Goal: Task Accomplishment & Management: Manage account settings

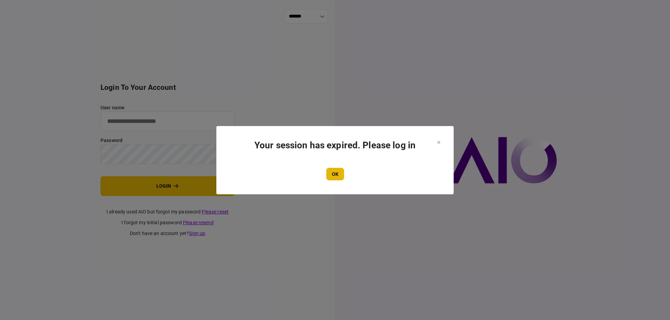
type input "*******"
click at [336, 172] on button "OK" at bounding box center [335, 174] width 18 height 13
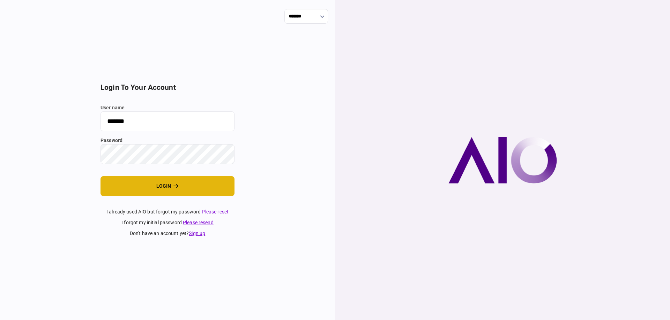
click at [134, 183] on button "login" at bounding box center [167, 186] width 134 height 20
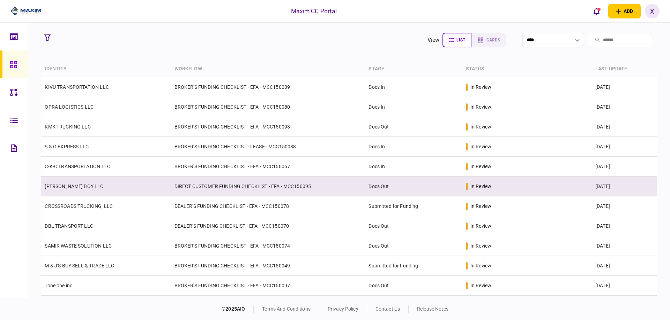
click at [65, 190] on td "[PERSON_NAME] BOY LLC" at bounding box center [105, 187] width 129 height 20
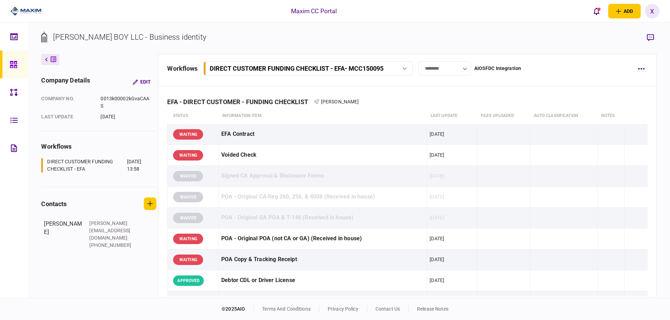
click at [440, 67] on input "********" at bounding box center [444, 68] width 52 height 14
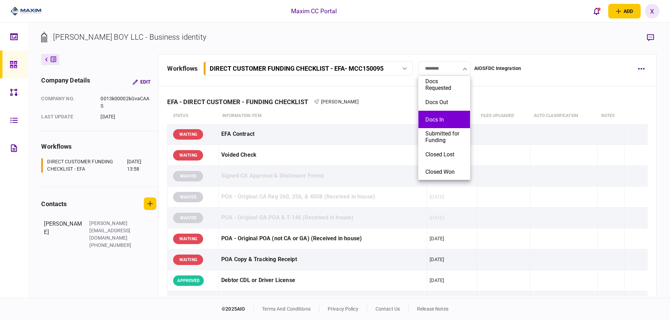
click at [460, 120] on button "Docs In" at bounding box center [444, 119] width 38 height 7
type input "*******"
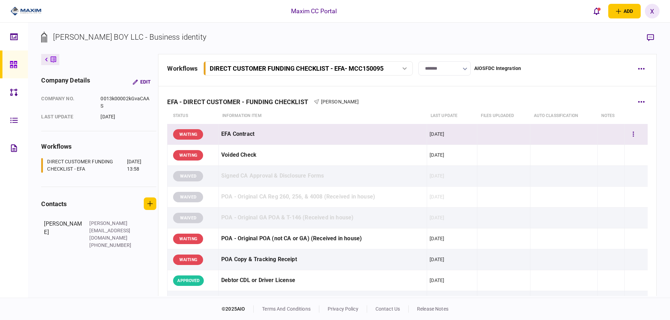
click at [195, 133] on div "WAITING" at bounding box center [188, 134] width 30 height 10
click at [631, 130] on button "button" at bounding box center [633, 134] width 13 height 13
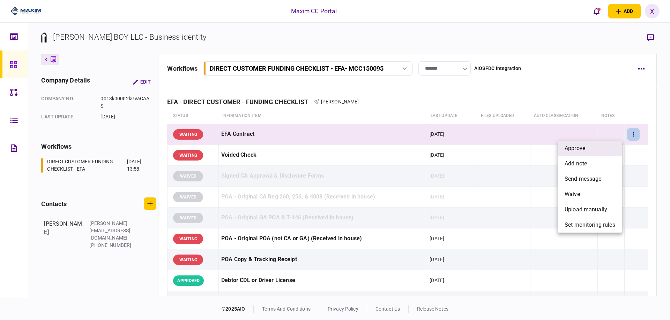
click at [595, 146] on li "approve" at bounding box center [589, 148] width 65 height 15
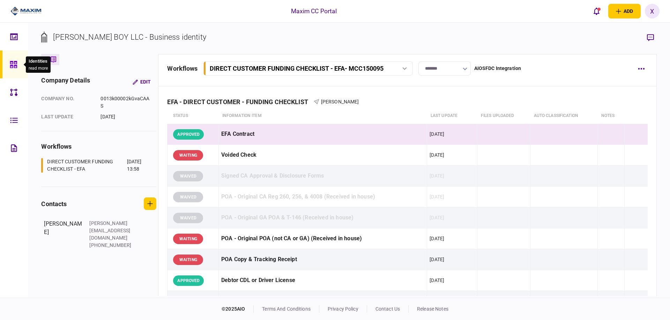
click at [16, 63] on icon at bounding box center [14, 65] width 8 height 8
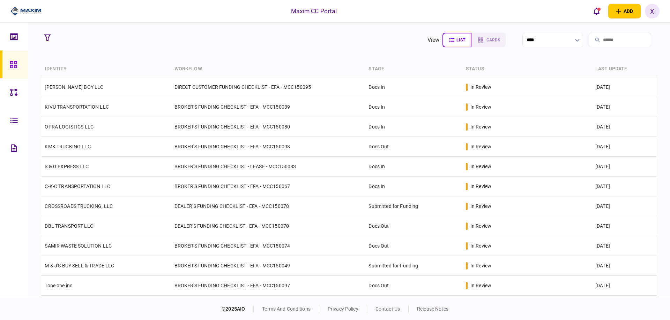
click at [171, 35] on section "view list cards ****" at bounding box center [348, 39] width 615 height 17
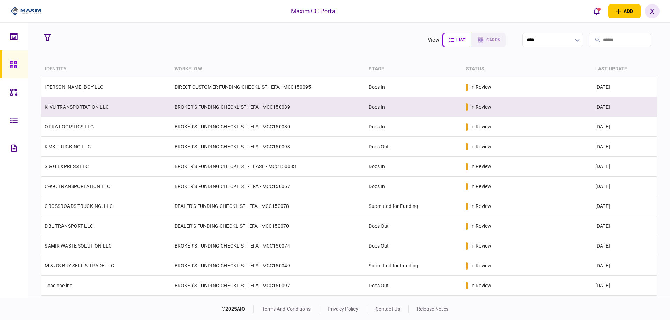
click at [73, 104] on link "KIVU TRANSPORTATION LLC" at bounding box center [77, 107] width 64 height 6
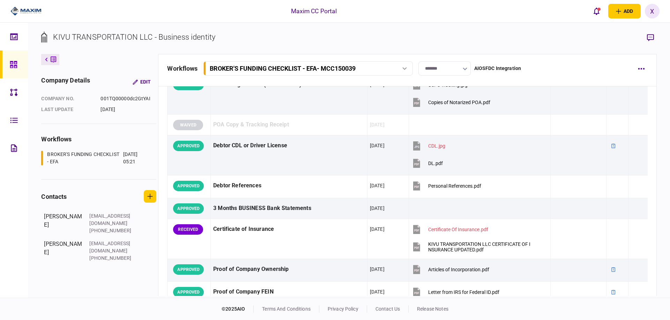
scroll to position [105, 0]
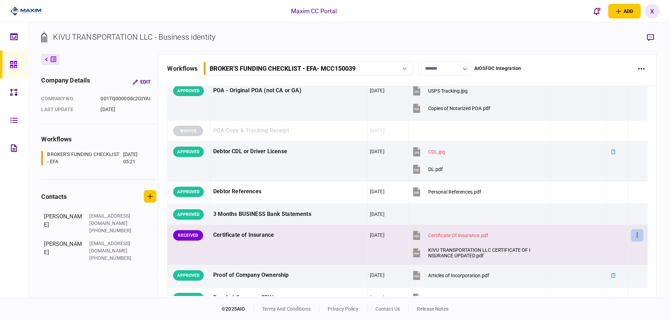
click at [631, 238] on button "button" at bounding box center [637, 235] width 13 height 13
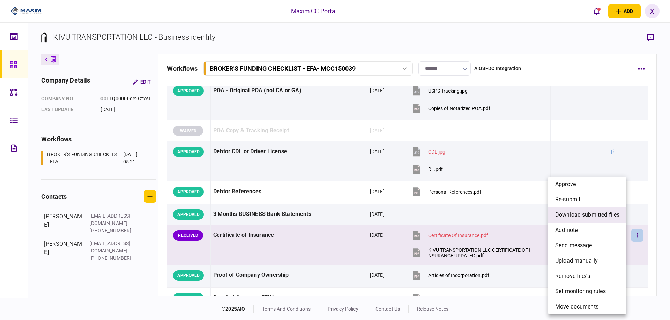
click at [601, 218] on span "download submitted files" at bounding box center [587, 215] width 64 height 8
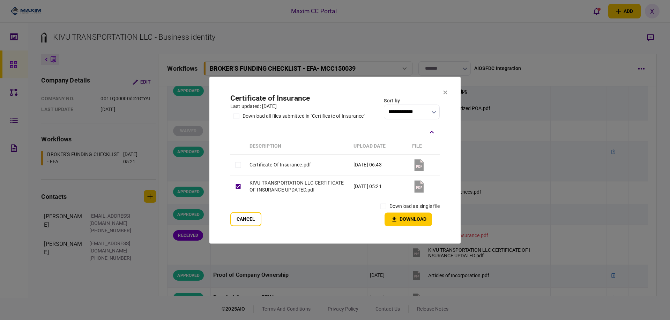
click at [375, 206] on div "Cancel download as single file Download" at bounding box center [334, 214] width 209 height 26
click at [406, 217] on button "Download" at bounding box center [407, 220] width 47 height 14
click at [446, 95] on button at bounding box center [445, 93] width 4 height 6
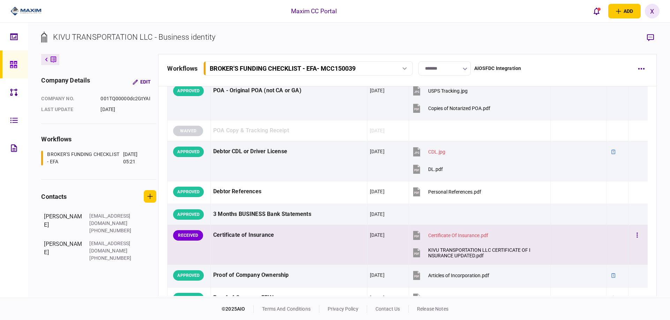
click at [312, 235] on div "Certificate of Insurance" at bounding box center [288, 236] width 151 height 16
click at [646, 37] on button "button" at bounding box center [650, 37] width 13 height 13
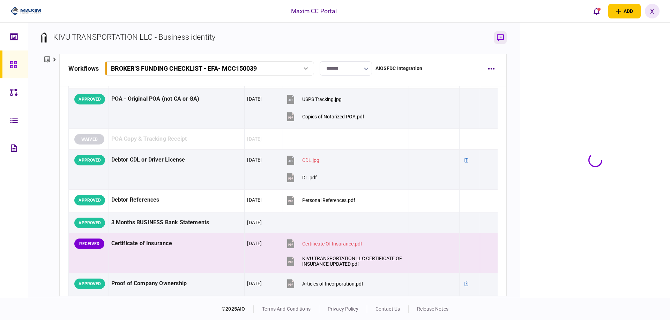
scroll to position [113, 0]
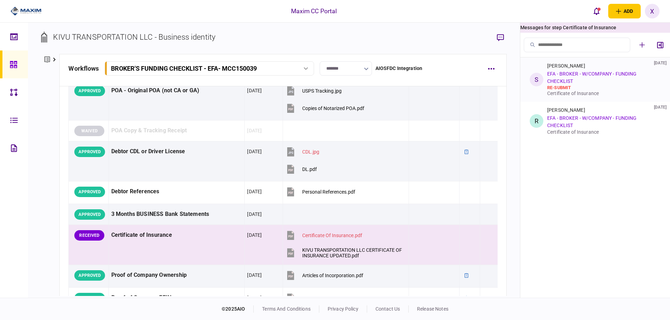
click at [582, 79] on div "Scott Ramsey 01 Oct 2025 EFA - BROKER - W/COMPANY - FUNDING CHECKLIST re-submit…" at bounding box center [602, 79] width 111 height 33
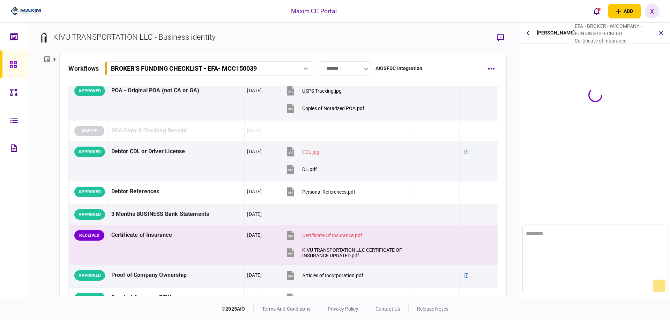
scroll to position [0, 0]
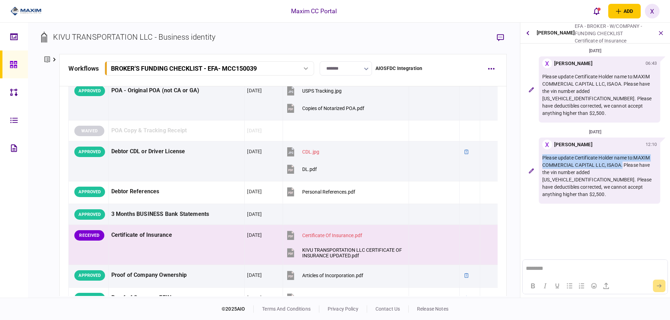
drag, startPoint x: 541, startPoint y: 149, endPoint x: 622, endPoint y: 161, distance: 82.2
click at [622, 161] on div "X Xiomara Rodriguez 12:10 Please update Certificate Holder name to:MAXIM COMMER…" at bounding box center [598, 171] width 121 height 66
copy p "Please update Certificate Holder name to:MAXIM COMMERCIAL CAPITAL LLC, ISAOA."
click at [488, 239] on icon "button" at bounding box center [488, 235] width 1 height 7
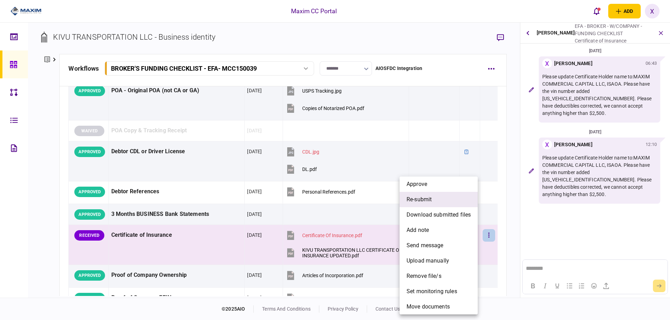
click at [440, 201] on li "re-submit" at bounding box center [438, 199] width 78 height 15
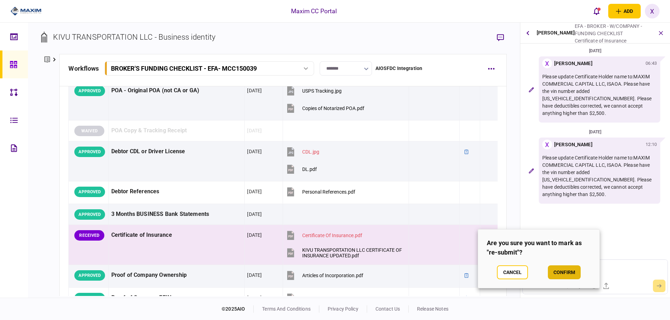
click at [562, 271] on button "confirm" at bounding box center [564, 273] width 33 height 14
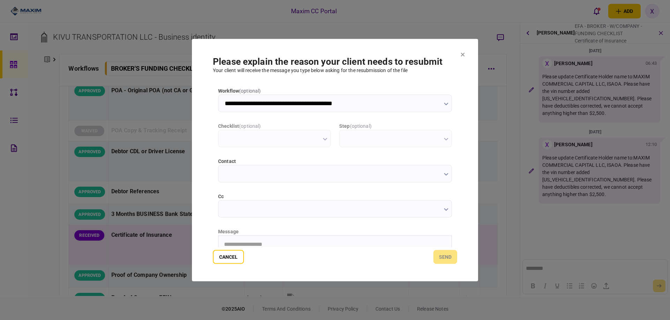
type input "**********"
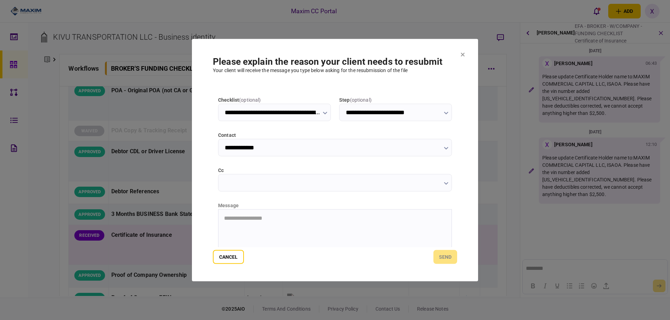
scroll to position [70, 0]
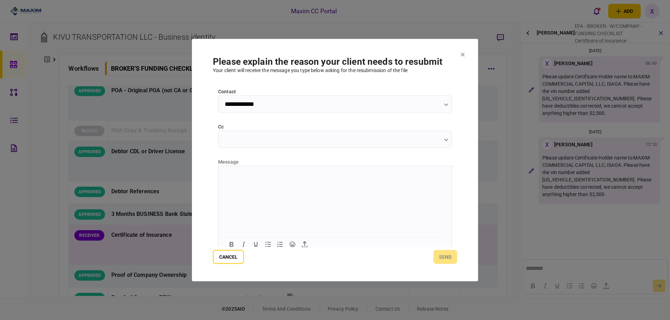
drag, startPoint x: 253, startPoint y: 205, endPoint x: 232, endPoint y: 169, distance: 41.4
click at [232, 169] on html at bounding box center [334, 174] width 233 height 17
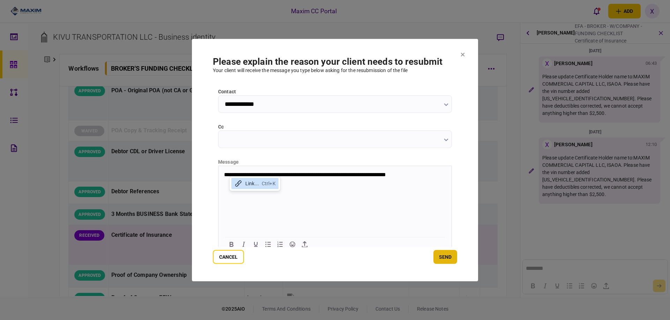
click at [443, 257] on button "send" at bounding box center [445, 257] width 24 height 14
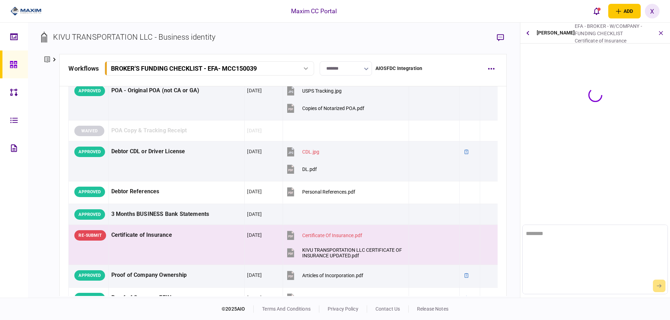
scroll to position [0, 0]
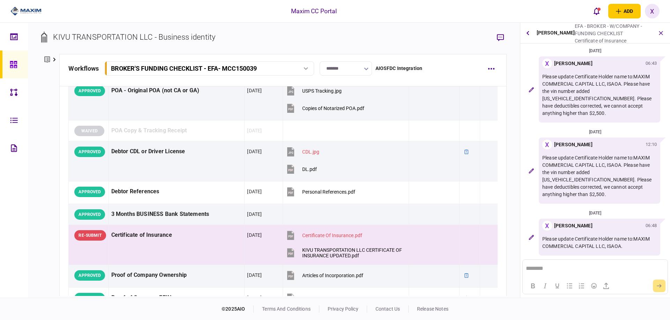
click at [34, 9] on img at bounding box center [25, 11] width 31 height 10
click at [22, 9] on img at bounding box center [25, 11] width 31 height 10
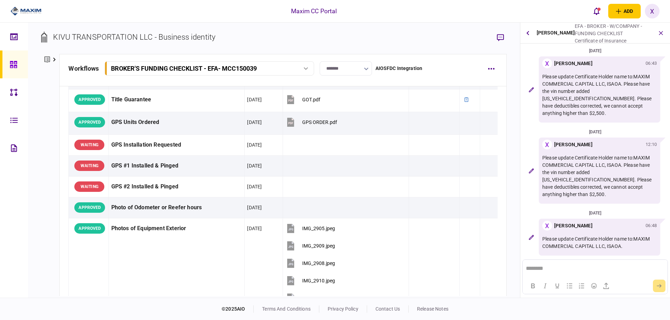
scroll to position [732, 0]
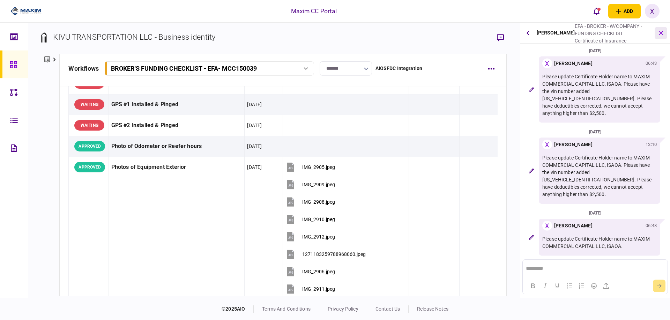
click at [660, 31] on icon "button" at bounding box center [661, 33] width 8 height 8
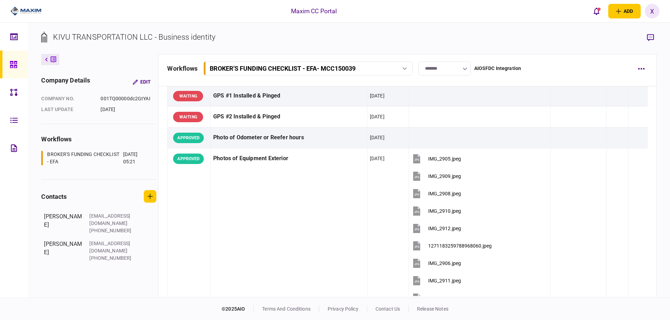
scroll to position [724, 0]
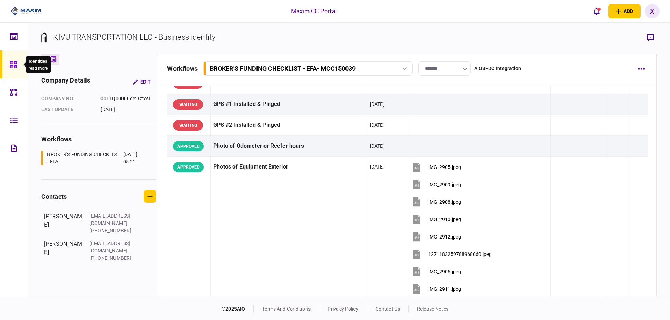
click at [14, 65] on icon at bounding box center [13, 64] width 7 height 7
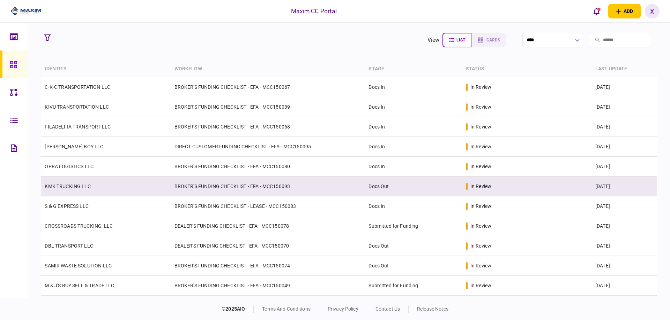
click at [74, 186] on link "KMK TRUCKING LLC" at bounding box center [68, 187] width 46 height 6
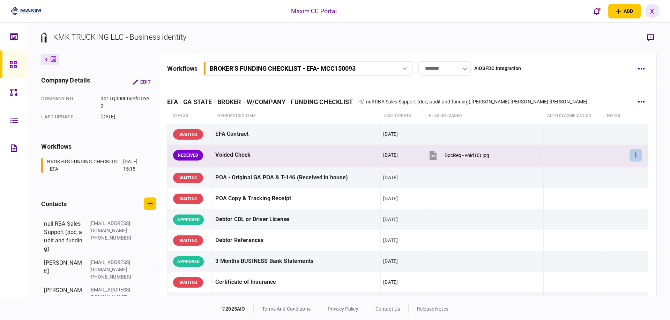
click at [635, 154] on icon "button" at bounding box center [635, 155] width 1 height 7
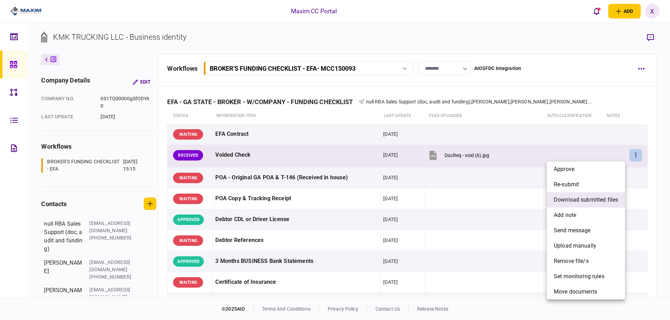
click at [599, 201] on span "download submitted files" at bounding box center [585, 200] width 64 height 8
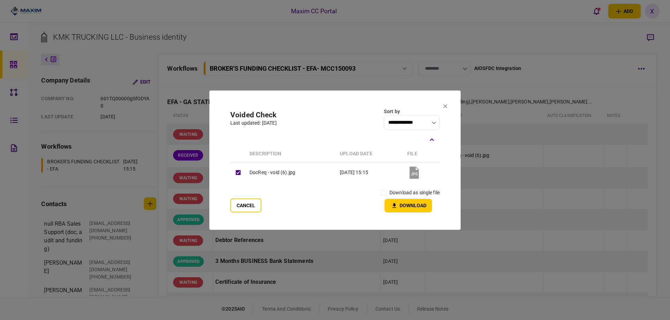
click at [376, 193] on div "Cancel download as single file Download" at bounding box center [334, 200] width 209 height 26
click at [411, 208] on button "Download" at bounding box center [407, 206] width 47 height 14
drag, startPoint x: 444, startPoint y: 105, endPoint x: 537, endPoint y: 210, distance: 140.3
click at [444, 105] on icon at bounding box center [445, 106] width 4 height 4
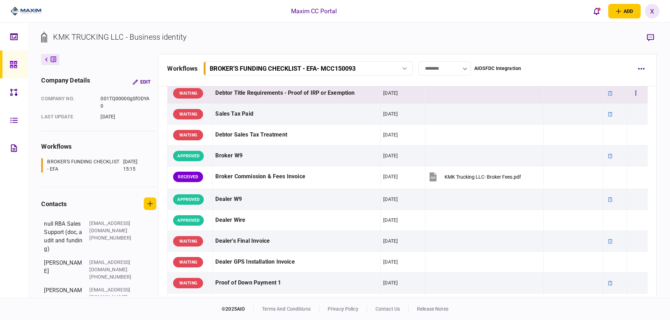
scroll to position [349, 0]
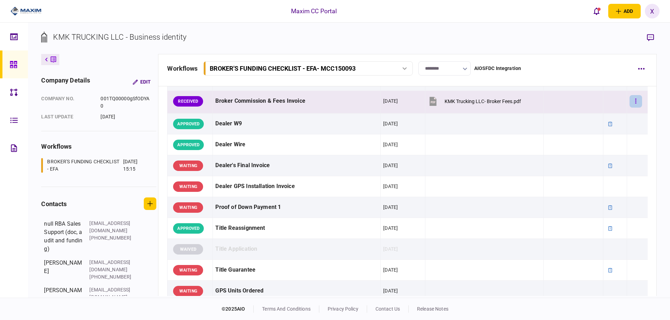
click at [630, 99] on button "button" at bounding box center [635, 101] width 13 height 13
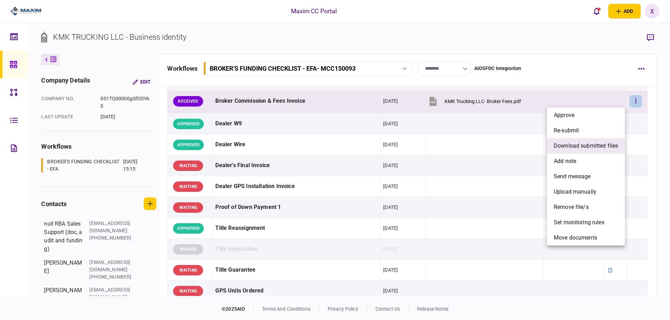
click at [597, 144] on span "download submitted files" at bounding box center [585, 146] width 64 height 8
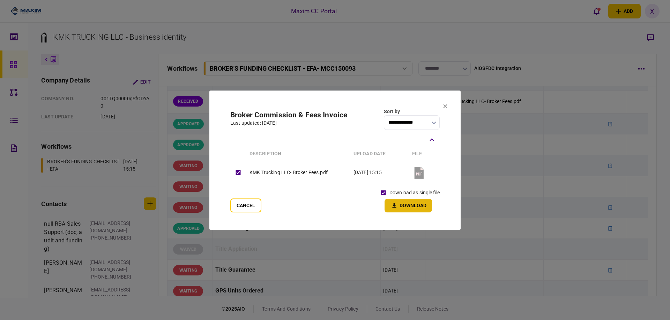
click at [403, 203] on button "Download" at bounding box center [407, 206] width 47 height 14
click at [443, 106] on icon at bounding box center [445, 106] width 4 height 4
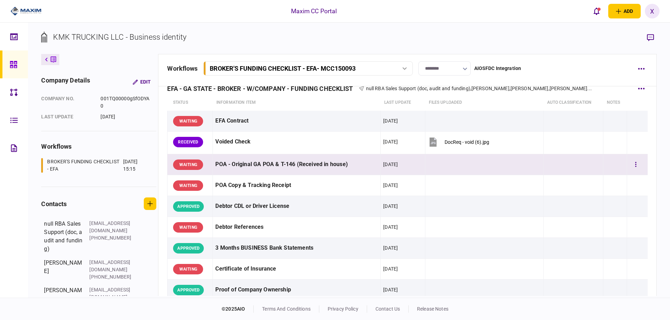
scroll to position [0, 0]
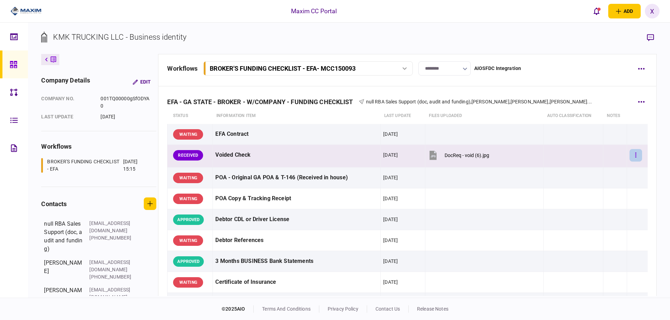
click at [633, 153] on button "button" at bounding box center [635, 155] width 13 height 13
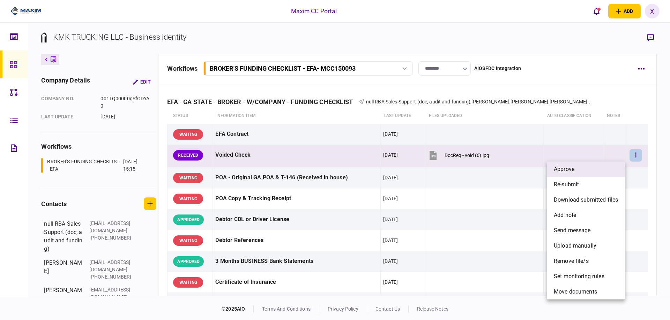
click at [605, 166] on li "approve" at bounding box center [585, 169] width 78 height 15
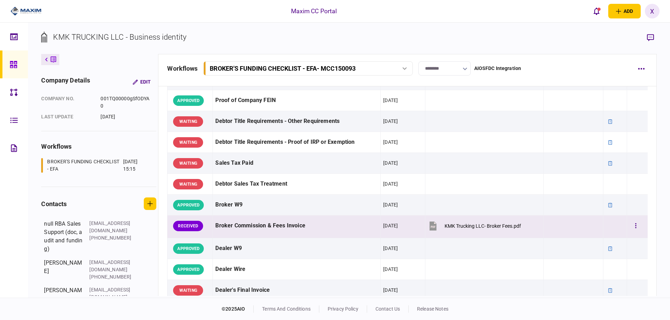
scroll to position [244, 0]
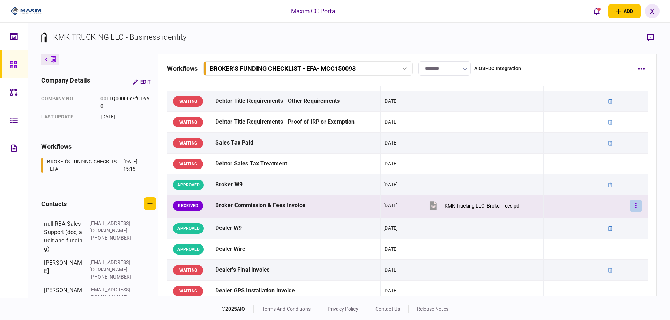
click at [629, 205] on button "button" at bounding box center [635, 206] width 13 height 13
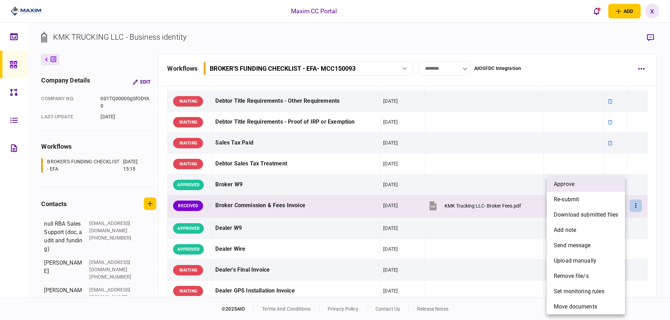
click at [607, 188] on li "approve" at bounding box center [585, 184] width 78 height 15
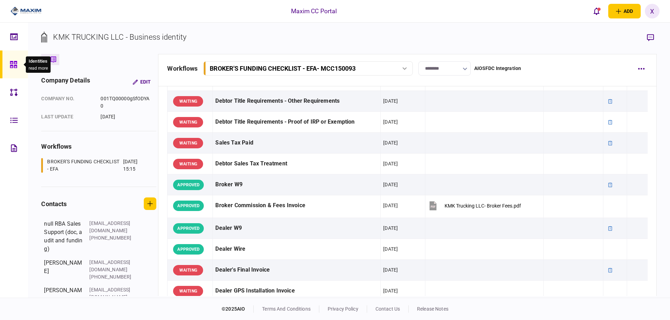
click at [13, 65] on icon at bounding box center [13, 64] width 7 height 7
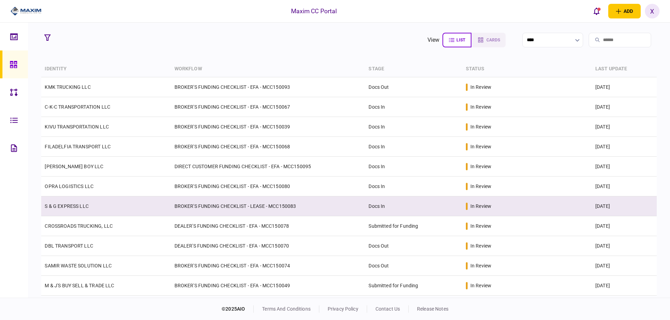
click at [67, 209] on link "S & G EXPRESS LLC" at bounding box center [67, 207] width 44 height 6
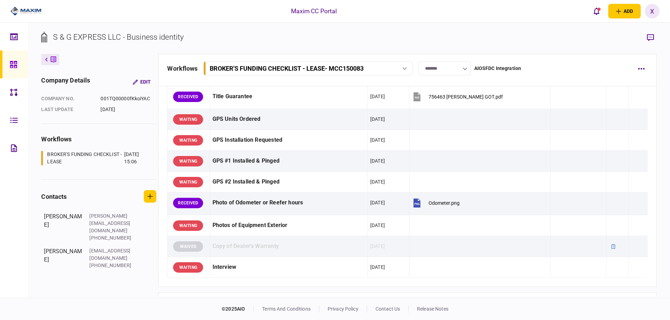
scroll to position [558, 0]
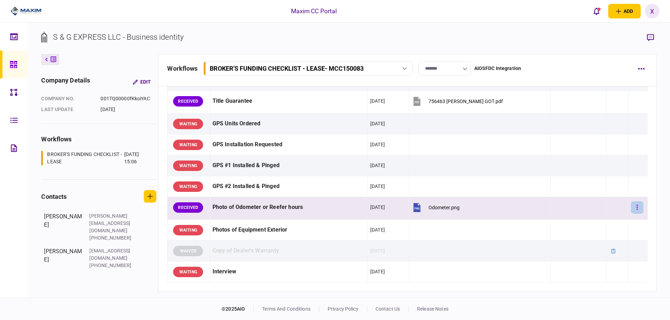
click at [633, 208] on button "button" at bounding box center [637, 208] width 13 height 13
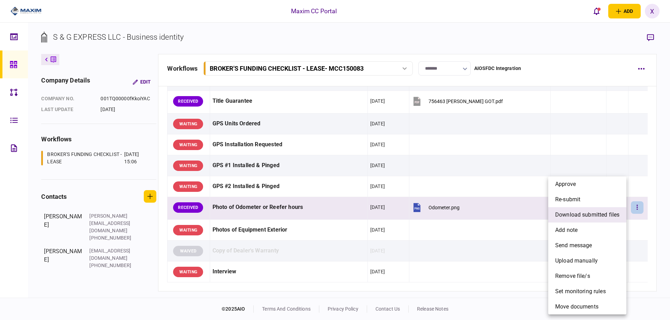
click at [606, 212] on span "download submitted files" at bounding box center [587, 215] width 64 height 8
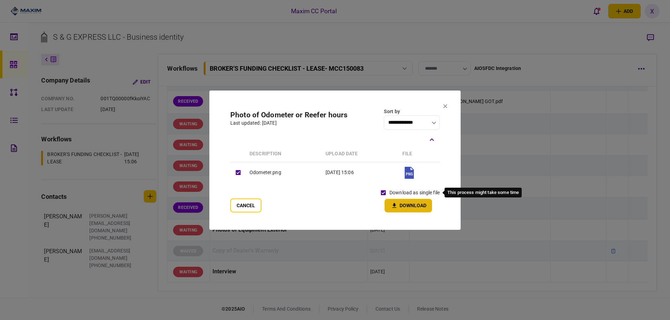
click at [395, 201] on button "Download" at bounding box center [407, 206] width 47 height 14
click at [445, 107] on icon at bounding box center [445, 106] width 4 height 4
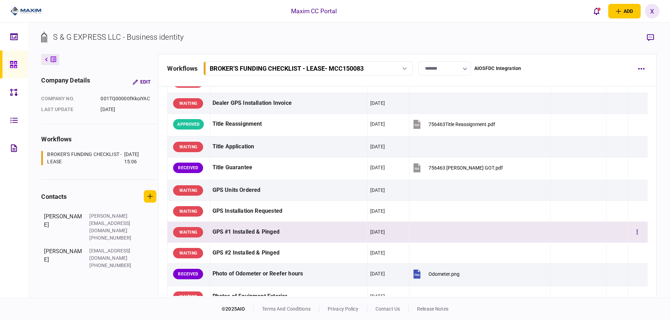
scroll to position [488, 0]
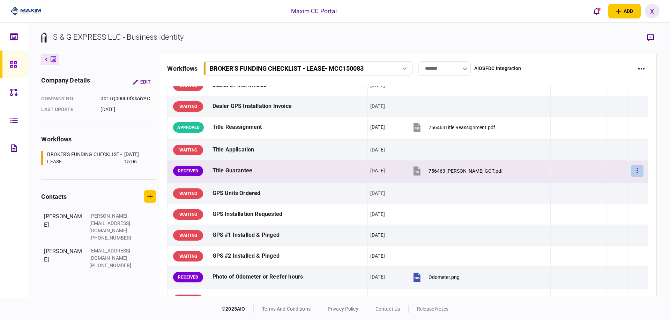
click at [634, 172] on button "button" at bounding box center [637, 171] width 13 height 13
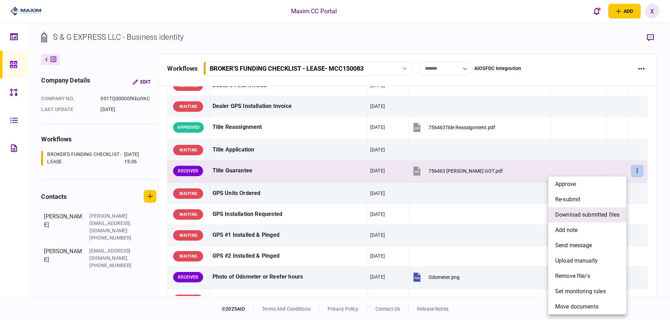
click at [603, 212] on span "download submitted files" at bounding box center [587, 215] width 64 height 8
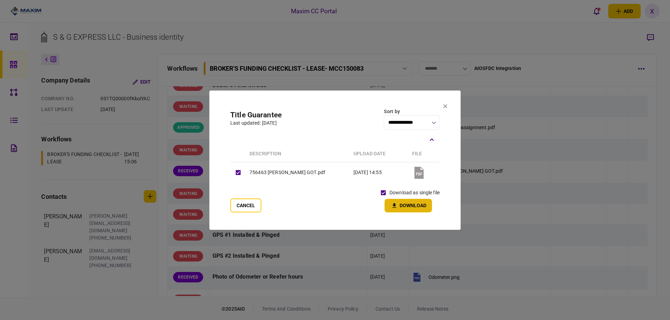
click at [393, 202] on button "Download" at bounding box center [407, 206] width 47 height 14
click at [443, 105] on section "**********" at bounding box center [334, 160] width 251 height 139
click at [443, 105] on icon at bounding box center [445, 106] width 4 height 4
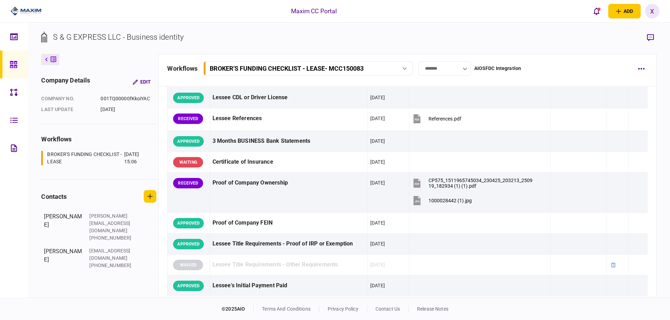
scroll to position [105, 0]
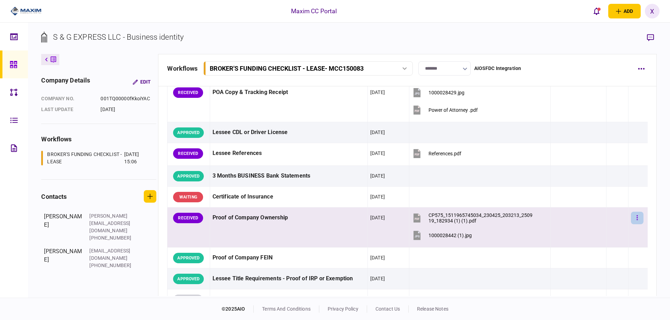
click at [633, 220] on button "button" at bounding box center [637, 218] width 13 height 13
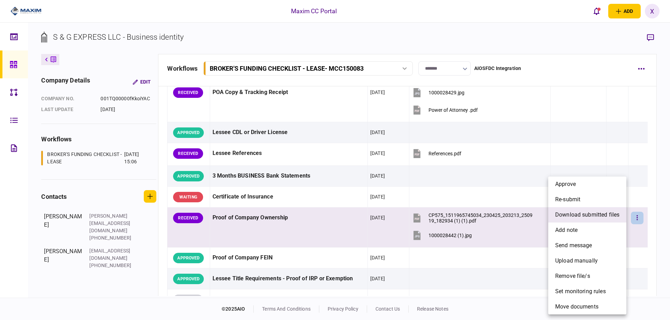
click at [602, 216] on span "download submitted files" at bounding box center [587, 215] width 64 height 8
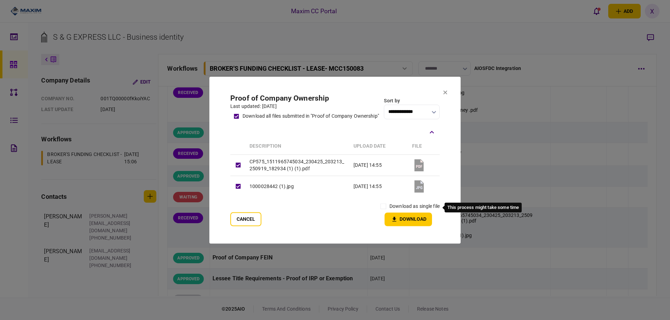
click at [389, 209] on label "download as single file" at bounding box center [414, 206] width 50 height 7
click at [392, 218] on icon "button" at bounding box center [394, 219] width 8 height 7
click at [445, 94] on button at bounding box center [445, 93] width 4 height 6
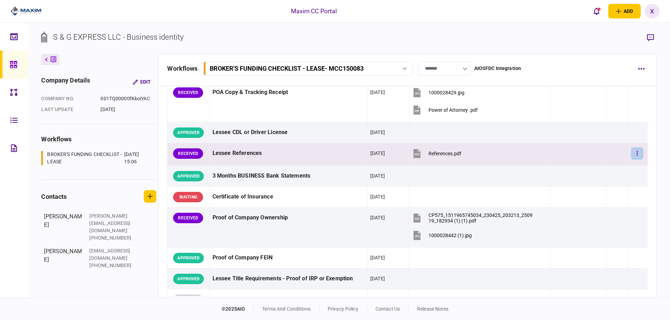
click at [631, 152] on button "button" at bounding box center [637, 154] width 13 height 13
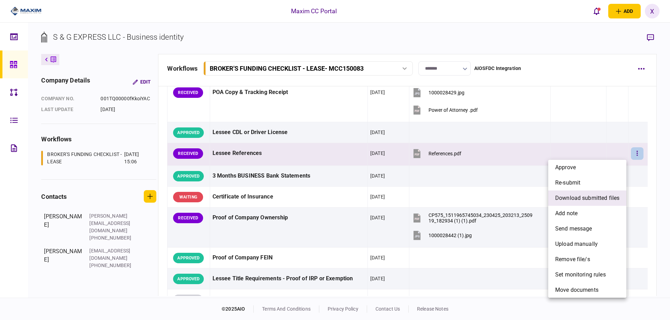
click at [601, 195] on span "download submitted files" at bounding box center [587, 198] width 64 height 8
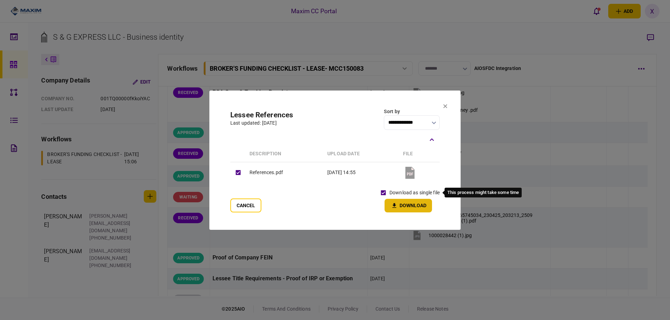
click at [399, 202] on button "Download" at bounding box center [407, 206] width 47 height 14
click at [446, 104] on icon at bounding box center [445, 106] width 4 height 4
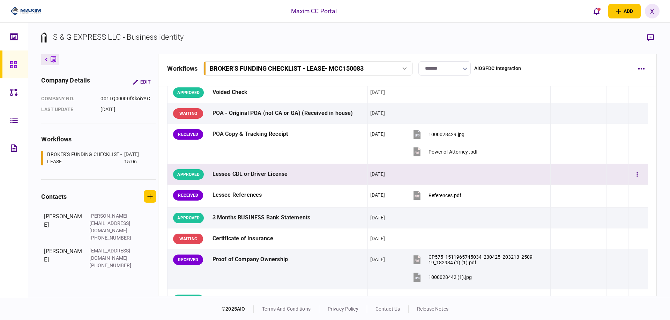
scroll to position [35, 0]
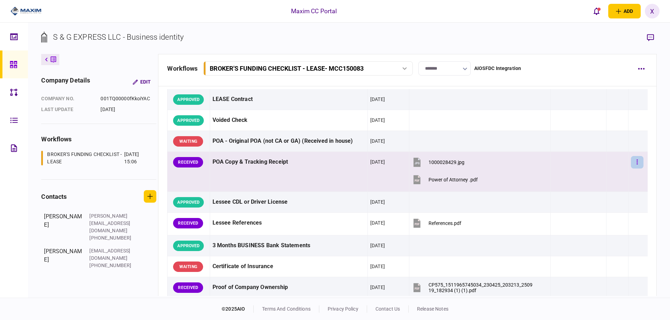
click at [636, 160] on icon "button" at bounding box center [636, 162] width 1 height 7
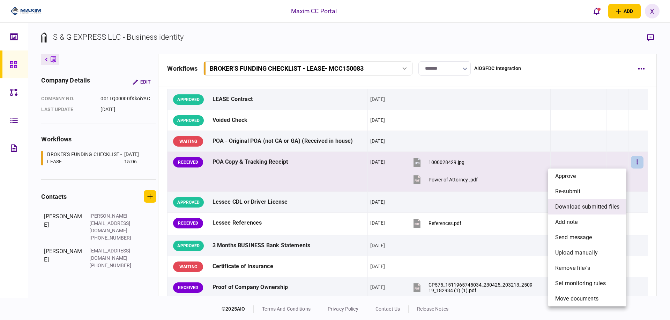
click at [599, 205] on span "download submitted files" at bounding box center [587, 207] width 64 height 8
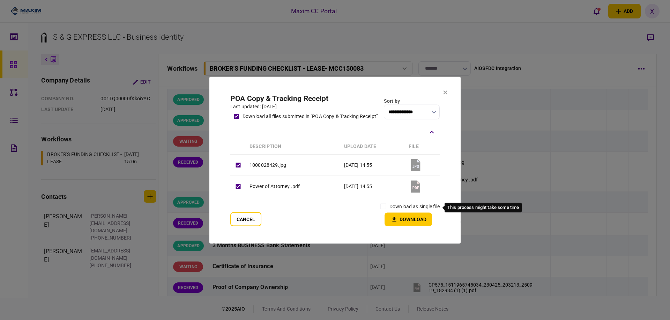
click at [406, 206] on label "download as single file" at bounding box center [414, 206] width 50 height 7
click at [401, 219] on button "Download" at bounding box center [407, 220] width 47 height 14
click at [444, 93] on button at bounding box center [445, 93] width 4 height 6
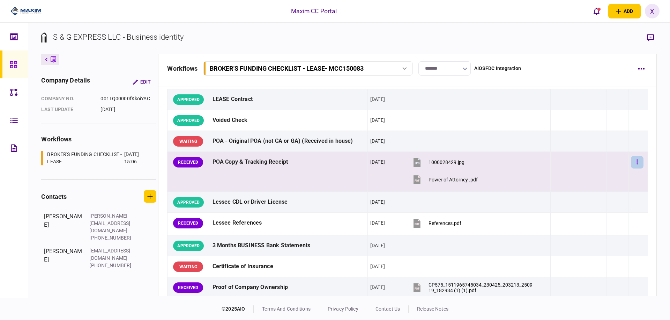
click at [636, 164] on icon "button" at bounding box center [636, 162] width 1 height 7
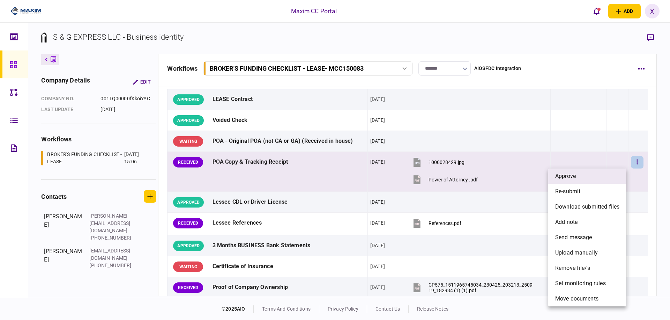
click at [574, 175] on span "approve" at bounding box center [565, 176] width 21 height 8
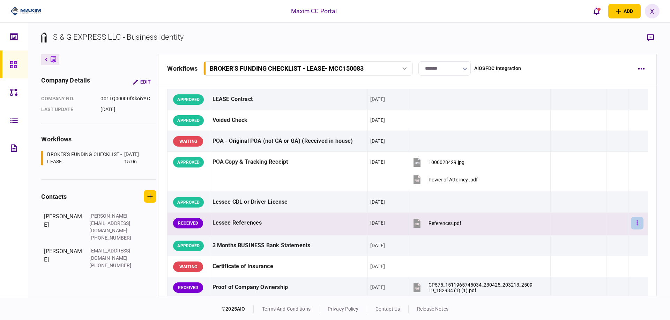
click at [634, 224] on button "button" at bounding box center [637, 223] width 13 height 13
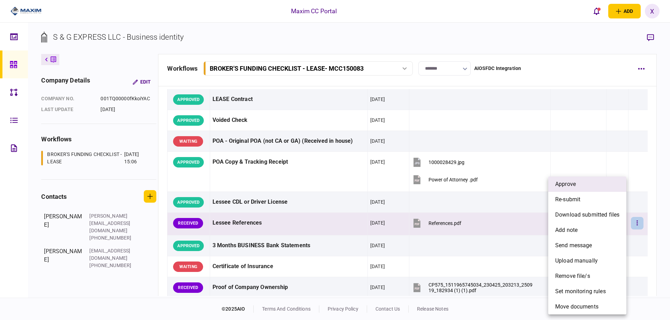
click at [578, 186] on li "approve" at bounding box center [587, 184] width 78 height 15
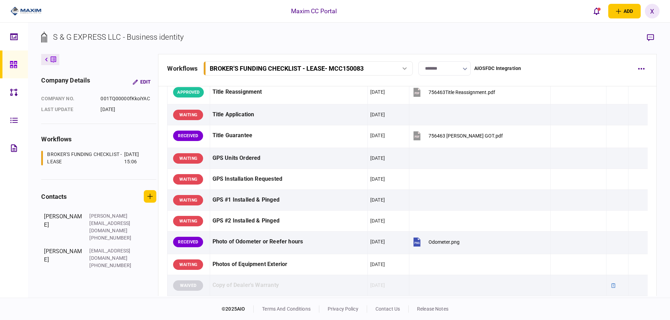
scroll to position [523, 0]
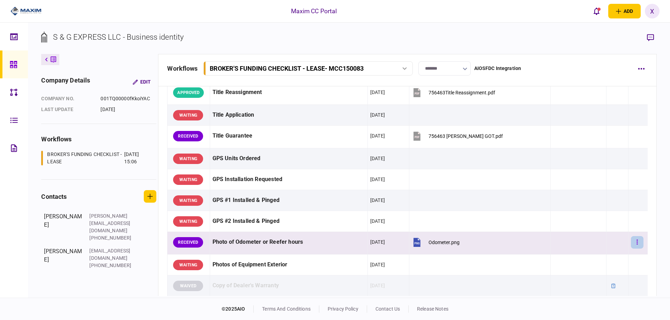
click at [637, 244] on button "button" at bounding box center [637, 242] width 13 height 13
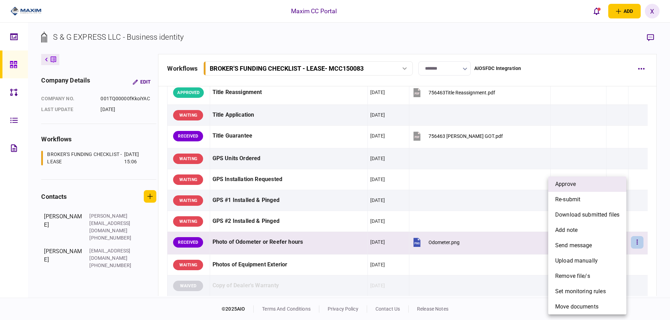
click at [594, 186] on li "approve" at bounding box center [587, 184] width 78 height 15
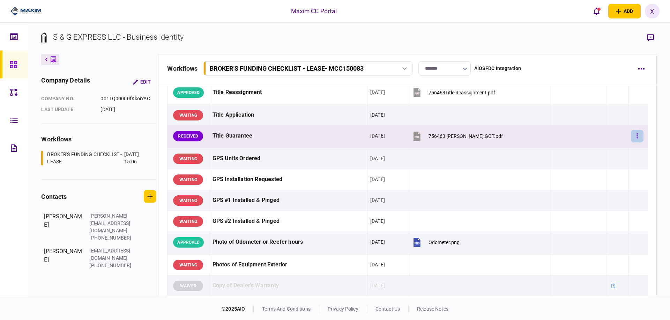
click at [633, 139] on button "button" at bounding box center [637, 136] width 13 height 13
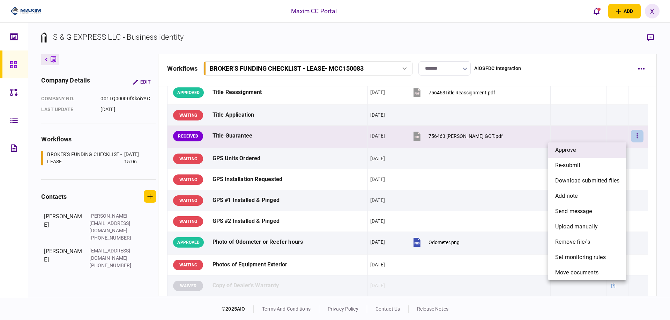
click at [559, 151] on span "approve" at bounding box center [565, 150] width 21 height 8
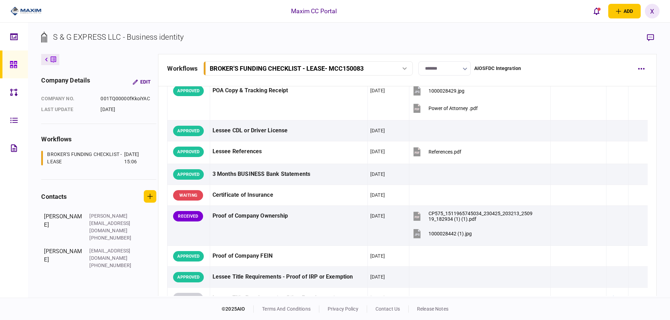
scroll to position [105, 0]
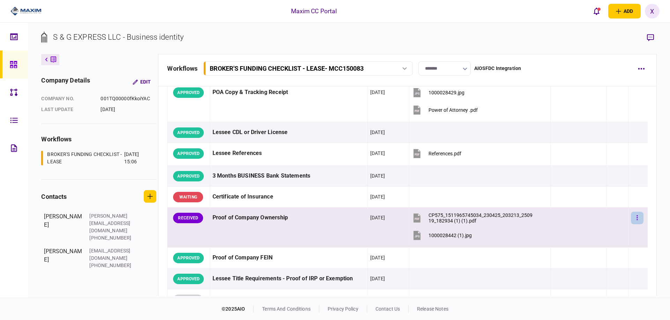
click at [636, 217] on button "button" at bounding box center [637, 218] width 13 height 13
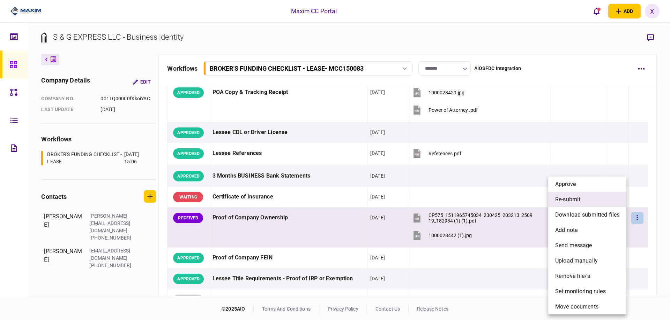
click at [607, 203] on li "re-submit" at bounding box center [587, 199] width 78 height 15
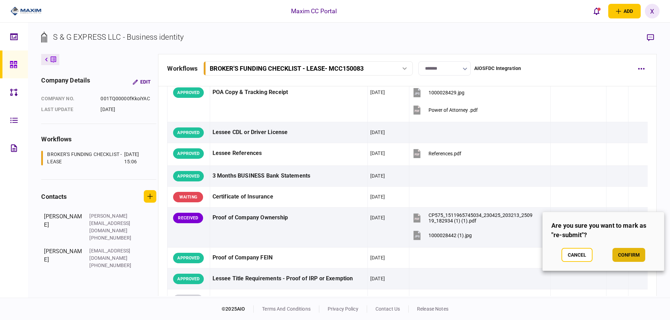
click at [624, 262] on button "confirm" at bounding box center [628, 255] width 33 height 14
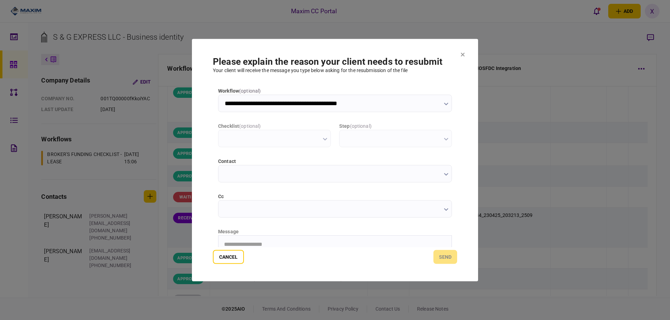
scroll to position [0, 0]
type input "**********"
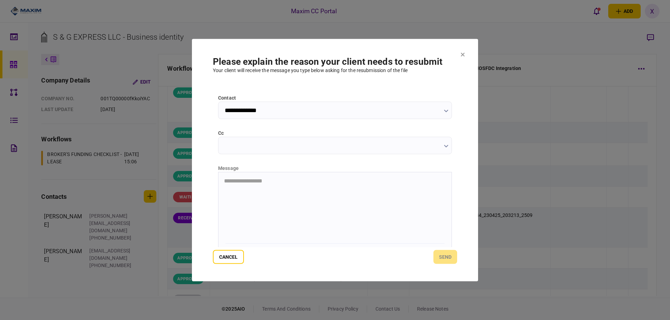
scroll to position [70, 0]
drag, startPoint x: 256, startPoint y: 206, endPoint x: 226, endPoint y: 178, distance: 42.2
click at [226, 178] on p "Rich Text Area. Press ALT-0 for help." at bounding box center [335, 175] width 222 height 6
paste body "Rich Text Area. Press ALT-0 for help."
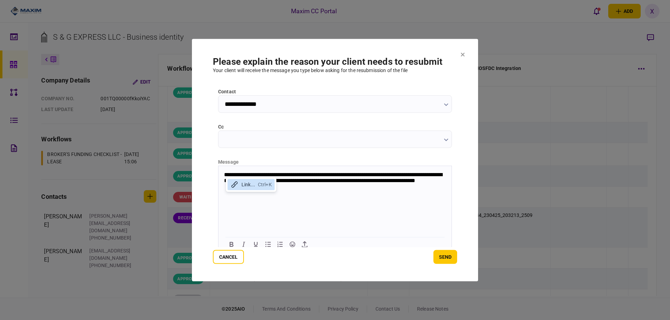
click at [369, 196] on html "**********" at bounding box center [334, 181] width 233 height 30
drag, startPoint x: 297, startPoint y: 51, endPoint x: 311, endPoint y: 63, distance: 18.5
click at [311, 63] on section "**********" at bounding box center [335, 160] width 286 height 243
click at [347, 56] on h1 "Please explain the reason your client needs to resubmit" at bounding box center [335, 61] width 244 height 10
click at [295, 192] on html "**********" at bounding box center [334, 181] width 233 height 30
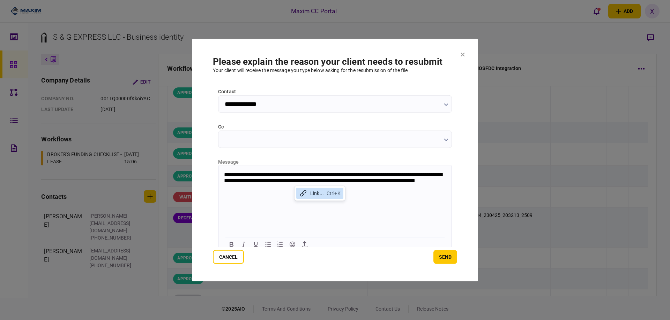
click at [277, 192] on html "**********" at bounding box center [334, 181] width 233 height 30
click at [289, 192] on html "**********" at bounding box center [334, 181] width 233 height 30
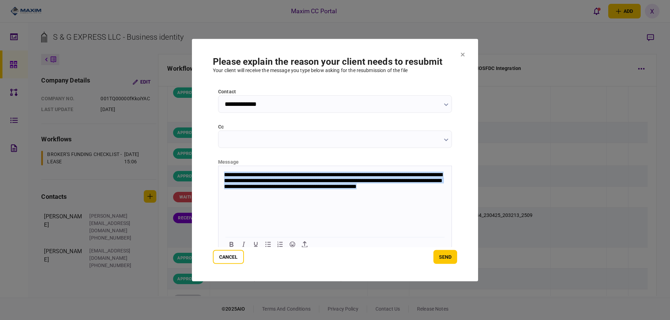
drag, startPoint x: 285, startPoint y: 195, endPoint x: 224, endPoint y: 171, distance: 65.7
click at [224, 172] on p "**********" at bounding box center [334, 184] width 220 height 25
copy p "**********"
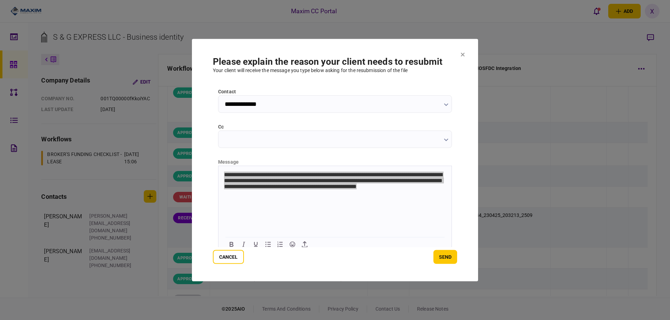
click at [462, 55] on icon at bounding box center [462, 54] width 4 height 4
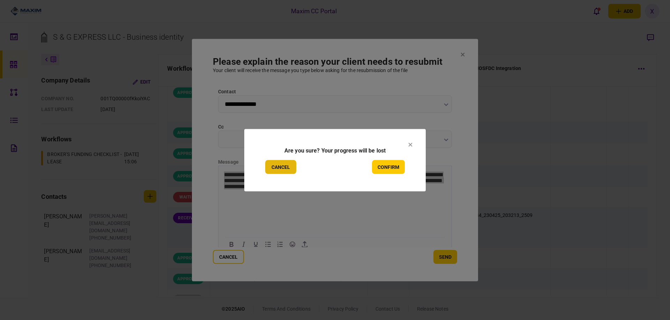
click at [273, 165] on button "Cancel" at bounding box center [280, 167] width 31 height 14
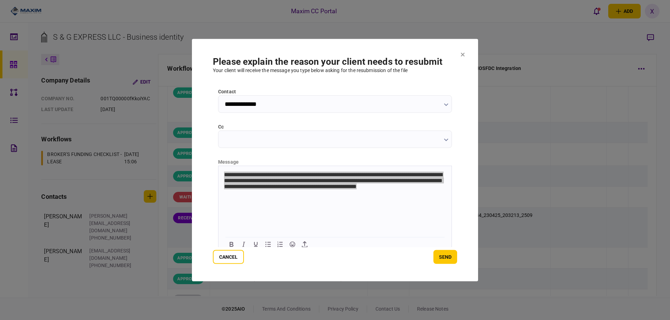
click at [467, 53] on section "**********" at bounding box center [335, 160] width 286 height 243
click at [460, 57] on section "**********" at bounding box center [335, 160] width 286 height 243
click at [464, 52] on icon at bounding box center [462, 54] width 4 height 4
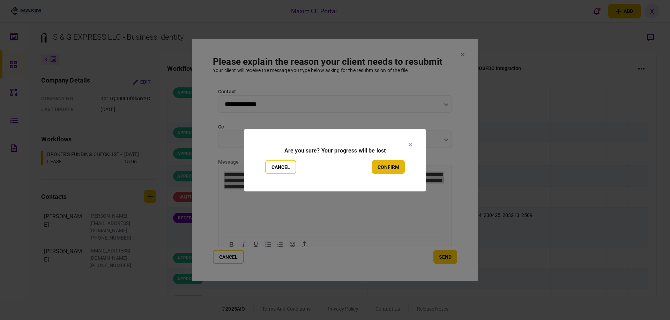
click at [391, 165] on button "confirm" at bounding box center [388, 167] width 33 height 14
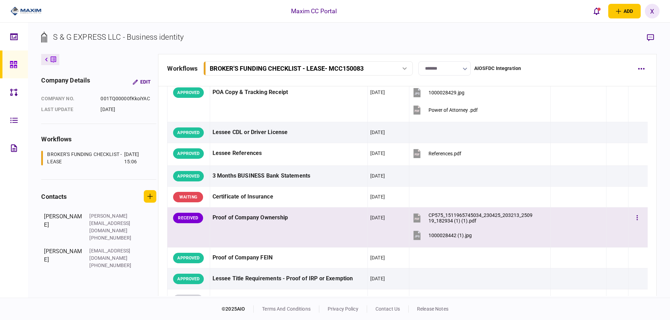
scroll to position [139, 0]
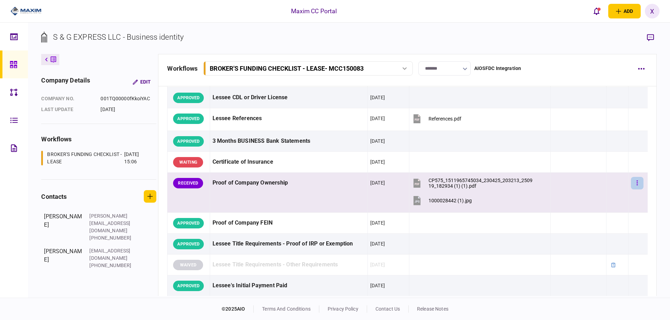
drag, startPoint x: 602, startPoint y: 192, endPoint x: 629, endPoint y: 187, distance: 28.4
click at [606, 192] on td at bounding box center [617, 193] width 22 height 40
click at [633, 186] on button "button" at bounding box center [637, 183] width 13 height 13
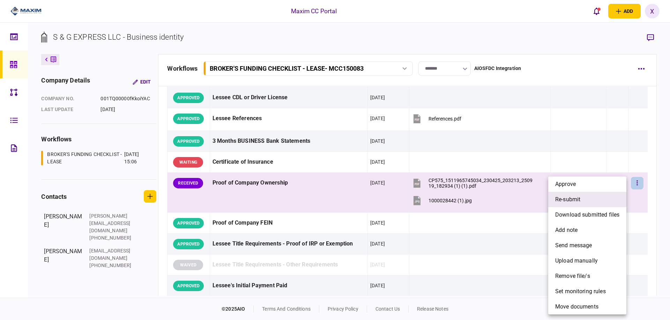
click at [597, 198] on li "re-submit" at bounding box center [587, 199] width 78 height 15
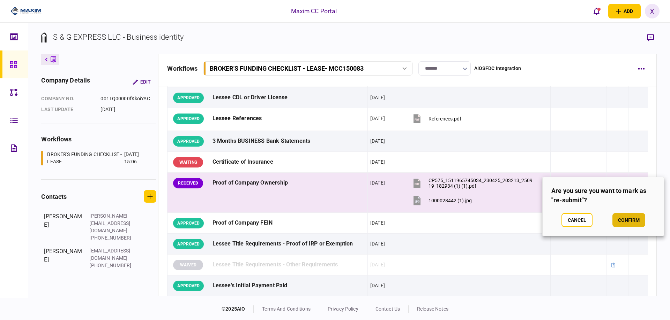
click at [638, 221] on button "confirm" at bounding box center [628, 220] width 33 height 14
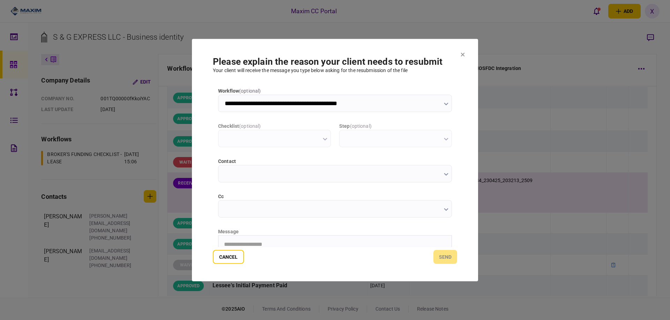
scroll to position [0, 0]
type input "**********"
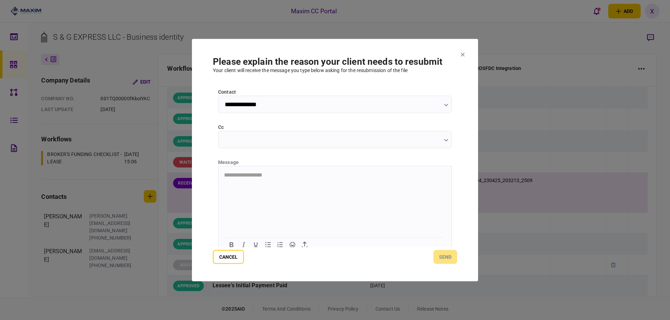
scroll to position [70, 0]
drag, startPoint x: 262, startPoint y: 194, endPoint x: 237, endPoint y: 180, distance: 28.3
click at [237, 180] on html at bounding box center [334, 174] width 233 height 17
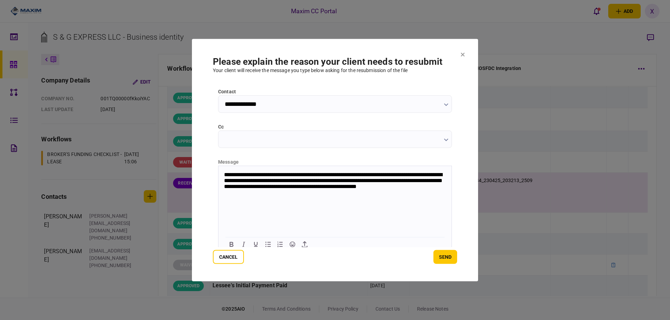
click at [453, 259] on button "send" at bounding box center [445, 257] width 24 height 14
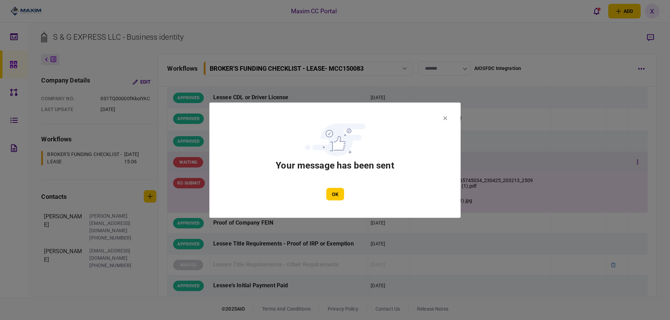
drag, startPoint x: 335, startPoint y: 192, endPoint x: 330, endPoint y: 164, distance: 28.9
click at [335, 192] on button "OK" at bounding box center [335, 194] width 18 height 13
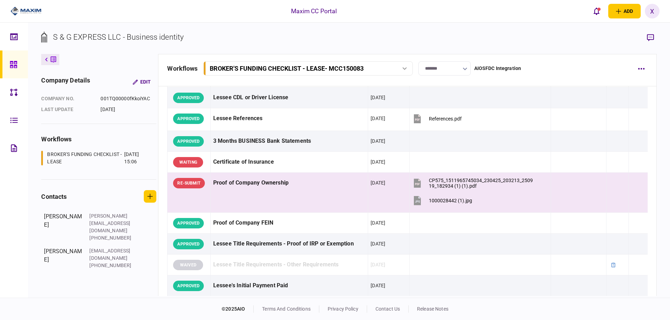
click at [19, 68] on div at bounding box center [15, 65] width 11 height 28
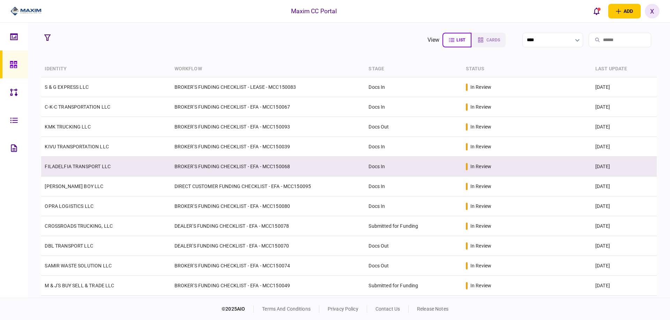
click at [67, 163] on td "FILADELFIA TRANSPORT LLC" at bounding box center [105, 167] width 129 height 20
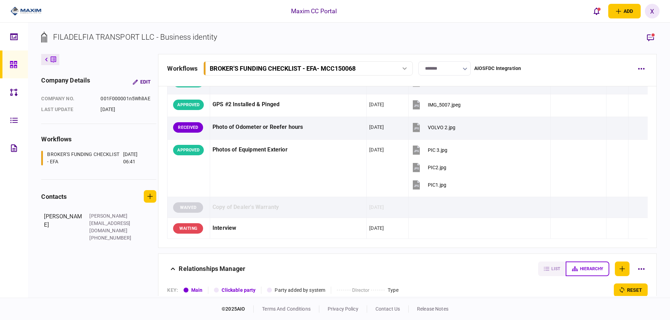
scroll to position [558, 0]
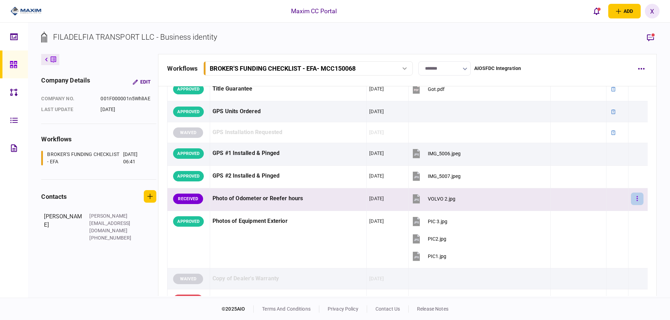
click at [635, 199] on button "button" at bounding box center [637, 199] width 13 height 13
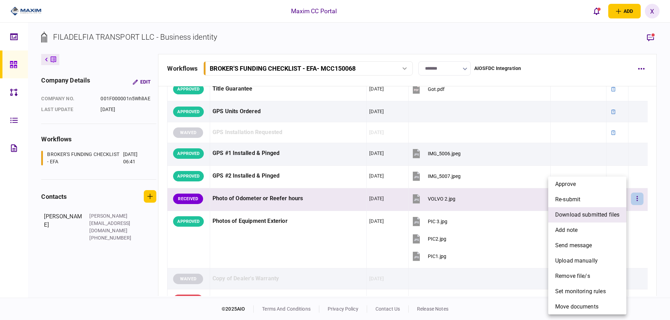
click at [611, 211] on span "download submitted files" at bounding box center [587, 215] width 64 height 8
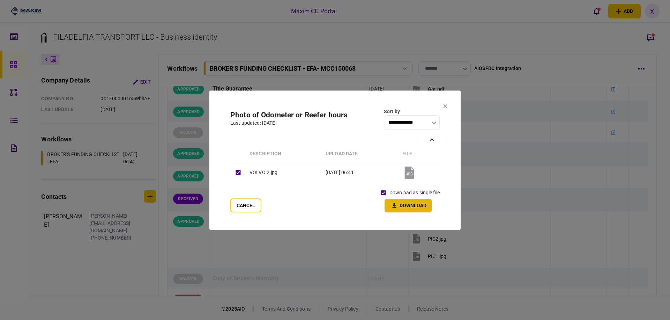
click at [405, 203] on button "Download" at bounding box center [407, 206] width 47 height 14
click at [445, 106] on icon at bounding box center [445, 106] width 4 height 4
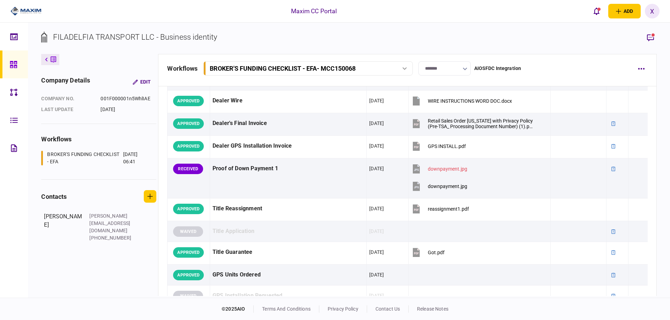
scroll to position [384, 0]
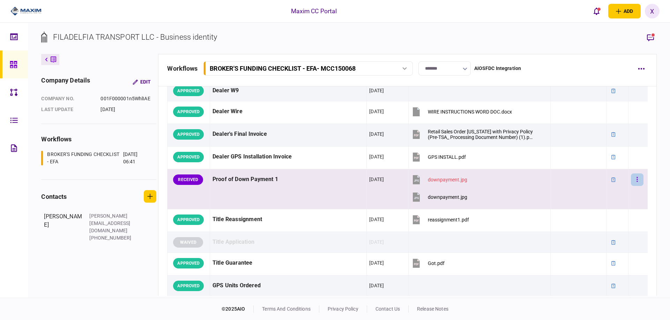
click at [634, 181] on button "button" at bounding box center [637, 180] width 13 height 13
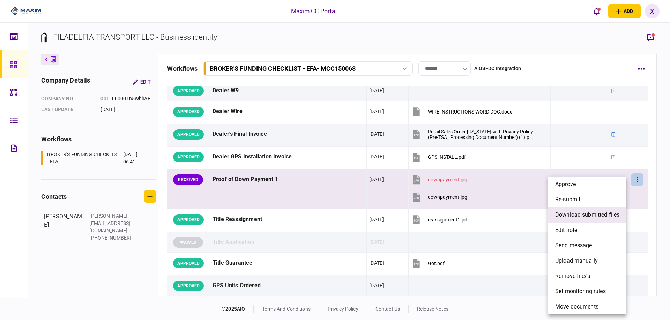
click at [605, 218] on span "download submitted files" at bounding box center [587, 215] width 64 height 8
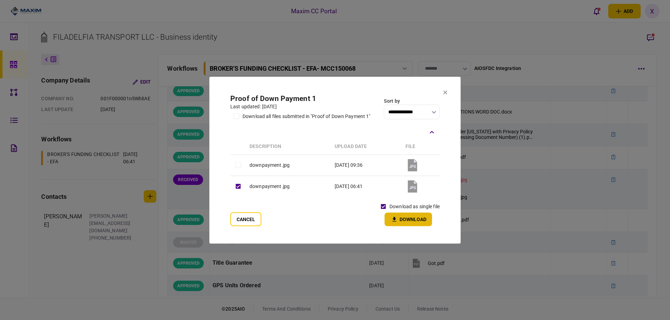
click at [397, 217] on icon "button" at bounding box center [394, 219] width 8 height 7
click at [446, 92] on icon at bounding box center [445, 93] width 4 height 4
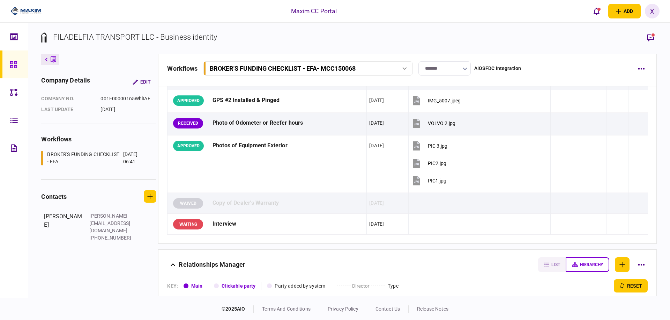
scroll to position [628, 0]
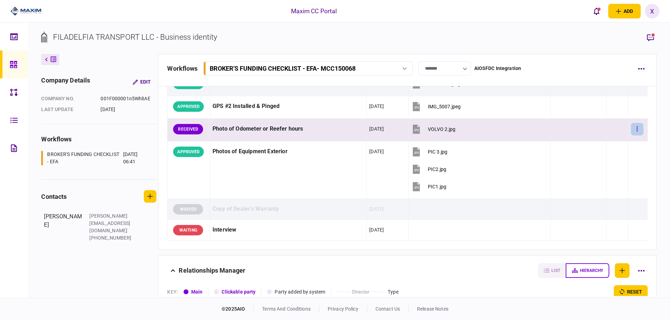
click at [634, 127] on button "button" at bounding box center [637, 129] width 13 height 13
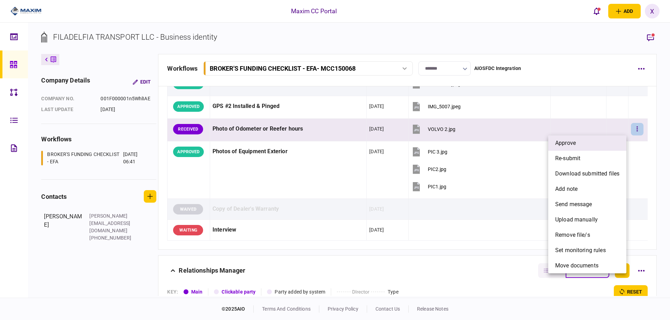
click at [610, 142] on li "approve" at bounding box center [587, 143] width 78 height 15
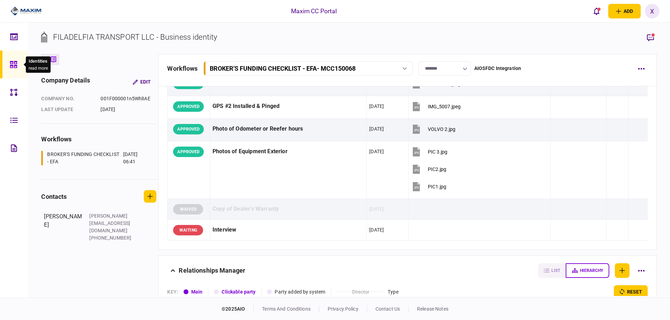
click at [18, 65] on div at bounding box center [15, 65] width 11 height 28
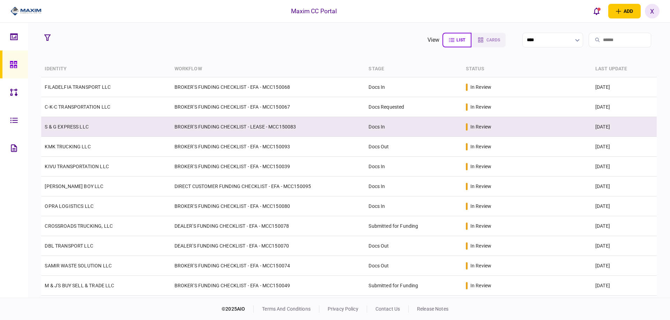
click at [182, 133] on td "BROKER'S FUNDING CHECKLIST - LEASE - MCC150083" at bounding box center [268, 127] width 194 height 20
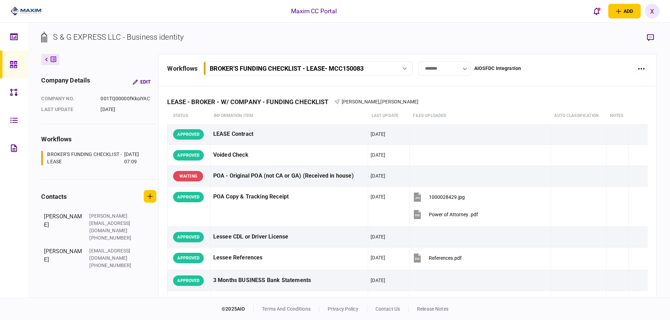
click at [22, 6] on img at bounding box center [25, 11] width 31 height 10
click at [11, 68] on icon at bounding box center [14, 65] width 8 height 8
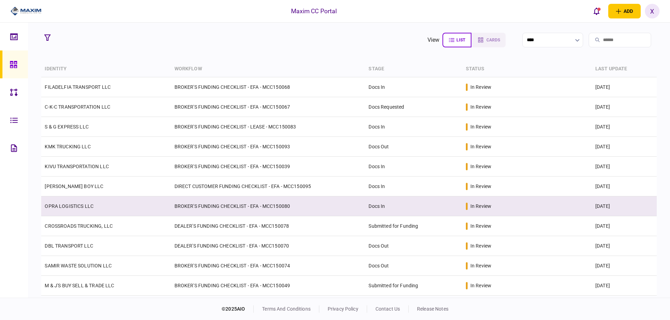
click at [64, 206] on link "OPRA LOGISTICS LLC" at bounding box center [69, 207] width 49 height 6
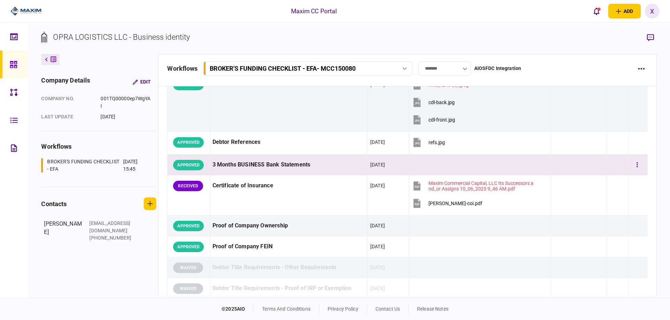
scroll to position [139, 0]
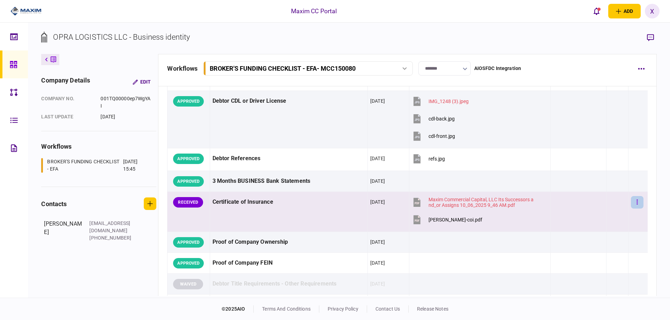
click at [636, 203] on icon "button" at bounding box center [636, 202] width 1 height 7
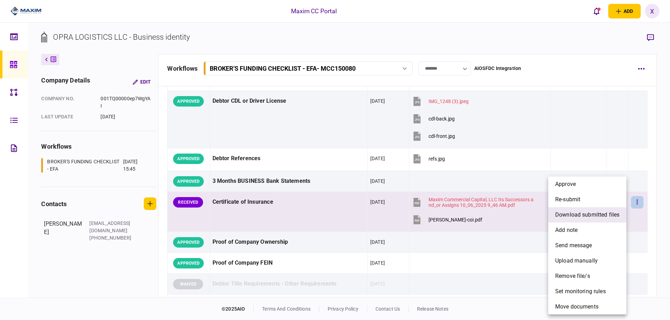
click at [613, 211] on li "download submitted files" at bounding box center [587, 215] width 78 height 15
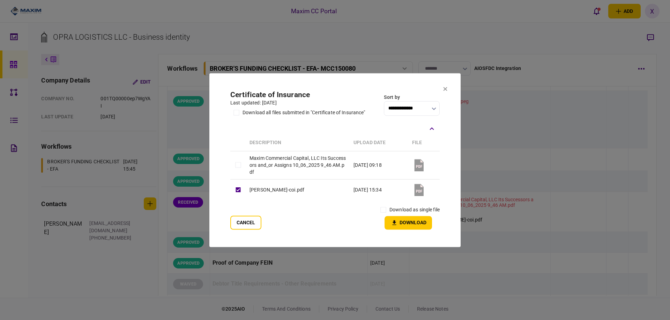
click at [390, 209] on label "download as single file" at bounding box center [414, 209] width 50 height 7
click at [398, 224] on button "Download" at bounding box center [407, 223] width 47 height 14
click at [241, 222] on button "Cancel" at bounding box center [245, 223] width 31 height 14
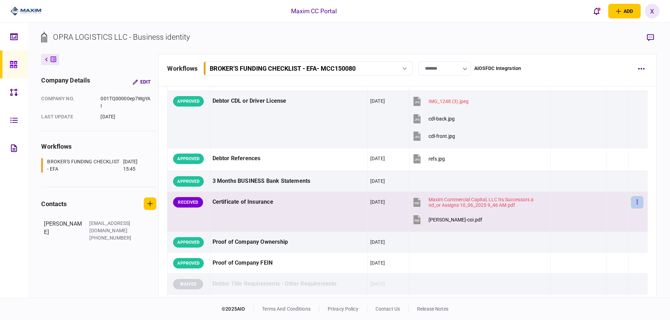
click at [631, 202] on button "button" at bounding box center [637, 202] width 13 height 13
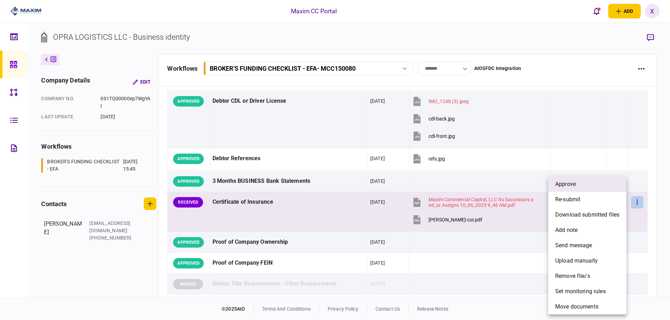
click at [606, 190] on li "approve" at bounding box center [587, 184] width 78 height 15
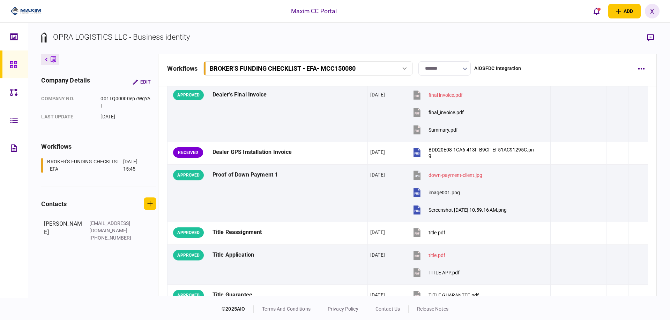
scroll to position [523, 0]
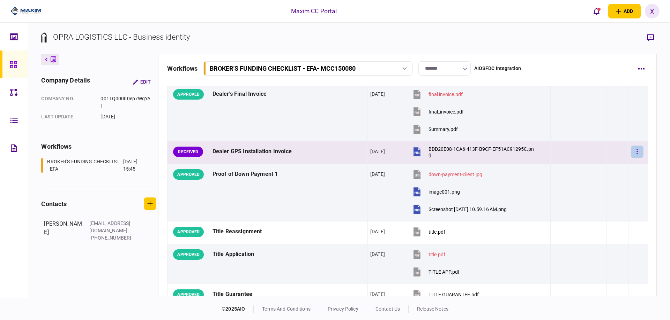
click at [635, 153] on button "button" at bounding box center [637, 152] width 13 height 13
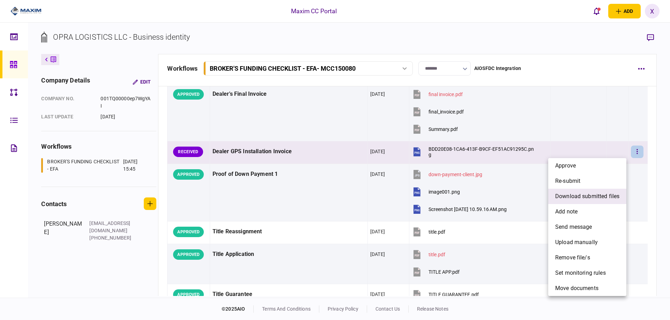
click at [591, 194] on span "download submitted files" at bounding box center [587, 197] width 64 height 8
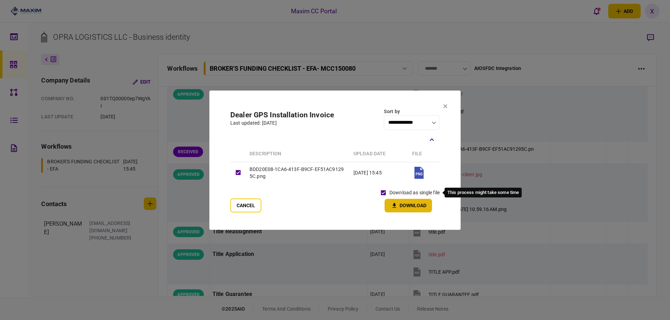
click at [385, 202] on button "Download" at bounding box center [407, 206] width 47 height 14
click at [444, 106] on icon at bounding box center [445, 106] width 4 height 4
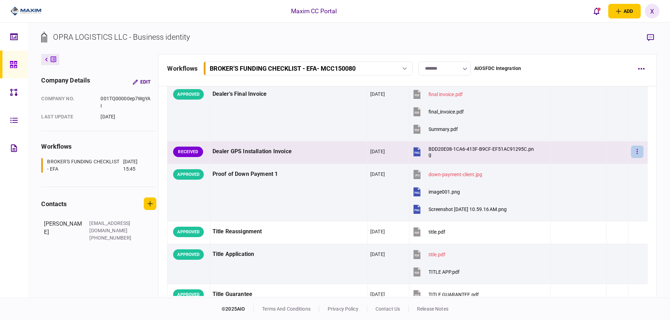
click at [631, 150] on button "button" at bounding box center [637, 152] width 13 height 13
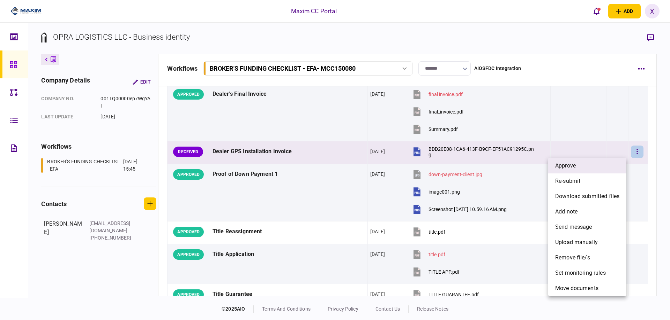
click at [609, 166] on li "approve" at bounding box center [587, 165] width 78 height 15
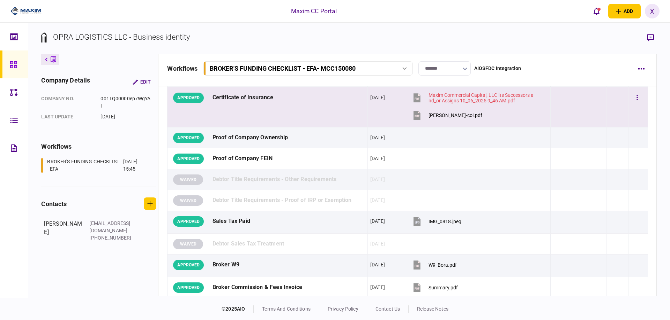
scroll to position [279, 0]
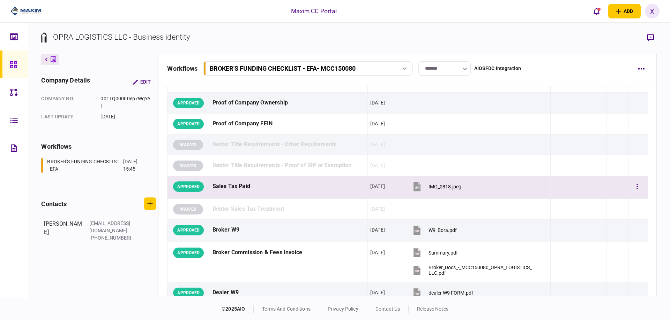
click at [259, 183] on div "Sales Tax Paid" at bounding box center [288, 187] width 152 height 16
click at [231, 188] on div "Sales Tax Paid" at bounding box center [288, 187] width 152 height 16
click at [473, 184] on section "IMG_0818.jpeg" at bounding box center [473, 187] width 122 height 17
click at [631, 185] on button "button" at bounding box center [637, 187] width 13 height 13
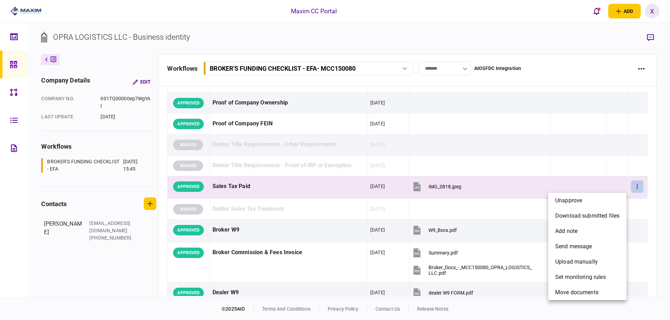
click at [631, 185] on div at bounding box center [335, 160] width 670 height 320
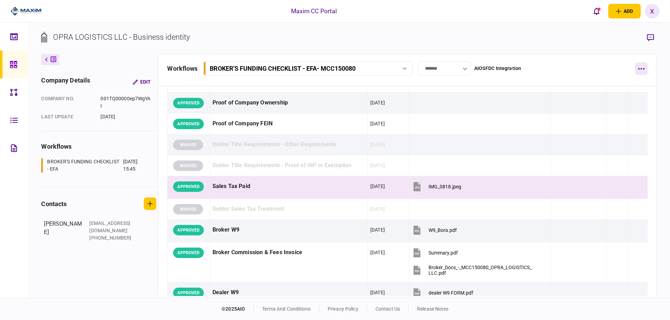
click at [639, 67] on button "button" at bounding box center [641, 68] width 13 height 13
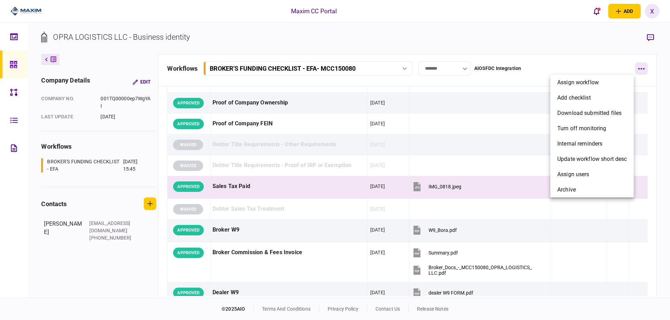
click at [639, 67] on div at bounding box center [335, 160] width 670 height 320
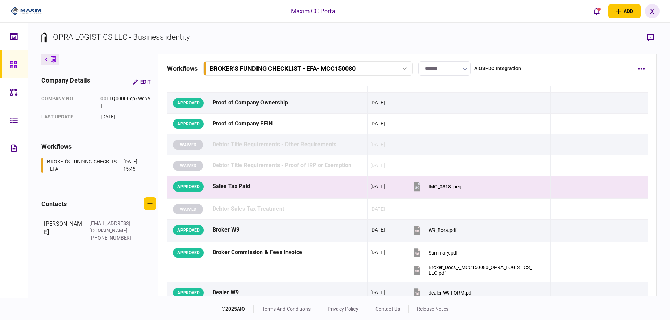
click at [650, 33] on button "button" at bounding box center [650, 37] width 13 height 13
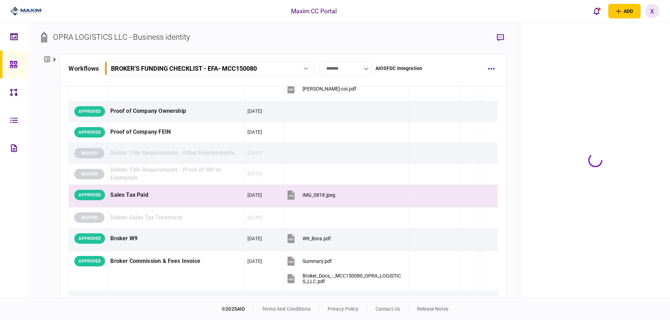
scroll to position [287, 0]
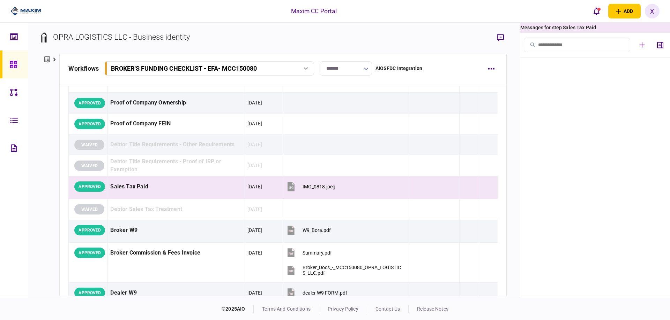
click at [494, 9] on div "Maxim CC Portal add business identity individual identity X X Xiomara Rodriguez…" at bounding box center [335, 11] width 670 height 22
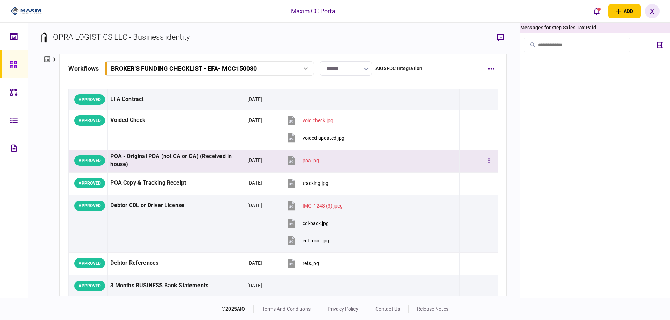
scroll to position [0, 0]
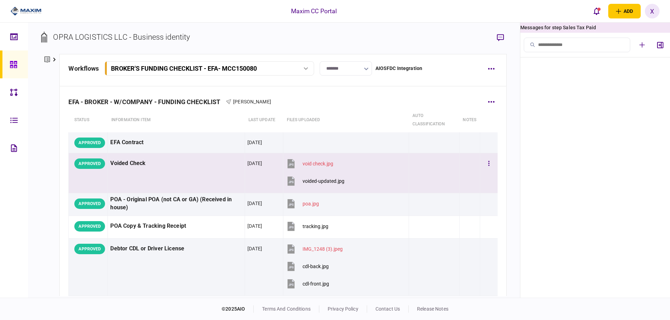
click at [176, 172] on td "Voided Check" at bounding box center [176, 173] width 137 height 40
click at [427, 176] on div at bounding box center [433, 181] width 45 height 16
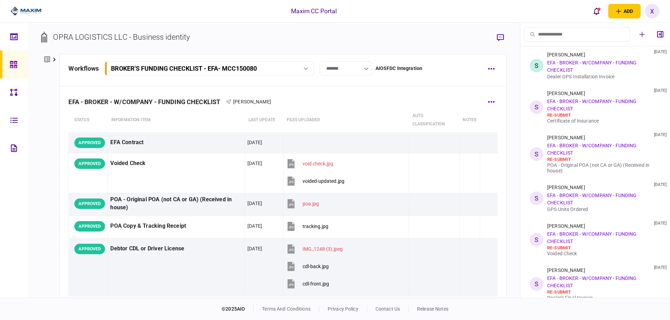
click at [340, 100] on div "EFA - BROKER - W/COMPANY - FUNDING CHECKLIST Sefik Bora Bayindir" at bounding box center [282, 97] width 429 height 21
click at [314, 34] on section "OPRA LOGISTICS LLC - Business identity" at bounding box center [273, 42] width 465 height 23
click at [5, 69] on link at bounding box center [14, 65] width 28 height 28
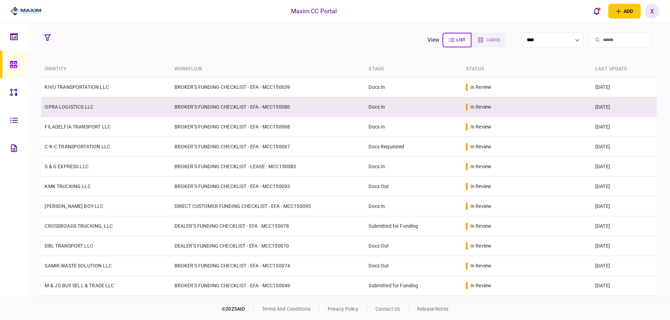
click at [56, 102] on td "OPRA LOGISTICS LLC" at bounding box center [105, 107] width 129 height 20
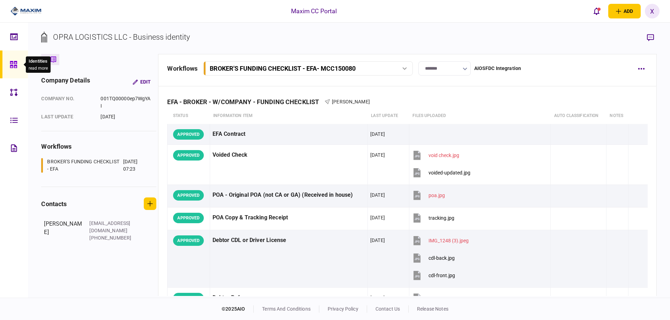
click at [16, 63] on icon at bounding box center [14, 65] width 8 height 8
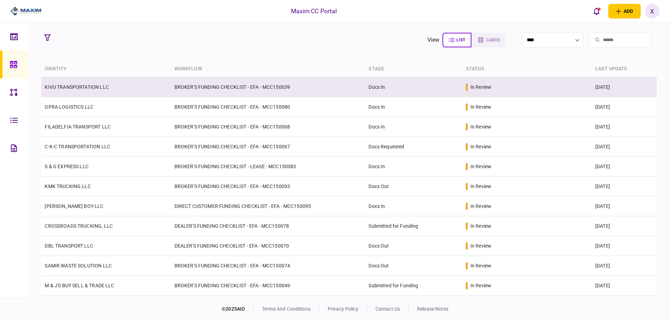
click at [75, 85] on link "KIVU TRANSPORTATION LLC" at bounding box center [77, 87] width 64 height 6
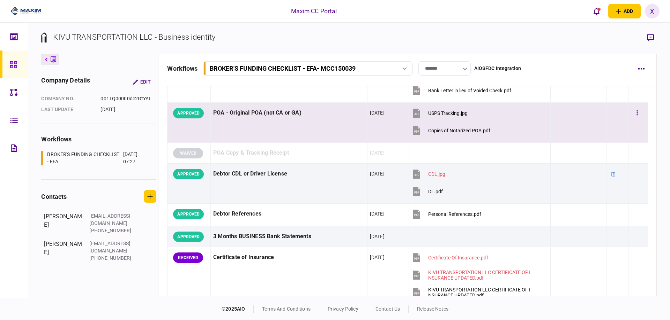
scroll to position [139, 0]
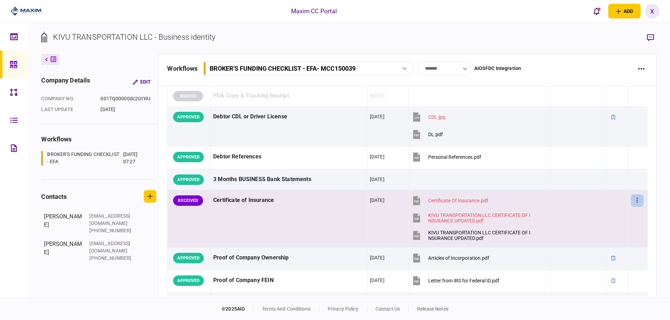
click at [636, 203] on icon "button" at bounding box center [636, 200] width 1 height 7
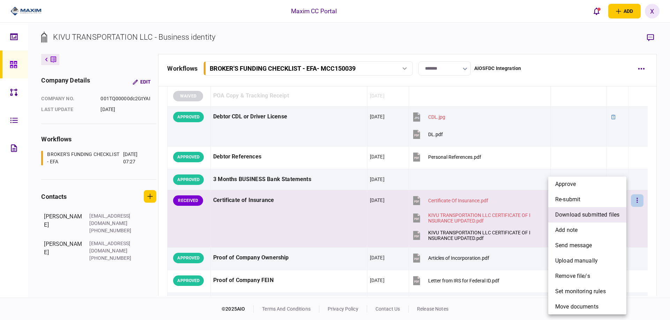
click at [614, 212] on span "download submitted files" at bounding box center [587, 215] width 64 height 8
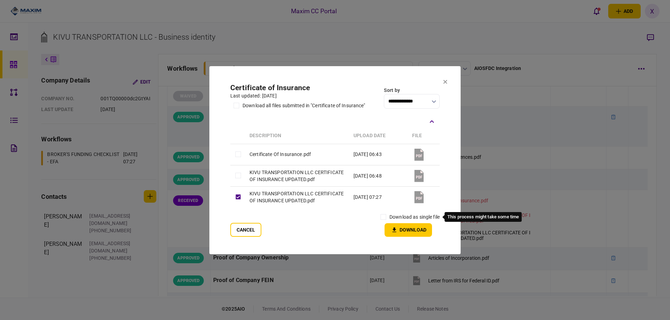
click at [390, 219] on label "download as single file" at bounding box center [414, 217] width 50 height 7
click at [374, 216] on div "Cancel download as single file Download" at bounding box center [334, 224] width 209 height 26
click at [401, 229] on button "Download" at bounding box center [407, 231] width 47 height 14
click at [446, 80] on icon at bounding box center [445, 82] width 4 height 4
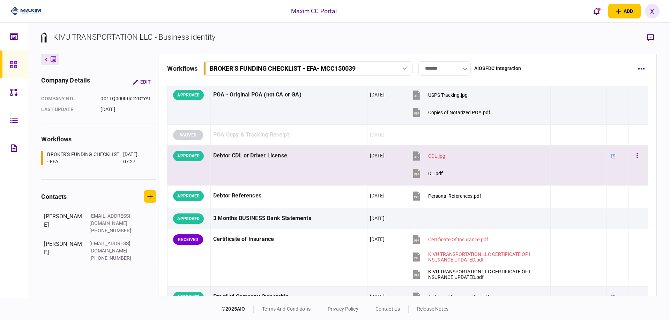
scroll to position [174, 0]
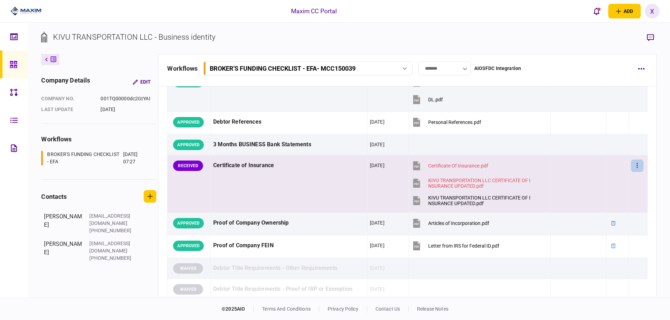
click at [633, 162] on button "button" at bounding box center [637, 166] width 13 height 13
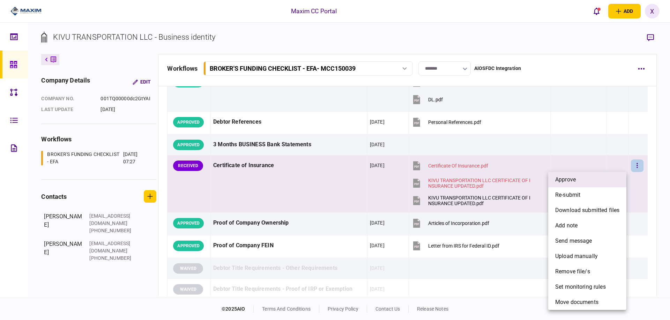
click at [600, 177] on li "approve" at bounding box center [587, 179] width 78 height 15
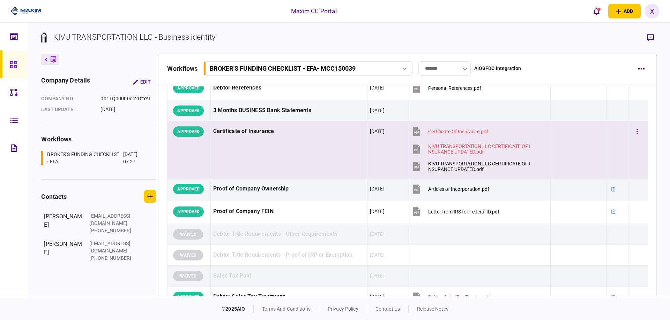
scroll to position [209, 0]
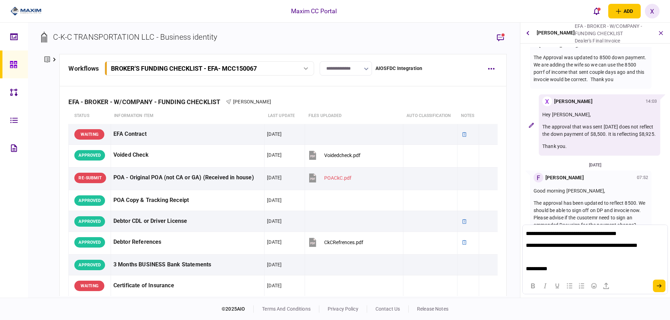
scroll to position [12, 0]
click at [657, 283] on button "submit" at bounding box center [658, 286] width 13 height 13
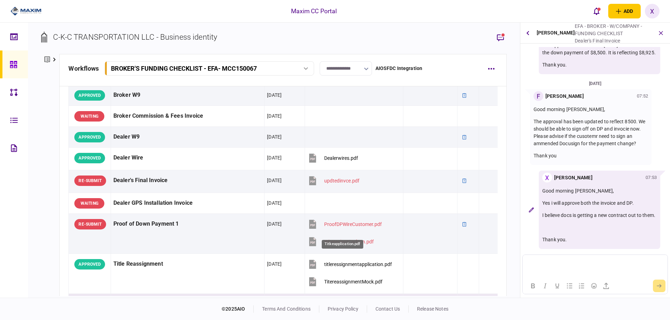
scroll to position [349, 0]
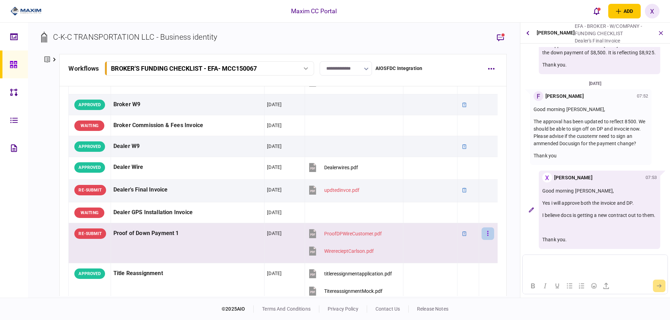
click at [481, 230] on button "button" at bounding box center [487, 234] width 13 height 13
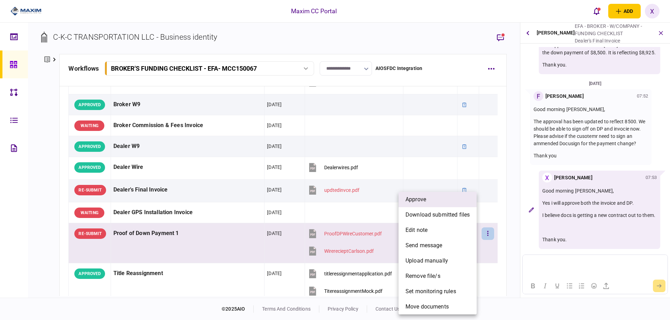
click at [443, 204] on li "approve" at bounding box center [437, 199] width 78 height 15
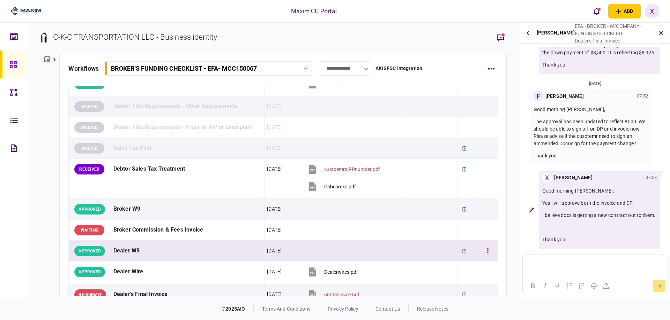
scroll to position [279, 0]
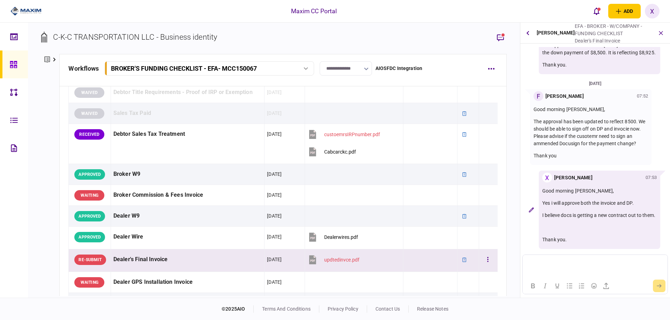
click at [196, 262] on div "Dealer's Final Invoice" at bounding box center [187, 260] width 149 height 16
click at [488, 259] on button "button" at bounding box center [487, 260] width 13 height 13
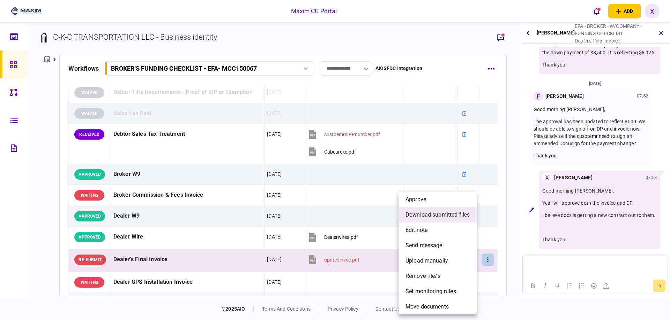
click at [437, 214] on span "download submitted files" at bounding box center [437, 215] width 64 height 8
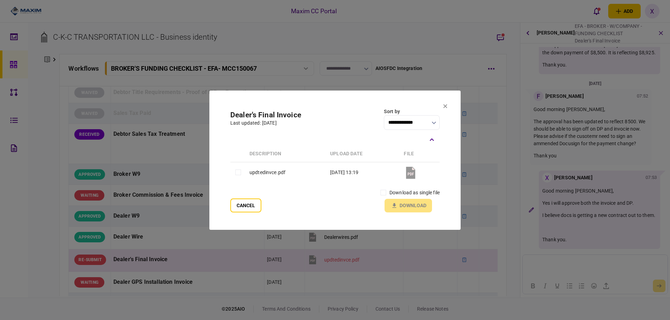
click at [245, 170] on td at bounding box center [238, 172] width 16 height 21
click at [399, 204] on button "Download" at bounding box center [407, 206] width 47 height 14
click at [443, 107] on icon at bounding box center [445, 106] width 4 height 4
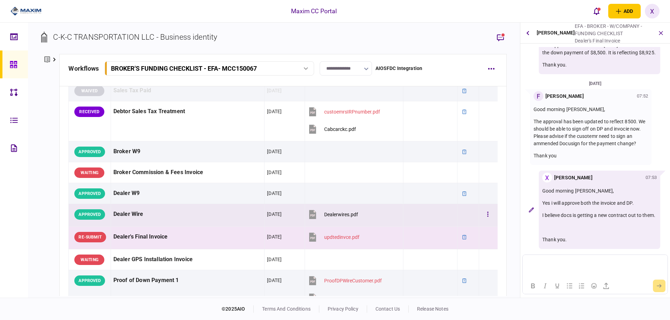
scroll to position [314, 0]
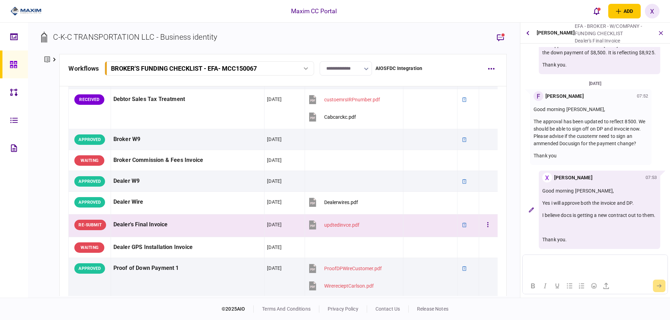
click at [469, 217] on td at bounding box center [468, 226] width 22 height 23
click at [487, 226] on icon "button" at bounding box center [487, 225] width 1 height 7
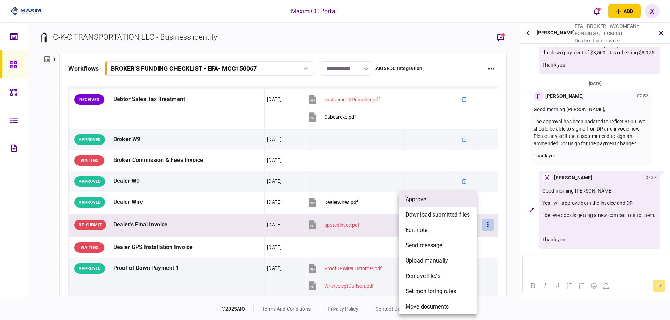
click at [449, 203] on li "approve" at bounding box center [437, 199] width 78 height 15
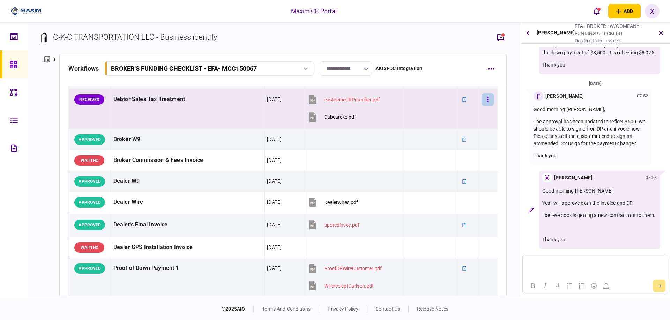
click at [485, 100] on button "button" at bounding box center [487, 99] width 13 height 13
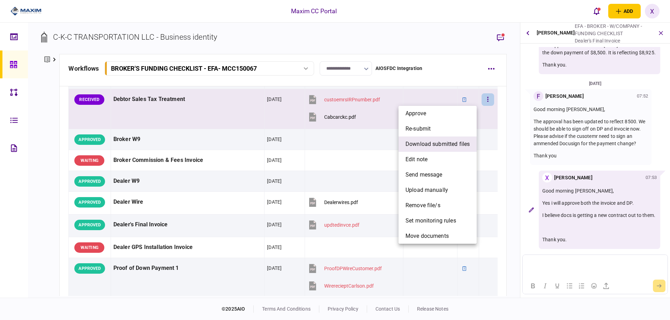
click at [455, 142] on span "download submitted files" at bounding box center [437, 144] width 64 height 8
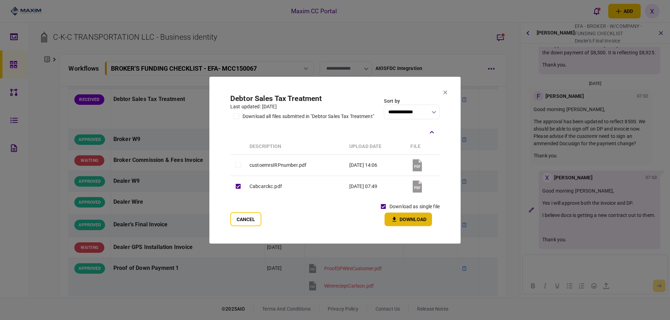
click at [403, 216] on button "Download" at bounding box center [407, 220] width 47 height 14
click at [442, 96] on section "**********" at bounding box center [334, 160] width 251 height 167
click at [445, 94] on icon at bounding box center [445, 92] width 4 height 4
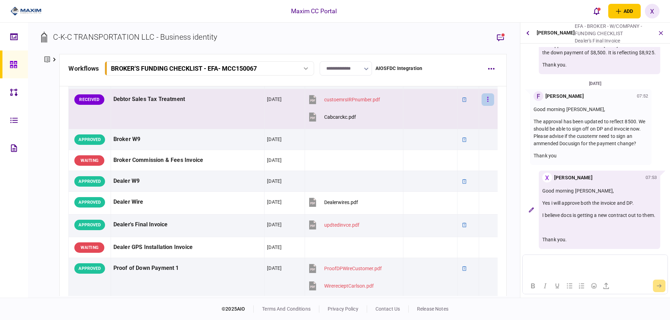
click at [481, 96] on button "button" at bounding box center [487, 99] width 13 height 13
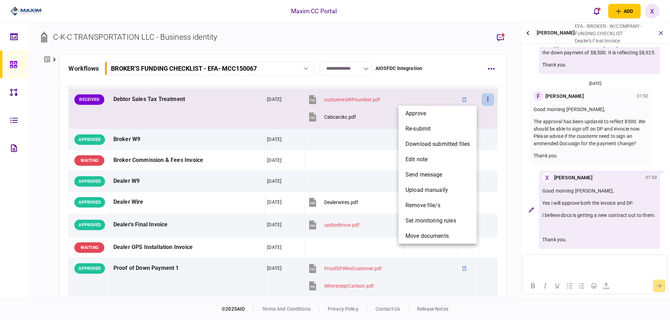
click at [463, 107] on li "approve" at bounding box center [437, 113] width 78 height 15
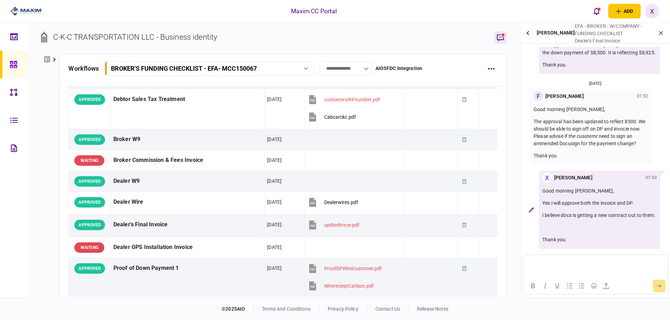
click at [500, 38] on icon "button" at bounding box center [500, 37] width 8 height 8
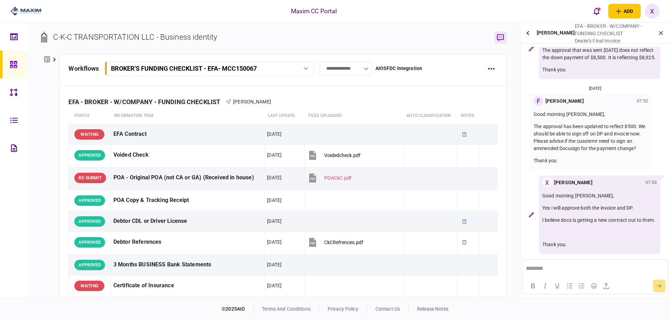
scroll to position [237, 0]
click at [589, 6] on button "open notifications list" at bounding box center [596, 11] width 15 height 15
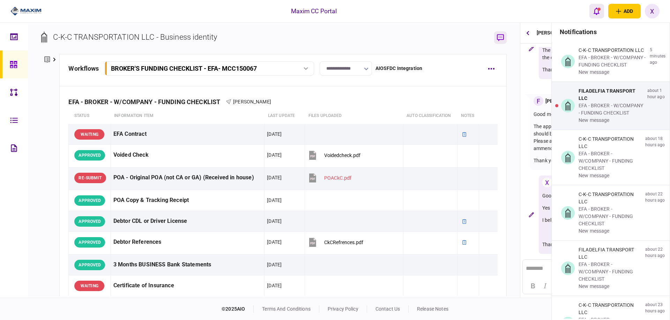
click at [595, 9] on icon "open notifications list" at bounding box center [596, 11] width 6 height 8
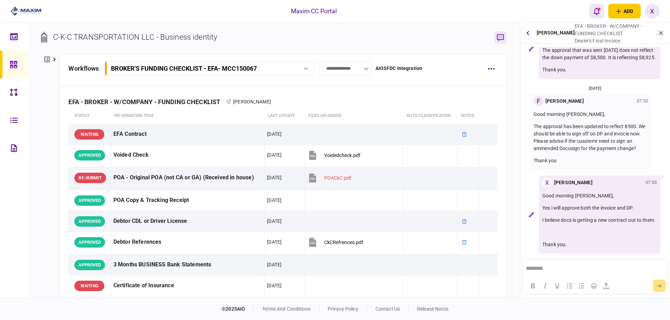
click at [595, 9] on icon "open notifications list" at bounding box center [596, 11] width 6 height 7
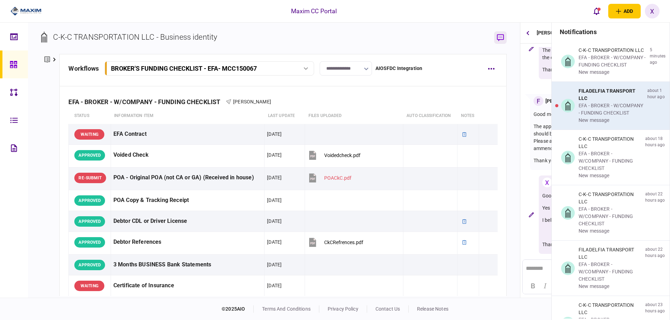
click at [615, 118] on div "new message" at bounding box center [611, 120] width 66 height 7
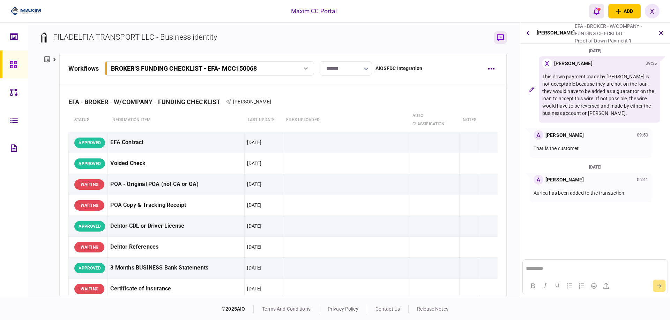
click at [594, 16] on button "open notifications list" at bounding box center [596, 11] width 15 height 15
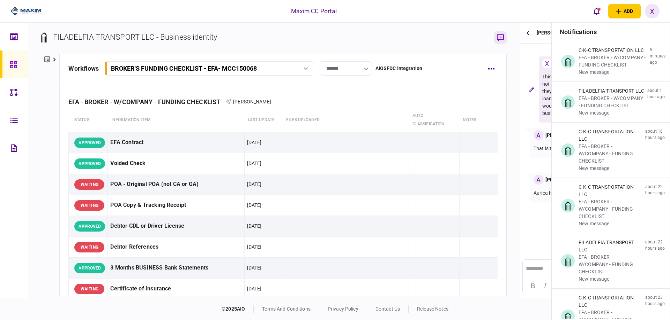
click at [29, 8] on img at bounding box center [25, 11] width 31 height 10
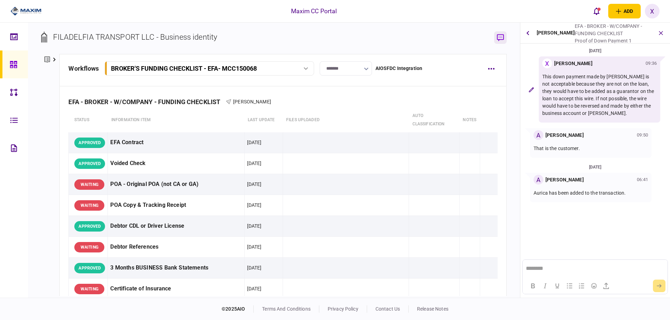
click at [29, 8] on img at bounding box center [25, 11] width 31 height 10
click at [34, 10] on img at bounding box center [25, 11] width 31 height 10
click at [26, 7] on img at bounding box center [25, 11] width 31 height 10
click at [16, 65] on icon at bounding box center [14, 65] width 8 height 8
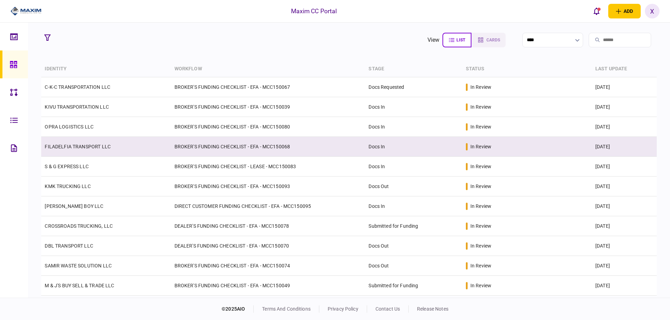
click at [81, 150] on td "FILADELFIA TRANSPORT LLC" at bounding box center [105, 147] width 129 height 20
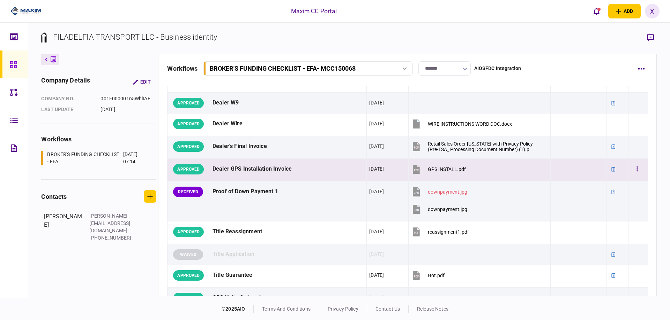
scroll to position [384, 0]
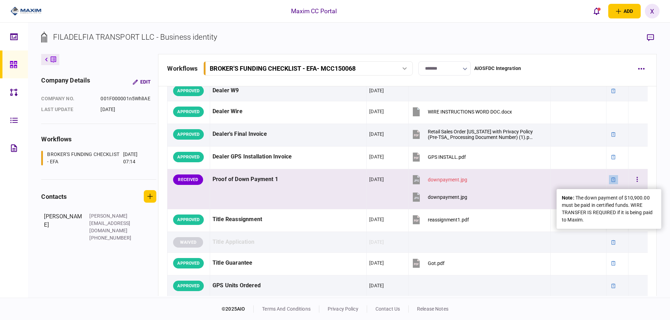
click at [611, 181] on icon at bounding box center [613, 180] width 5 height 5
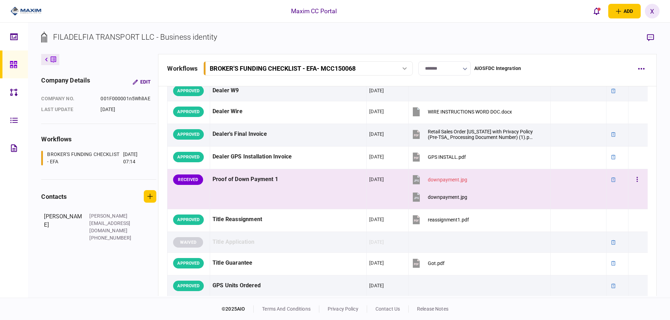
click at [444, 178] on div "downpayment.jpg" at bounding box center [447, 180] width 39 height 6
click at [635, 179] on button "button" at bounding box center [637, 180] width 13 height 13
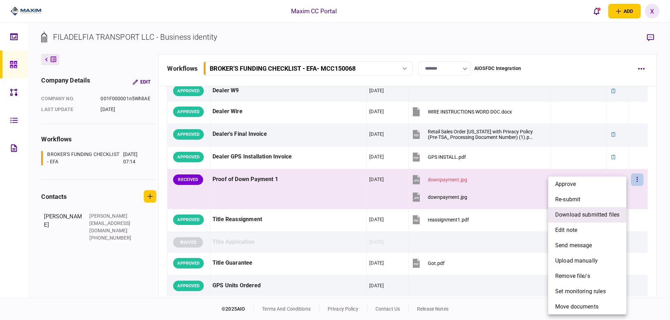
click at [578, 213] on span "download submitted files" at bounding box center [587, 215] width 64 height 8
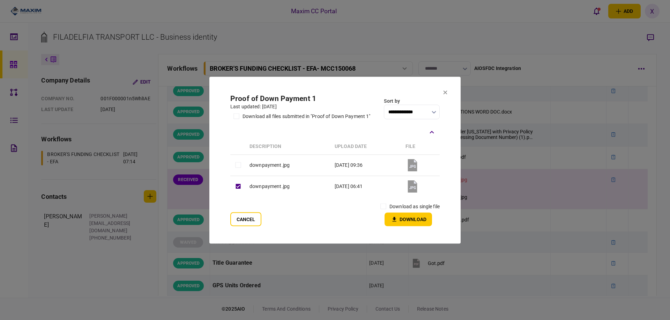
click at [400, 209] on label "download as single file" at bounding box center [414, 206] width 50 height 7
click at [395, 204] on label "download as single file" at bounding box center [414, 206] width 50 height 7
drag, startPoint x: 402, startPoint y: 217, endPoint x: 397, endPoint y: 200, distance: 17.5
click at [405, 218] on button "Download" at bounding box center [407, 220] width 47 height 14
click at [447, 91] on section "**********" at bounding box center [334, 160] width 251 height 167
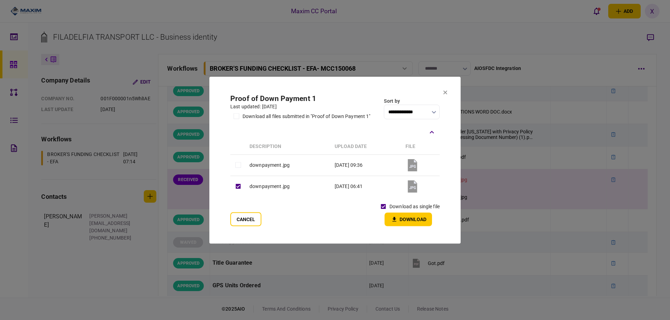
click at [444, 91] on icon at bounding box center [445, 93] width 4 height 4
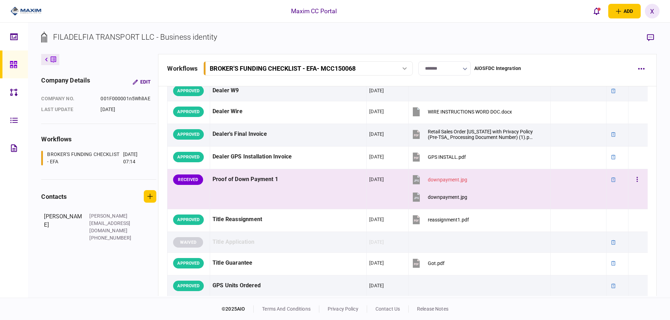
click at [633, 189] on td at bounding box center [637, 189] width 19 height 40
click at [633, 183] on button "button" at bounding box center [637, 180] width 13 height 13
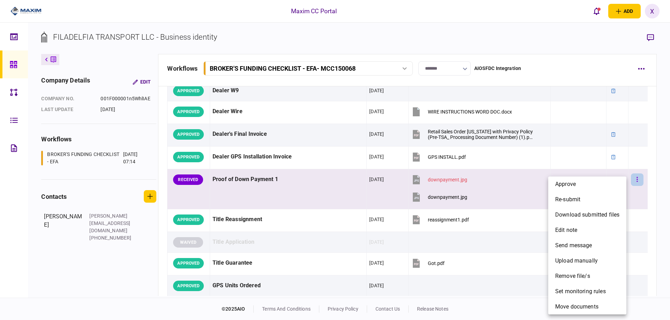
click at [633, 183] on div at bounding box center [335, 160] width 670 height 320
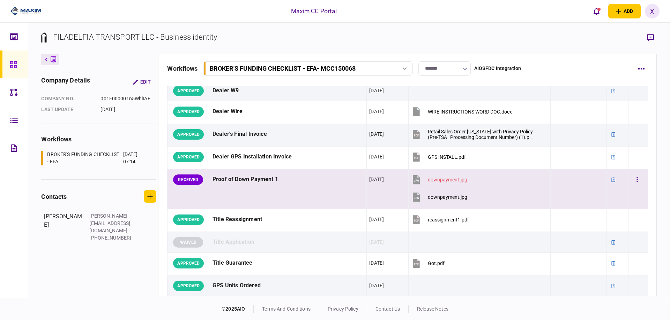
click at [299, 188] on td "Proof of Down Payment 1" at bounding box center [288, 189] width 157 height 40
click at [654, 35] on button "button" at bounding box center [650, 37] width 13 height 13
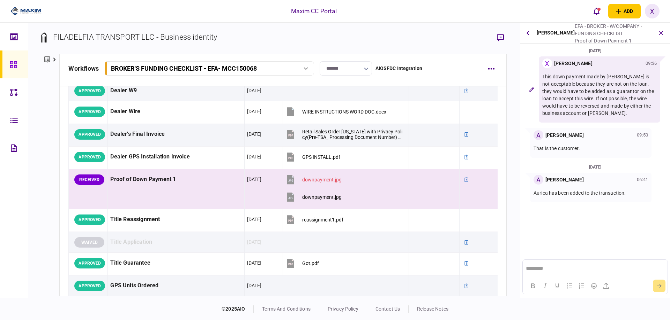
scroll to position [0, 0]
click at [559, 273] on html at bounding box center [594, 268] width 144 height 17
click at [658, 285] on icon "submit" at bounding box center [658, 286] width 5 height 4
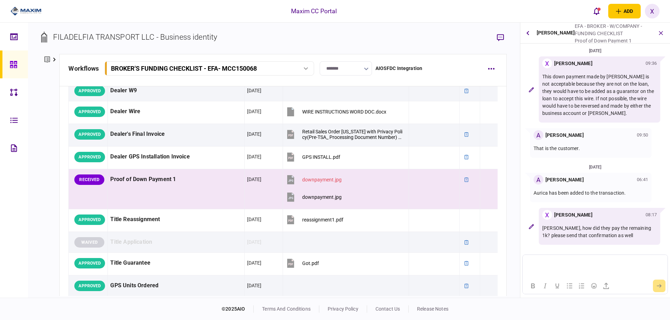
click at [32, 9] on img at bounding box center [25, 11] width 31 height 10
click at [98, 183] on div "RECEIVED" at bounding box center [89, 180] width 30 height 10
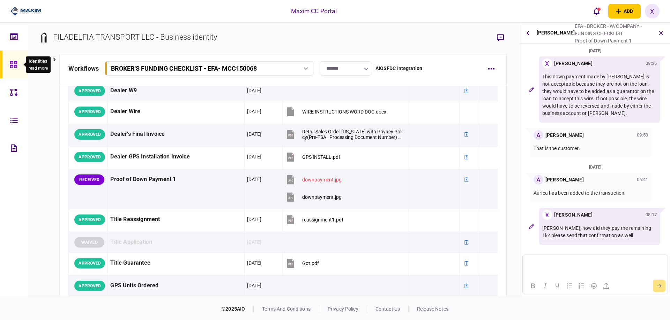
click at [14, 63] on icon at bounding box center [13, 64] width 7 height 7
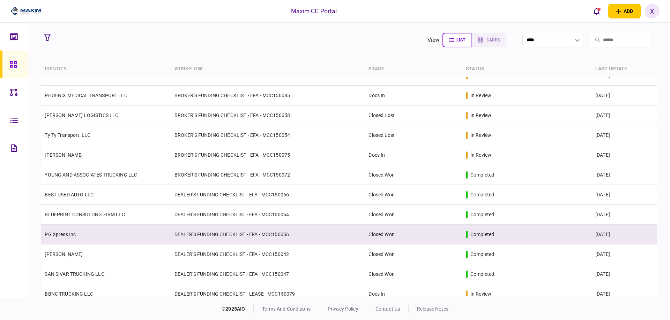
scroll to position [418, 0]
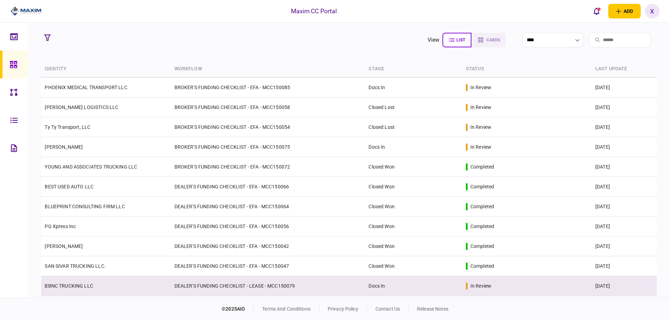
click at [82, 283] on td "BBNC TRUCKING LLC" at bounding box center [105, 287] width 129 height 20
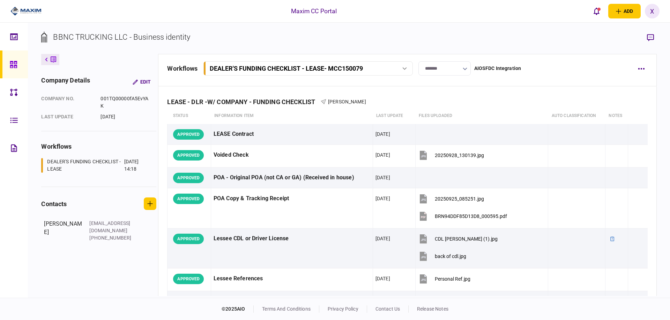
click at [14, 65] on icon at bounding box center [14, 65] width 8 height 8
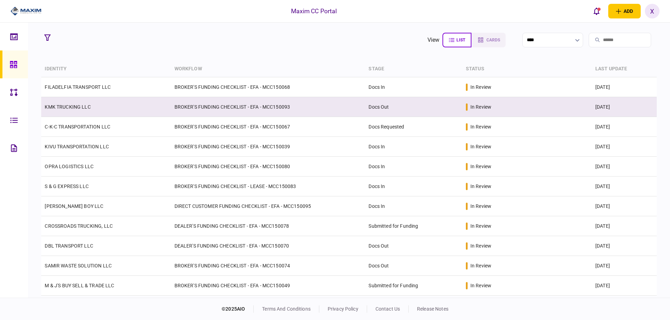
click at [63, 113] on td "KMK TRUCKING LLC" at bounding box center [105, 107] width 129 height 20
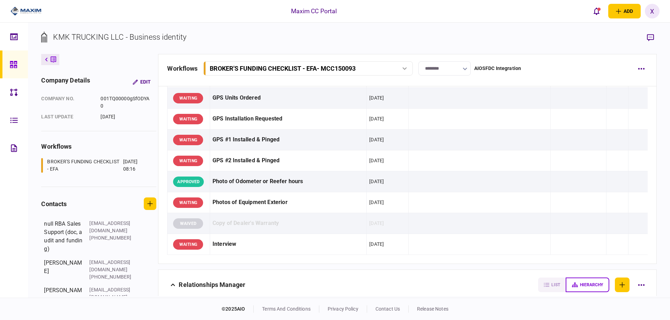
scroll to position [488, 0]
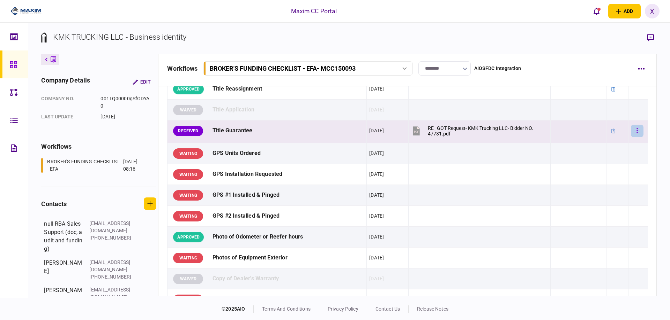
click at [636, 133] on icon "button" at bounding box center [636, 131] width 1 height 7
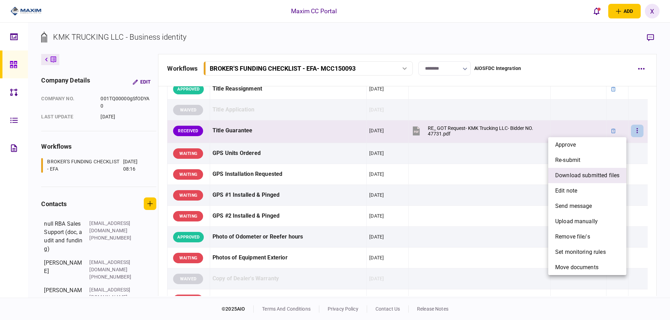
click at [598, 177] on span "download submitted files" at bounding box center [587, 176] width 64 height 8
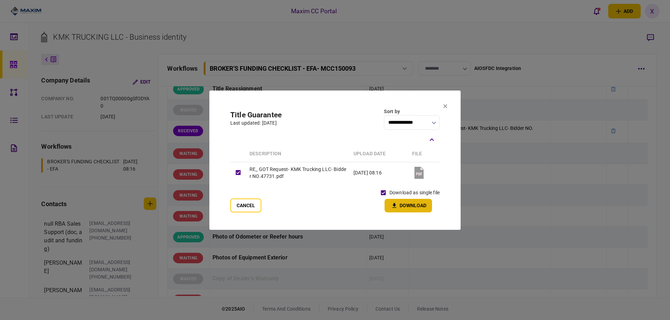
click at [397, 212] on button "Download" at bounding box center [407, 206] width 47 height 14
click at [447, 106] on icon at bounding box center [445, 106] width 4 height 4
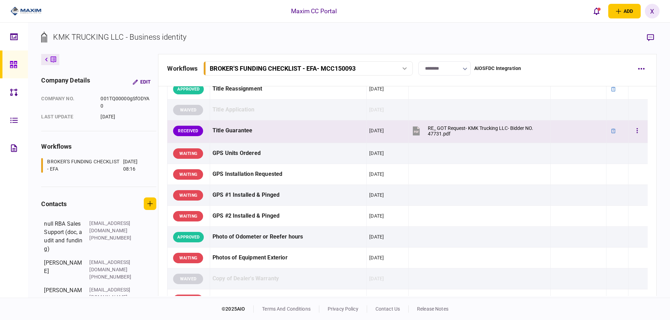
click at [641, 134] on td at bounding box center [637, 132] width 19 height 23
click at [638, 133] on button "button" at bounding box center [637, 131] width 13 height 13
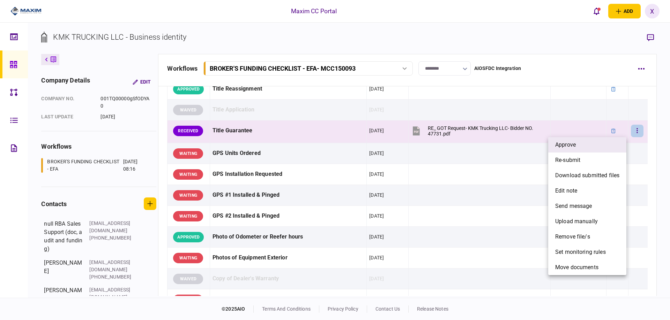
click at [616, 144] on li "approve" at bounding box center [587, 144] width 78 height 15
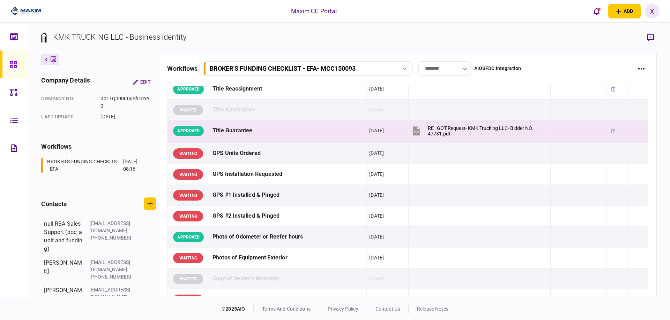
click at [18, 60] on div at bounding box center [15, 65] width 11 height 28
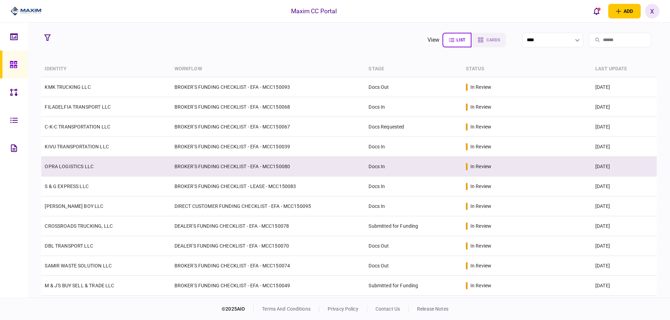
click at [70, 171] on td "OPRA LOGISTICS LLC" at bounding box center [105, 167] width 129 height 20
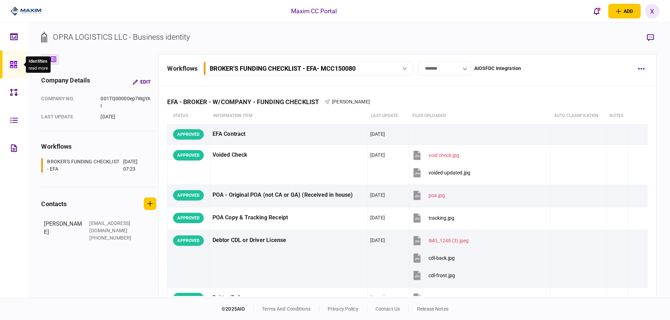
click at [15, 59] on div at bounding box center [15, 65] width 11 height 28
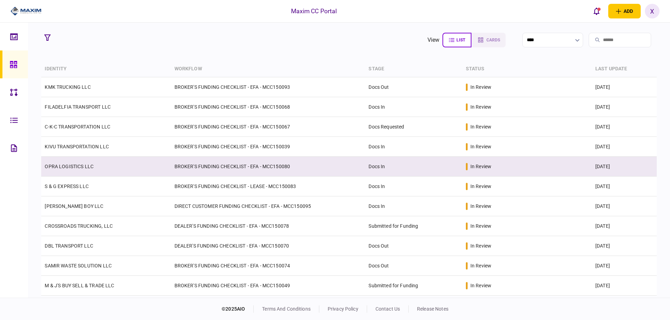
click at [60, 166] on link "OPRA LOGISTICS LLC" at bounding box center [69, 167] width 49 height 6
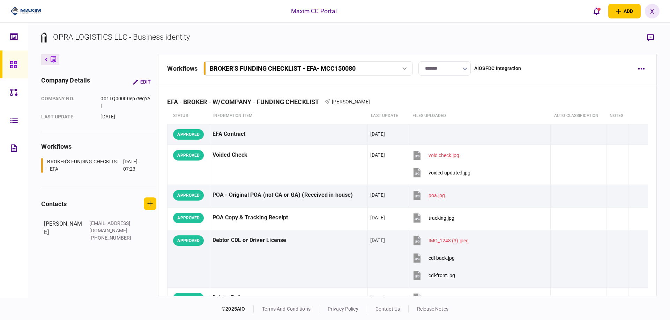
click at [439, 66] on input "*******" at bounding box center [444, 68] width 52 height 14
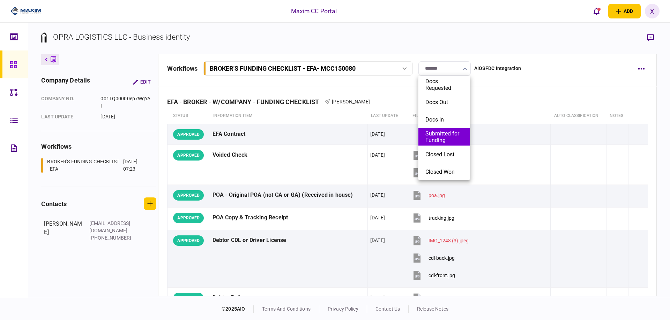
click at [441, 138] on button "Submitted for Funding" at bounding box center [444, 136] width 38 height 13
type input "**********"
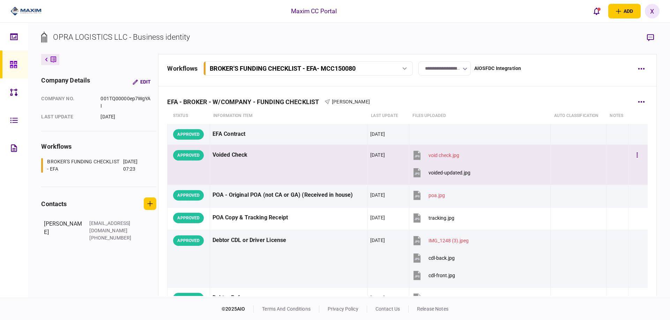
click at [299, 163] on div "Voided Check" at bounding box center [288, 156] width 152 height 16
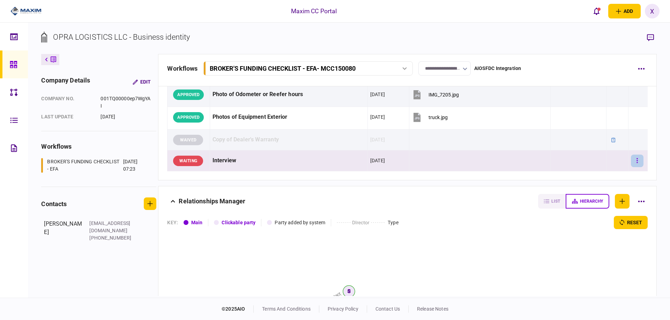
scroll to position [815, 0]
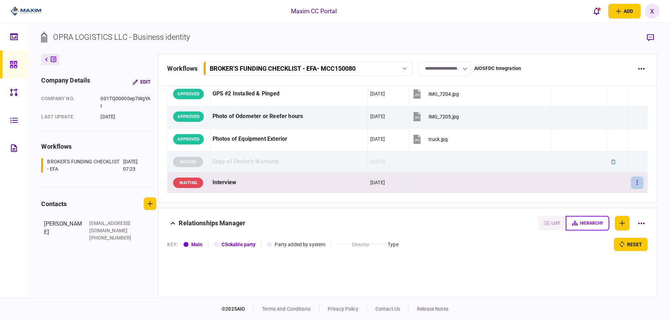
click at [633, 149] on td at bounding box center [637, 140] width 19 height 23
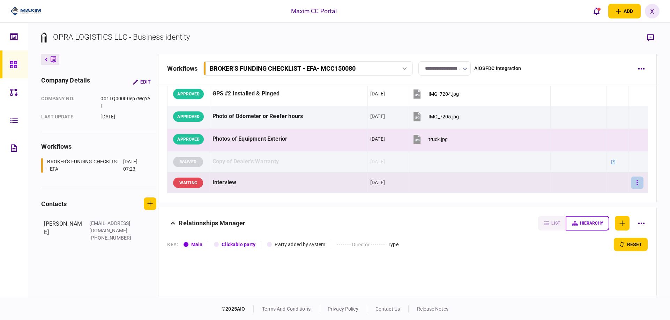
click at [631, 180] on button "button" at bounding box center [637, 183] width 13 height 13
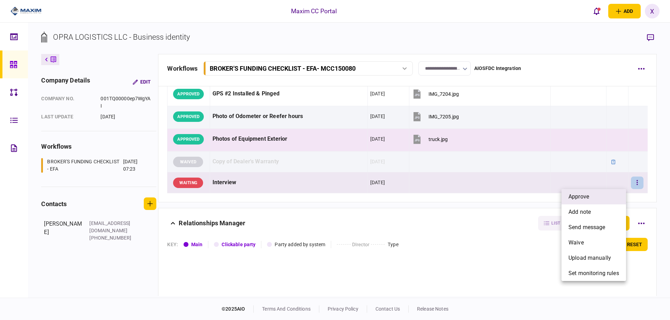
click at [625, 190] on li "approve" at bounding box center [593, 196] width 65 height 15
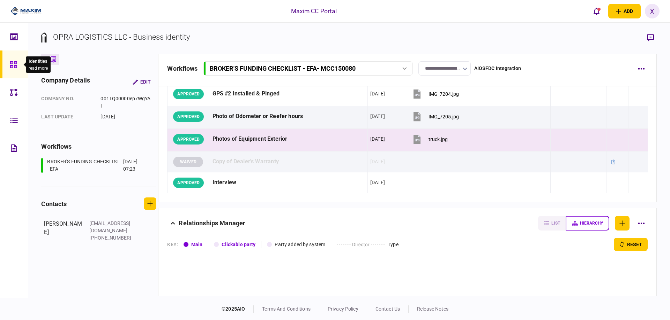
click at [16, 63] on icon at bounding box center [13, 64] width 7 height 7
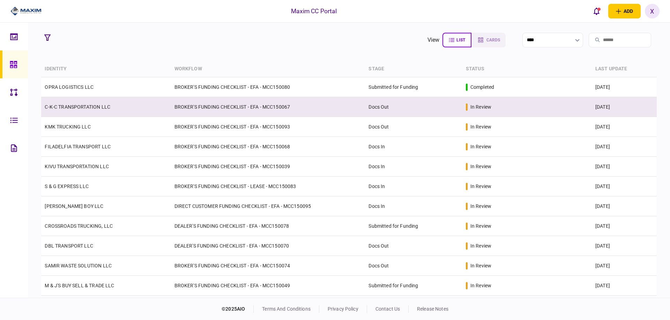
click at [74, 99] on td "C-K-C TRANSPORTATION LLC" at bounding box center [105, 107] width 129 height 20
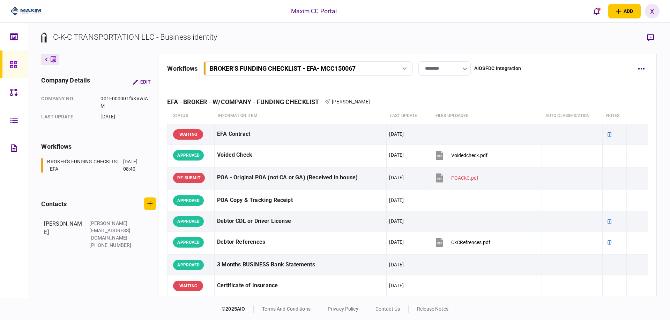
click at [450, 73] on input "********" at bounding box center [444, 68] width 52 height 14
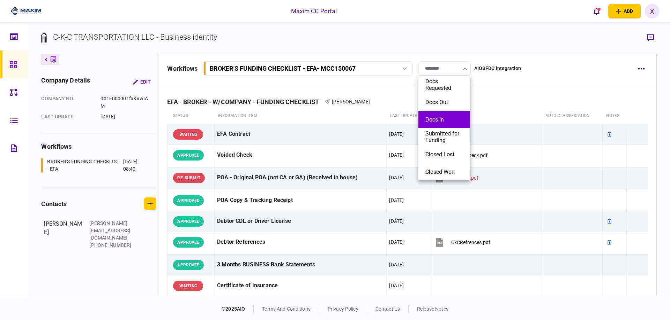
drag, startPoint x: 444, startPoint y: 86, endPoint x: 449, endPoint y: 116, distance: 30.4
click at [449, 116] on ul "Docs Requested Docs Out Docs In Submitted for Funding Closed Lost Closed Won" at bounding box center [444, 128] width 52 height 105
click at [449, 116] on button "Docs In" at bounding box center [444, 119] width 38 height 7
type input "*******"
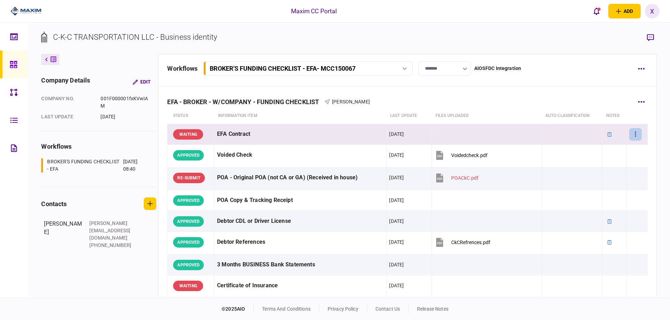
click at [629, 134] on button "button" at bounding box center [635, 134] width 13 height 13
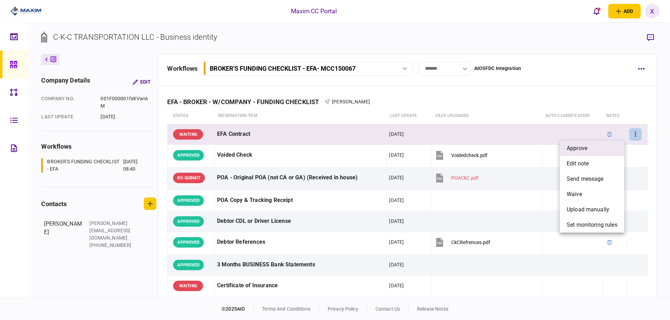
click at [617, 144] on li "approve" at bounding box center [591, 148] width 65 height 15
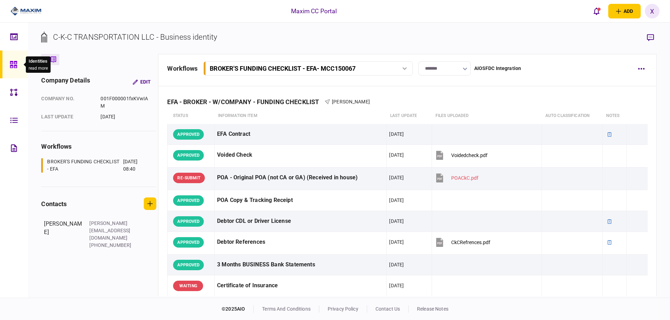
click at [20, 61] on div at bounding box center [15, 65] width 11 height 28
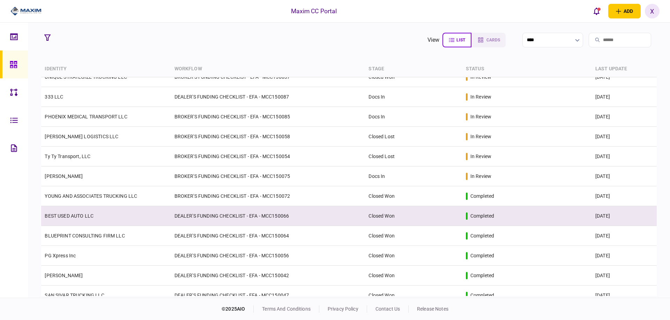
scroll to position [354, 0]
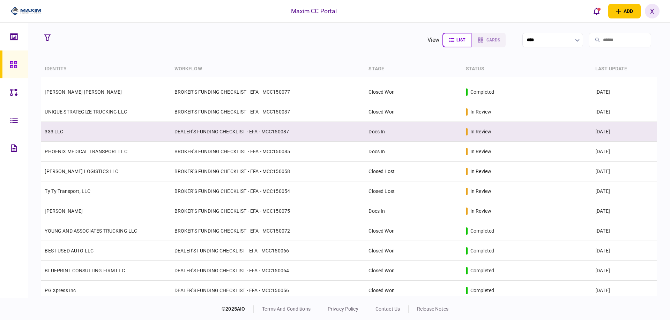
click at [55, 125] on td "333 LLC" at bounding box center [105, 132] width 129 height 20
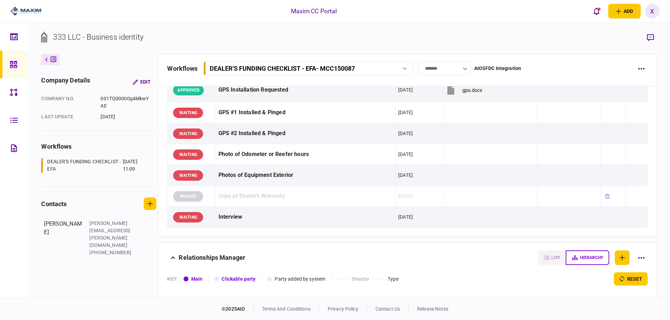
scroll to position [732, 0]
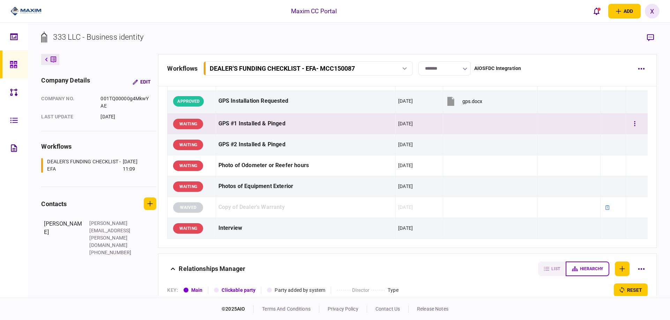
click at [264, 126] on div "GPS #1 Installed & Pinged" at bounding box center [305, 124] width 175 height 16
click at [634, 122] on icon "button" at bounding box center [634, 124] width 1 height 7
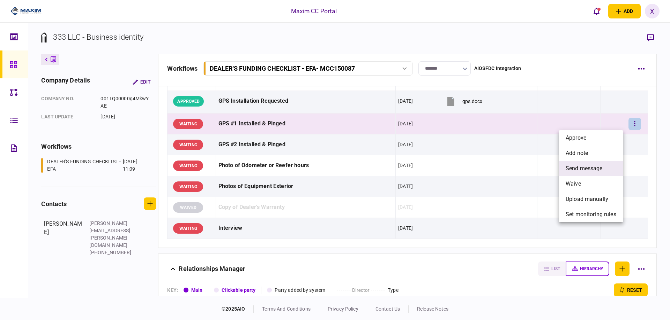
click at [605, 165] on li "send message" at bounding box center [590, 168] width 65 height 15
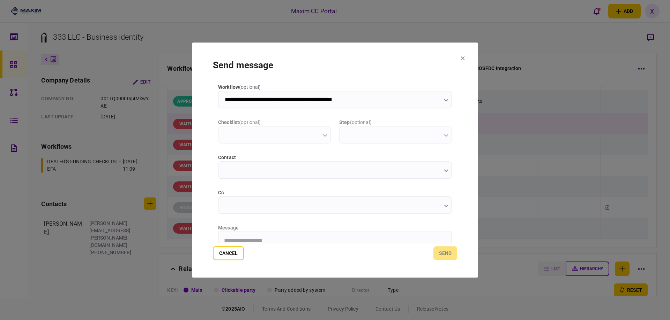
scroll to position [0, 0]
type input "**********"
click at [269, 235] on html "**********" at bounding box center [334, 240] width 233 height 17
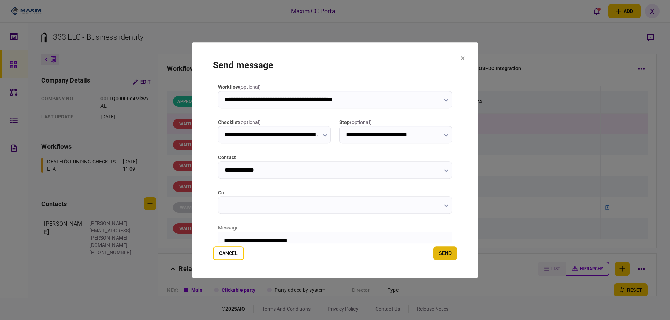
click at [443, 258] on button "send" at bounding box center [445, 254] width 24 height 14
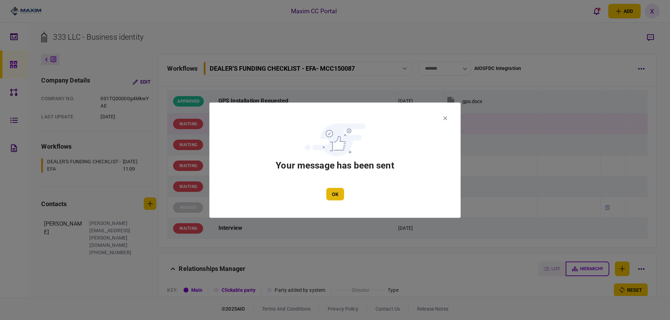
click at [333, 198] on button "OK" at bounding box center [335, 194] width 18 height 13
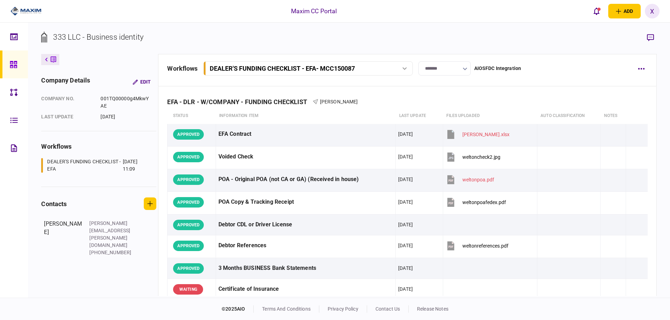
click at [10, 66] on icon at bounding box center [14, 65] width 8 height 8
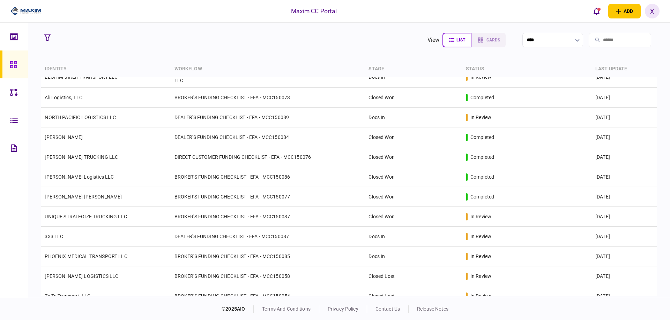
scroll to position [250, 0]
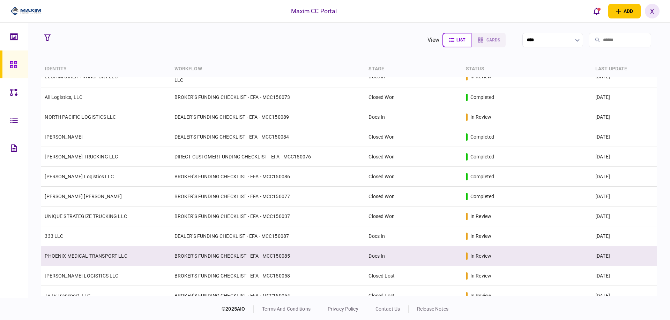
click at [70, 250] on td "PHOENIX MEDICAL TRANSPORT LLC" at bounding box center [105, 257] width 129 height 20
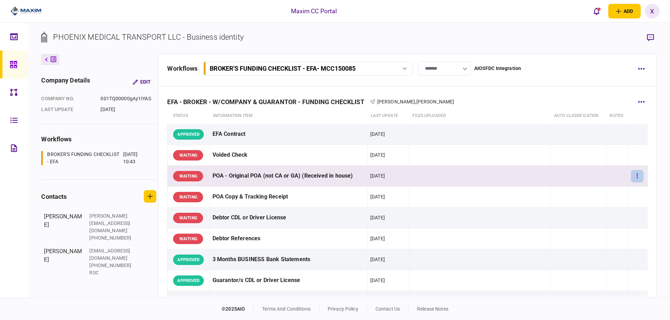
click at [637, 178] on button "button" at bounding box center [637, 176] width 13 height 13
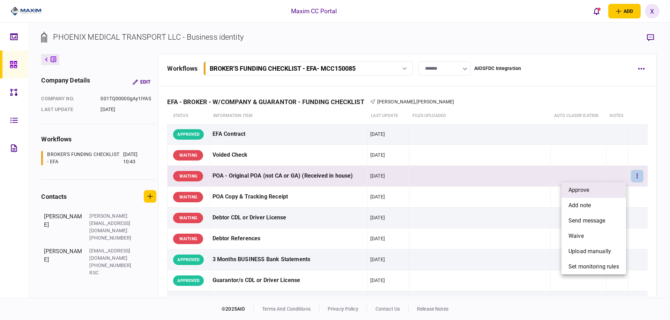
click at [603, 190] on li "approve" at bounding box center [593, 190] width 65 height 15
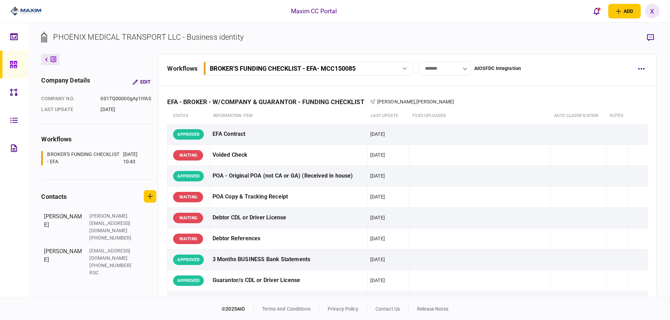
click at [21, 67] on div at bounding box center [15, 65] width 11 height 28
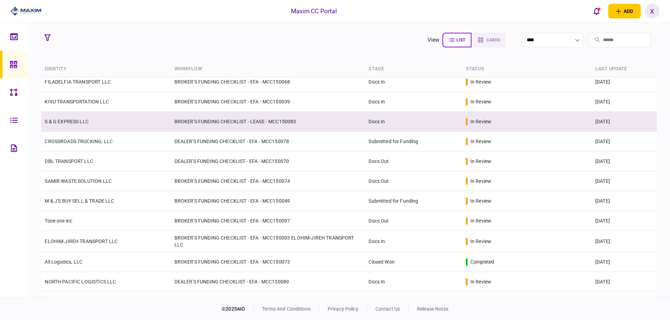
scroll to position [139, 0]
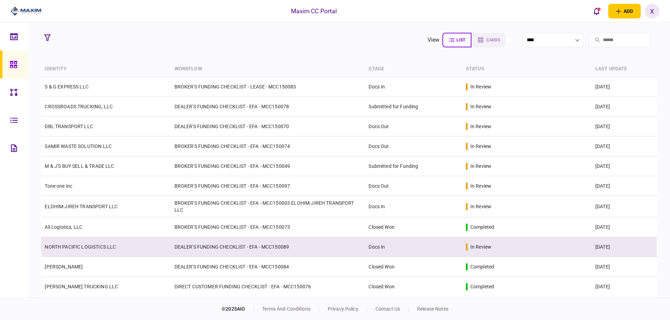
click at [89, 242] on td "NORTH PACIFIC LOGISTICS LLC" at bounding box center [105, 247] width 129 height 20
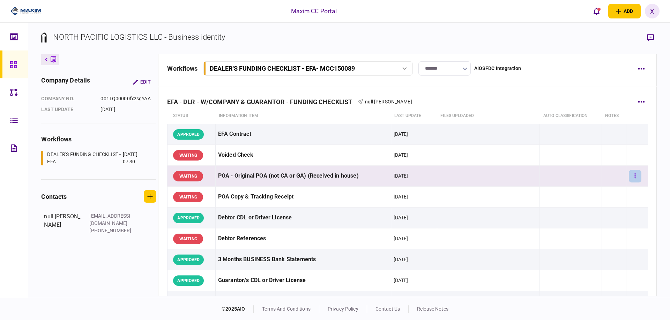
click at [632, 177] on button "button" at bounding box center [634, 176] width 13 height 13
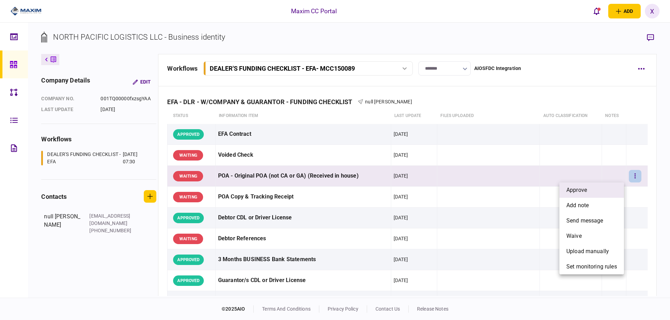
click at [605, 188] on li "approve" at bounding box center [591, 190] width 65 height 15
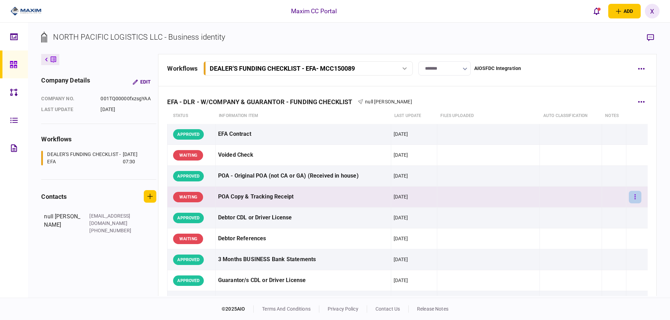
click at [629, 195] on button "button" at bounding box center [634, 197] width 13 height 13
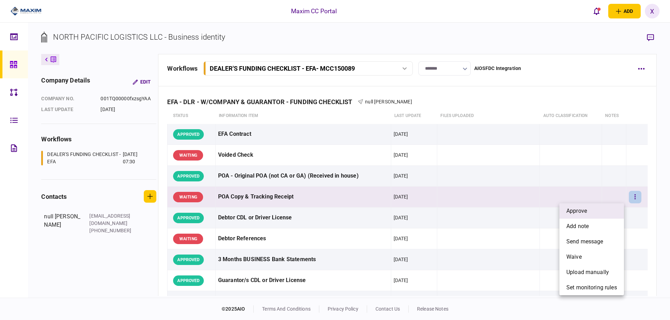
click at [590, 208] on li "approve" at bounding box center [591, 211] width 65 height 15
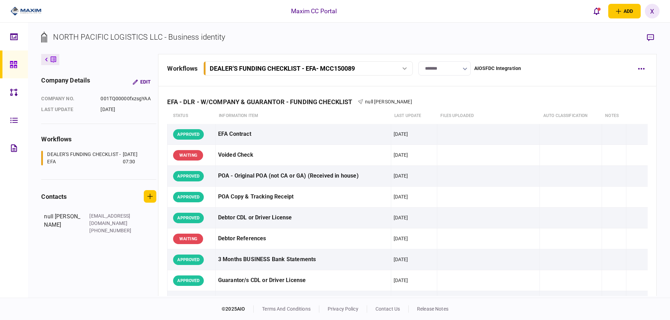
click at [7, 63] on link at bounding box center [14, 65] width 28 height 28
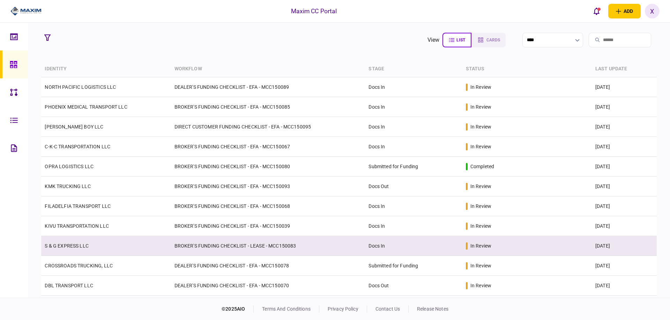
click at [67, 243] on link "S & G EXPRESS LLC" at bounding box center [67, 246] width 44 height 6
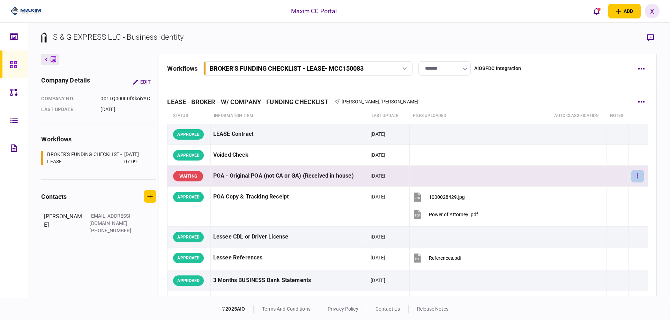
click at [636, 176] on icon "button" at bounding box center [636, 176] width 1 height 7
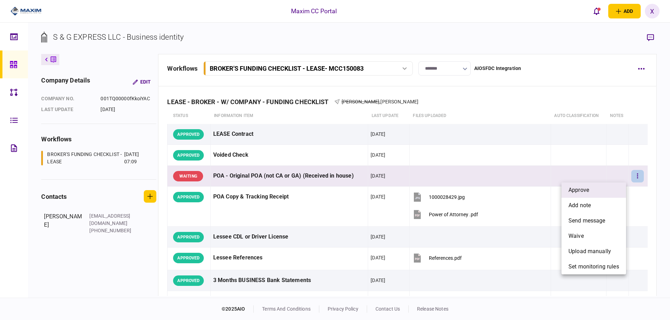
click at [606, 189] on li "approve" at bounding box center [593, 190] width 65 height 15
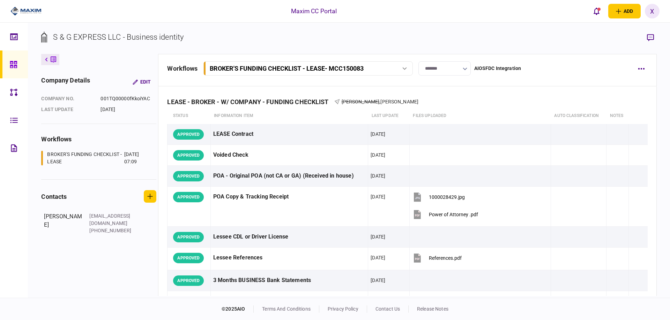
click at [10, 67] on icon at bounding box center [13, 64] width 7 height 7
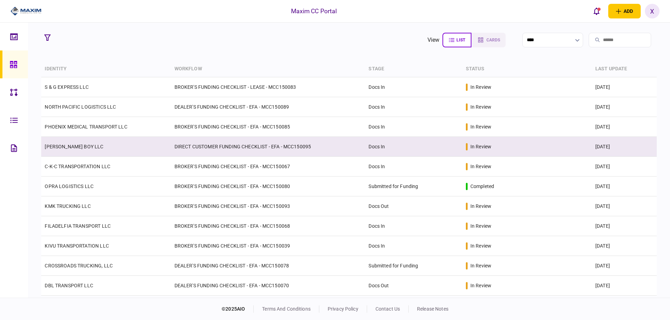
click at [71, 146] on link "[PERSON_NAME] BOY LLC" at bounding box center [74, 147] width 59 height 6
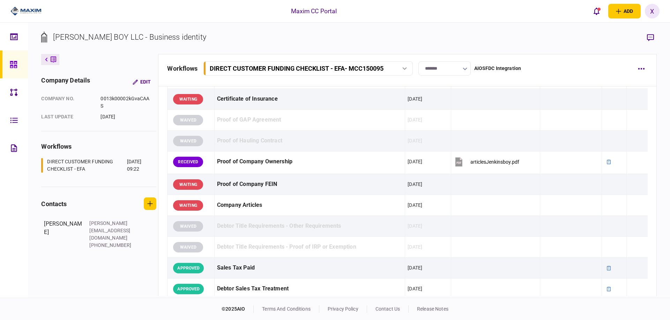
scroll to position [349, 0]
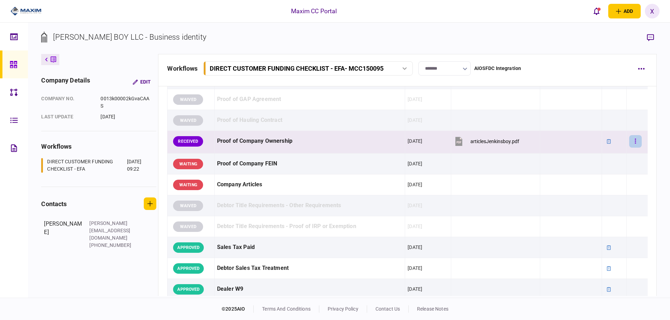
click at [631, 144] on button "button" at bounding box center [635, 141] width 13 height 13
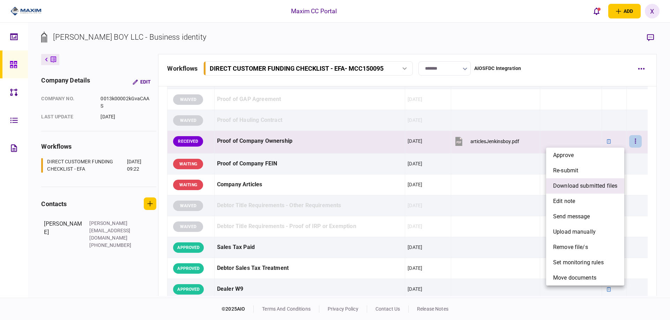
click at [593, 181] on li "download submitted files" at bounding box center [585, 186] width 78 height 15
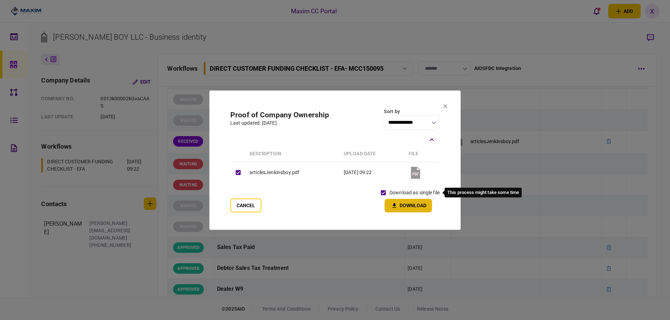
click at [410, 206] on button "Download" at bounding box center [407, 206] width 47 height 14
click at [446, 107] on icon at bounding box center [445, 106] width 4 height 4
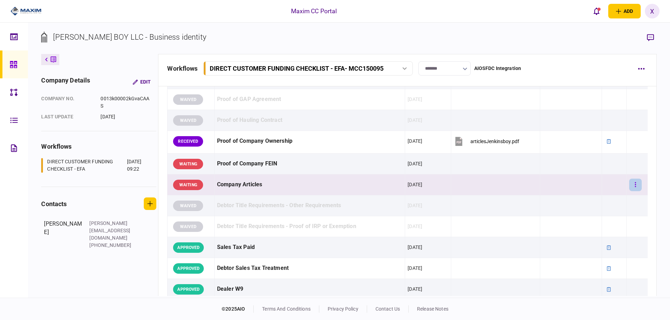
click at [634, 188] on button "button" at bounding box center [635, 185] width 13 height 13
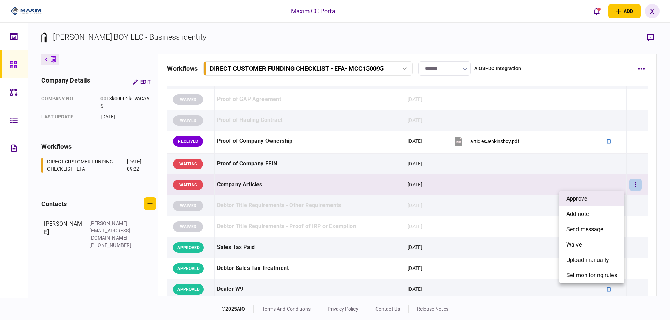
click at [607, 201] on li "approve" at bounding box center [591, 198] width 65 height 15
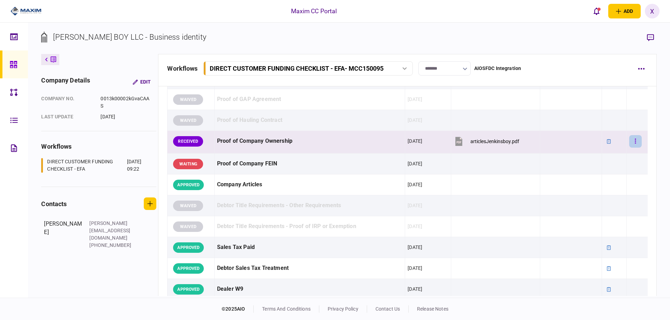
click at [634, 139] on button "button" at bounding box center [635, 141] width 13 height 13
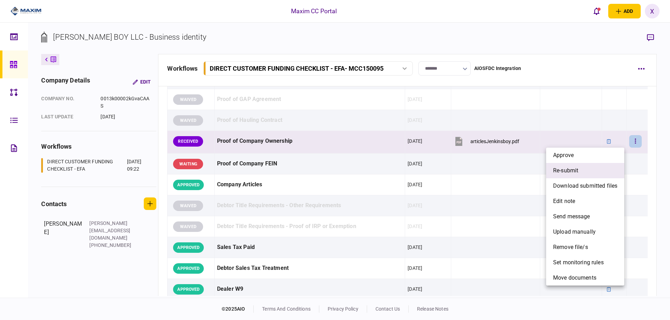
click at [574, 171] on span "re-submit" at bounding box center [565, 171] width 25 height 8
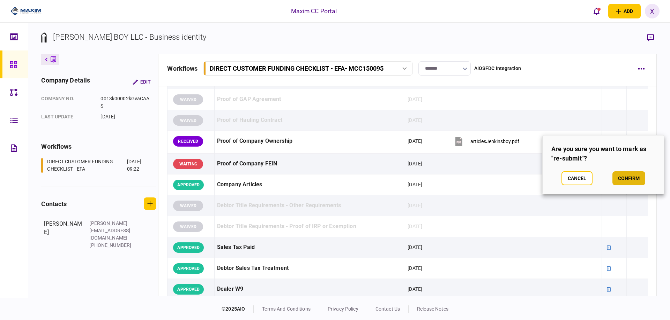
click at [621, 174] on button "confirm" at bounding box center [628, 179] width 33 height 14
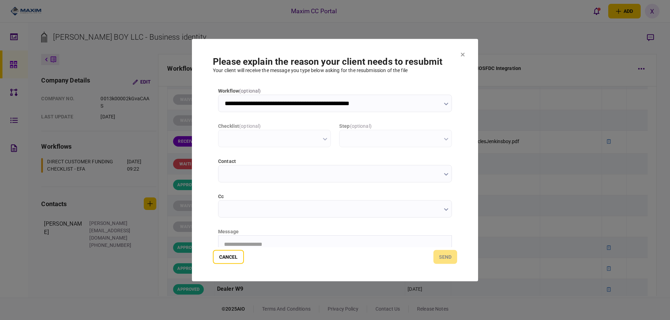
scroll to position [0, 0]
type input "**********"
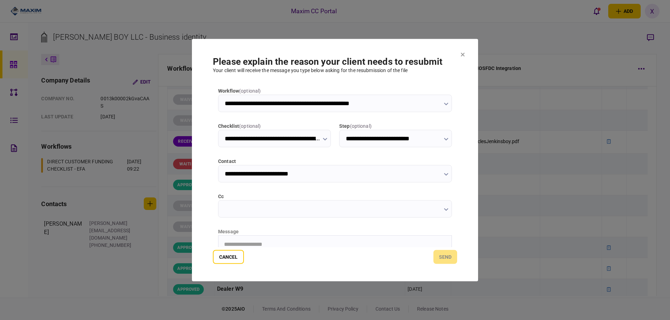
click at [295, 230] on div "message" at bounding box center [335, 231] width 234 height 7
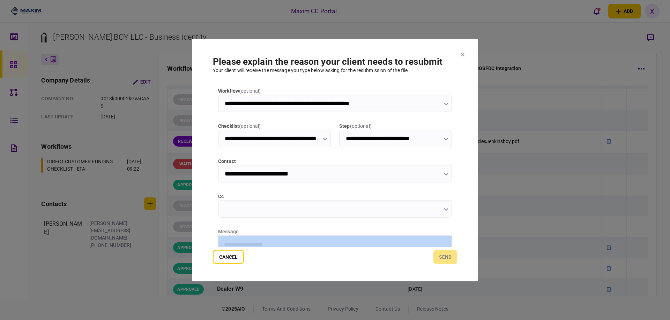
click at [295, 230] on div "message" at bounding box center [335, 231] width 234 height 7
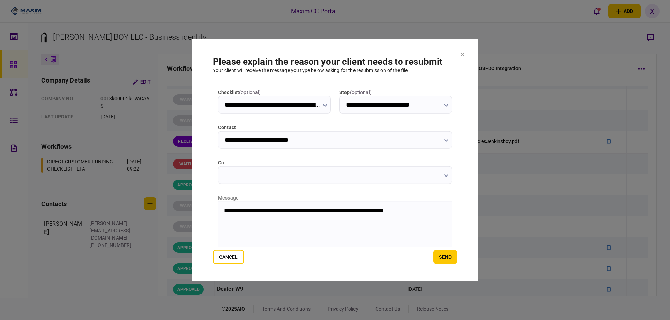
scroll to position [75, 0]
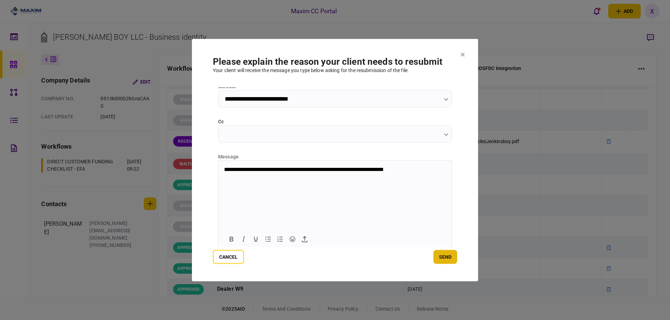
click at [448, 259] on button "send" at bounding box center [445, 257] width 24 height 14
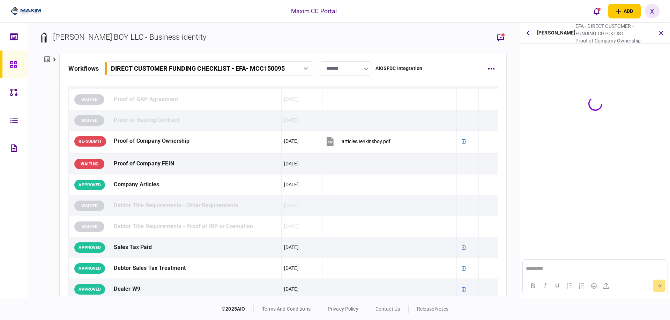
scroll to position [0, 0]
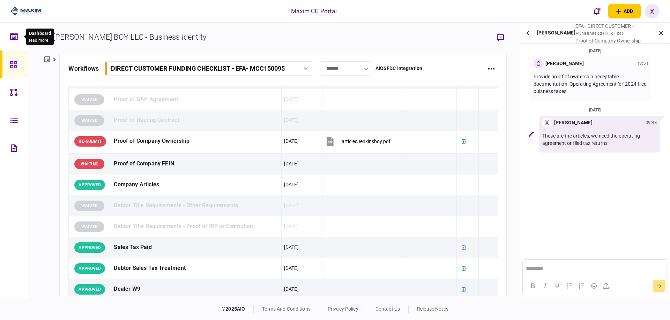
click at [16, 6] on div at bounding box center [23, 11] width 47 height 23
click at [23, 5] on div at bounding box center [23, 11] width 47 height 23
click at [27, 15] on img at bounding box center [25, 11] width 31 height 10
click at [11, 64] on icon at bounding box center [14, 65] width 8 height 8
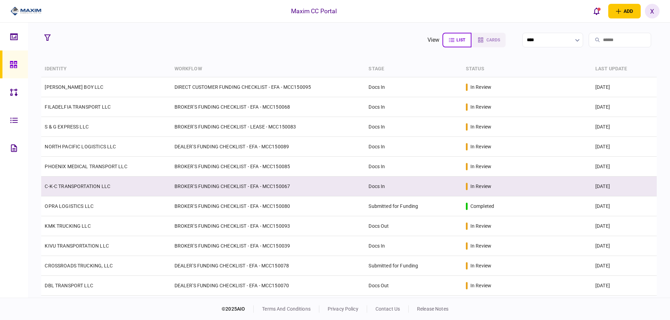
click at [58, 185] on link "C-K-C TRANSPORTATION LLC" at bounding box center [78, 187] width 66 height 6
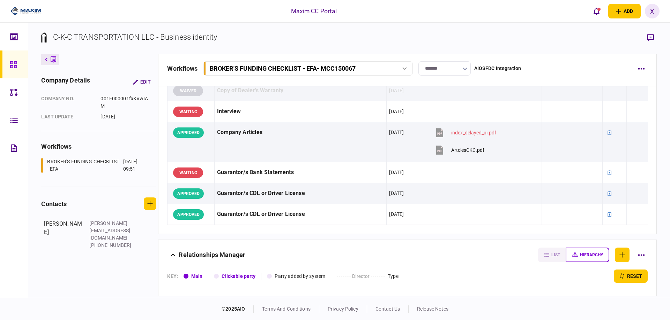
scroll to position [697, 0]
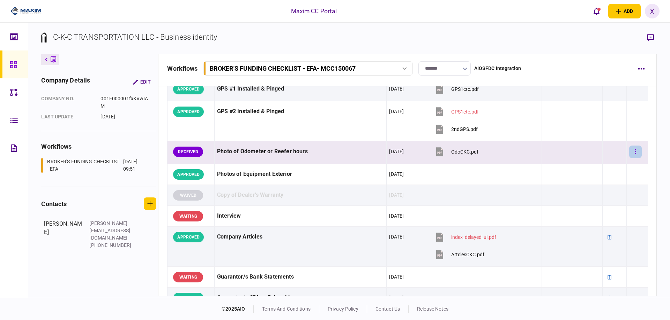
click at [634, 152] on button "button" at bounding box center [635, 152] width 13 height 13
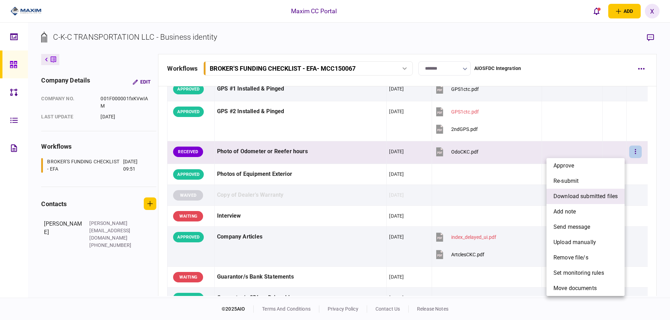
click at [586, 197] on span "download submitted files" at bounding box center [585, 197] width 64 height 8
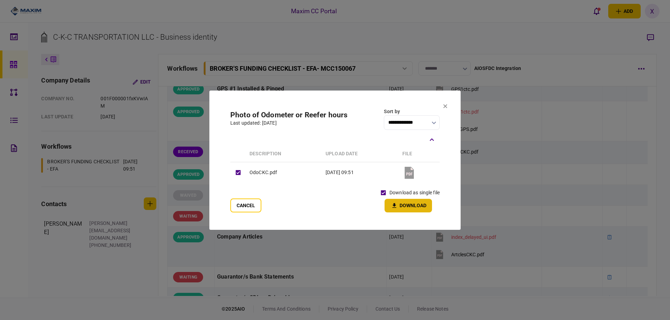
click at [393, 203] on icon "button" at bounding box center [394, 206] width 8 height 7
click at [446, 108] on icon at bounding box center [445, 106] width 4 height 4
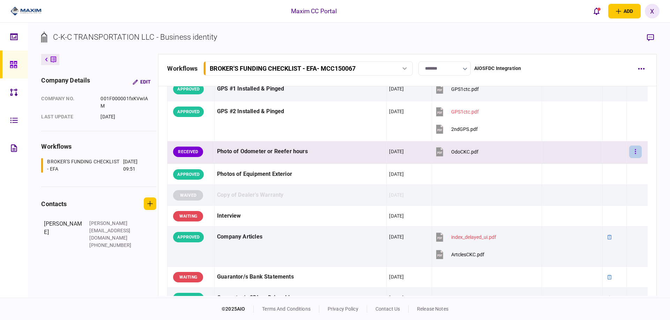
click at [634, 154] on button "button" at bounding box center [635, 152] width 13 height 13
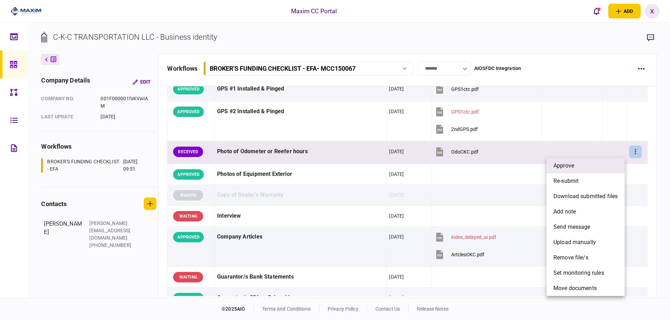
click at [608, 165] on li "approve" at bounding box center [585, 165] width 78 height 15
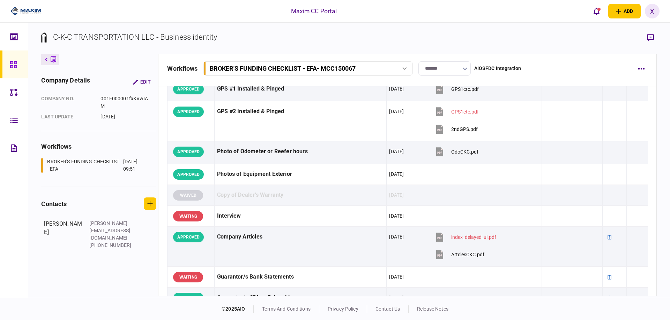
click at [8, 61] on link at bounding box center [14, 65] width 28 height 28
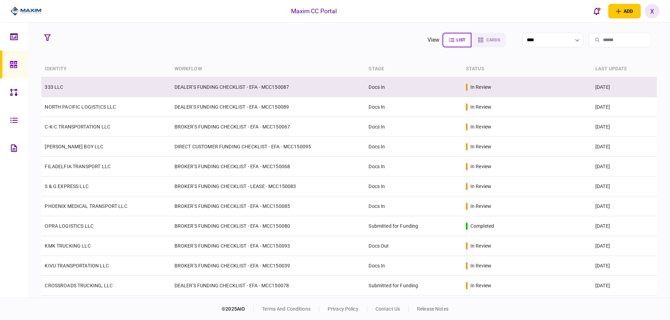
click at [59, 80] on td "333 LLC" at bounding box center [105, 87] width 129 height 20
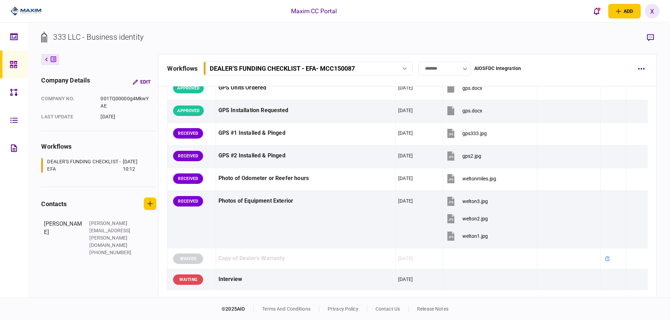
scroll to position [697, 0]
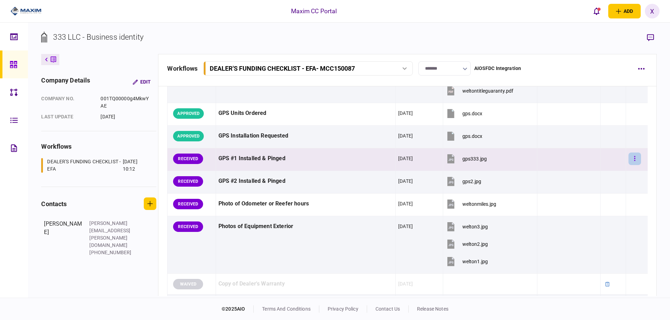
click at [632, 165] on button "button" at bounding box center [634, 159] width 13 height 13
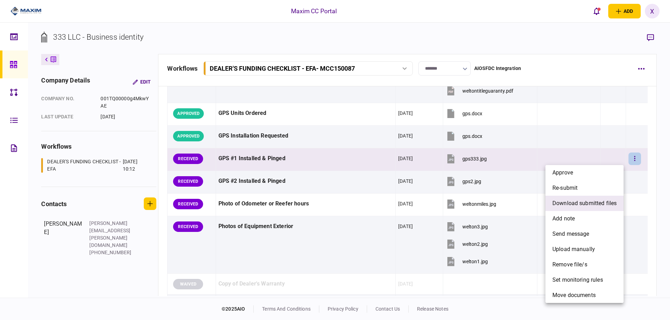
click at [611, 206] on span "download submitted files" at bounding box center [584, 203] width 64 height 8
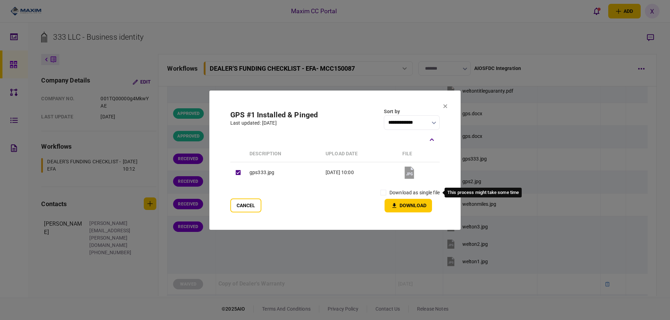
click at [389, 192] on label "download as single file" at bounding box center [414, 192] width 50 height 7
click at [392, 203] on icon "button" at bounding box center [394, 206] width 8 height 7
click at [445, 104] on icon at bounding box center [445, 106] width 4 height 4
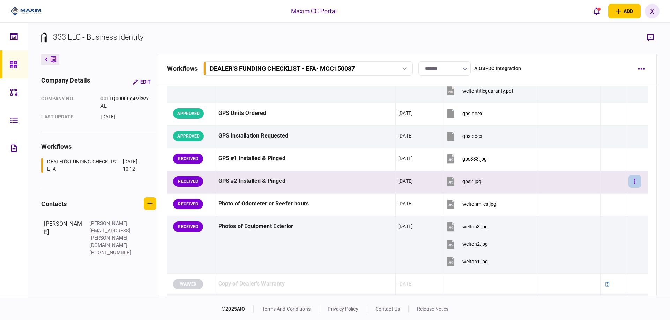
click at [634, 181] on icon "button" at bounding box center [634, 181] width 1 height 7
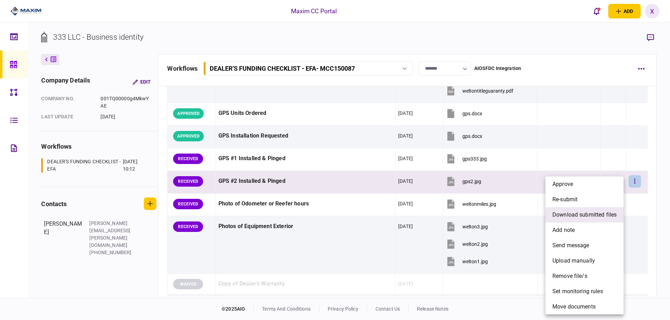
click at [572, 216] on span "download submitted files" at bounding box center [584, 215] width 64 height 8
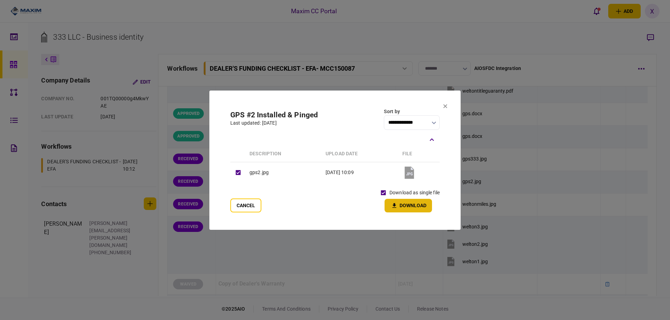
click at [401, 203] on button "Download" at bounding box center [407, 206] width 47 height 14
click at [443, 108] on button at bounding box center [445, 107] width 4 height 6
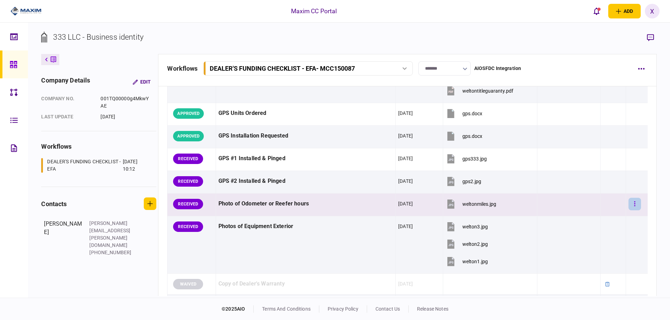
click at [628, 206] on button "button" at bounding box center [634, 204] width 13 height 13
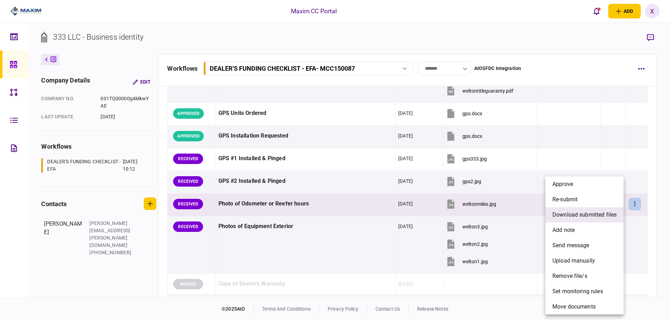
click at [591, 212] on span "download submitted files" at bounding box center [584, 215] width 64 height 8
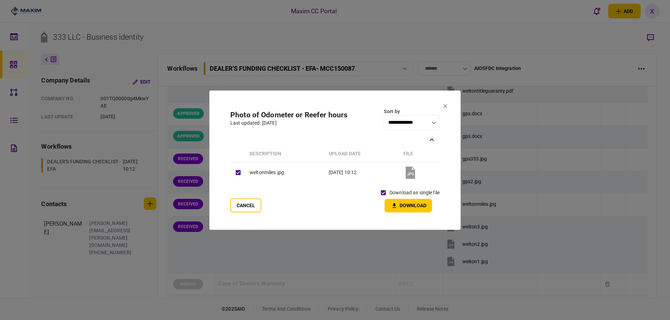
click at [429, 210] on button "Download" at bounding box center [407, 206] width 47 height 14
click at [446, 104] on icon at bounding box center [445, 106] width 4 height 4
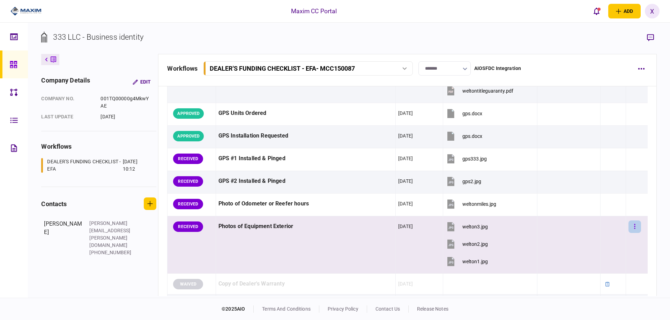
click at [634, 229] on icon "button" at bounding box center [634, 226] width 1 height 5
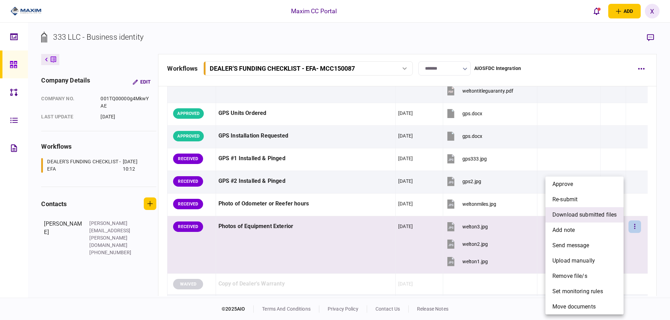
click at [597, 216] on span "download submitted files" at bounding box center [584, 215] width 64 height 8
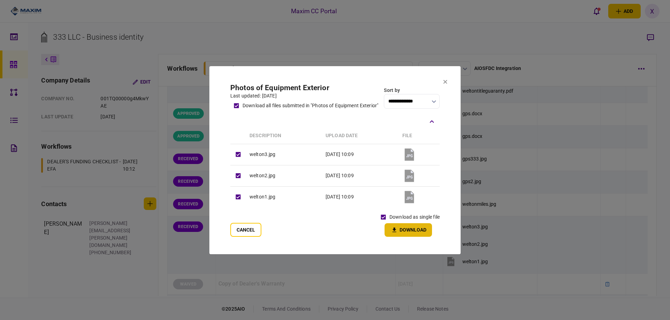
click at [407, 232] on button "Download" at bounding box center [407, 231] width 47 height 14
click at [445, 83] on button at bounding box center [445, 83] width 4 height 6
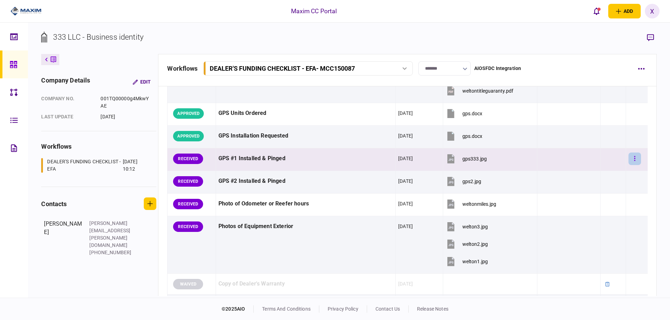
click at [634, 164] on button "button" at bounding box center [634, 159] width 13 height 13
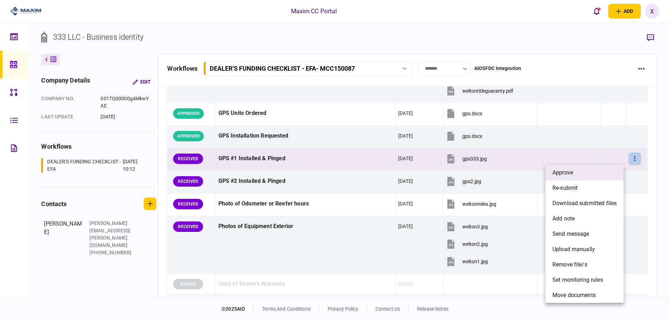
click at [620, 168] on li "approve" at bounding box center [584, 172] width 78 height 15
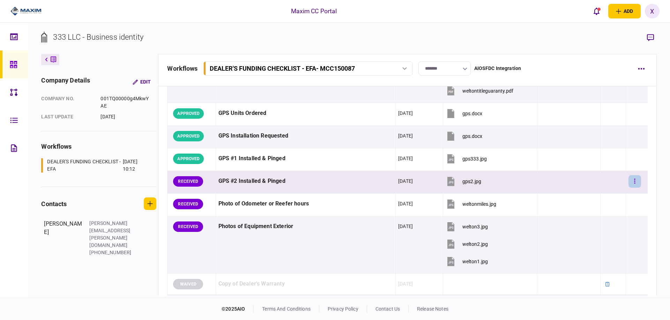
click at [633, 187] on button "button" at bounding box center [634, 181] width 13 height 13
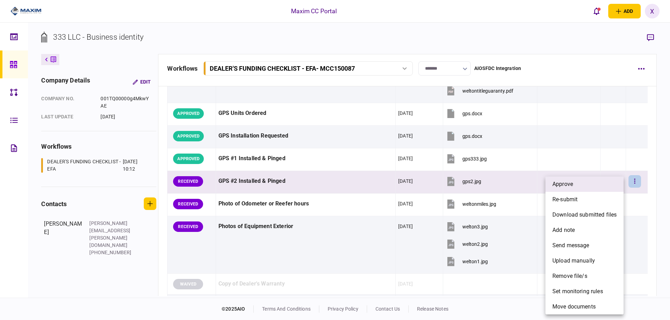
click at [603, 190] on li "approve" at bounding box center [584, 184] width 78 height 15
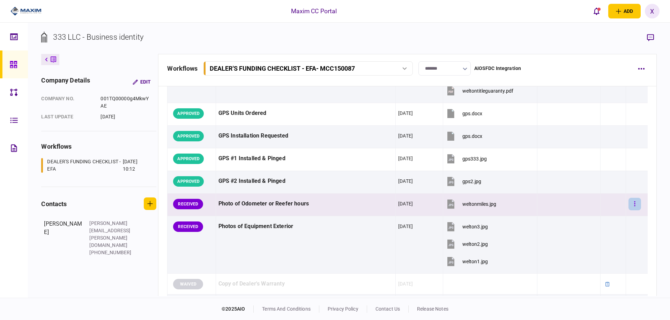
click at [628, 205] on button "button" at bounding box center [634, 204] width 13 height 13
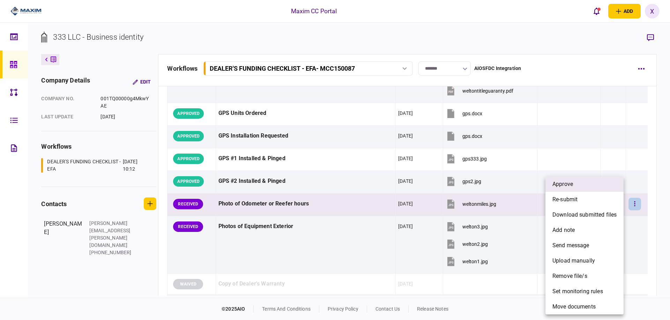
click at [612, 187] on li "approve" at bounding box center [584, 184] width 78 height 15
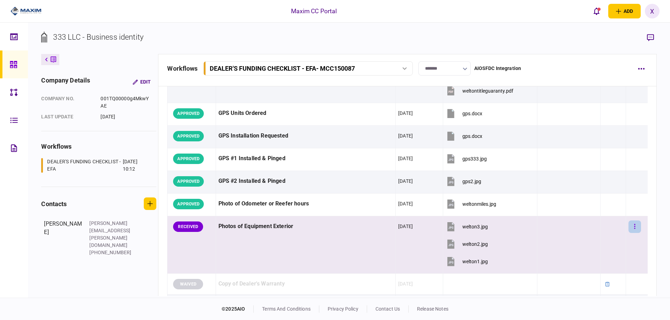
click at [632, 227] on button "button" at bounding box center [634, 227] width 13 height 13
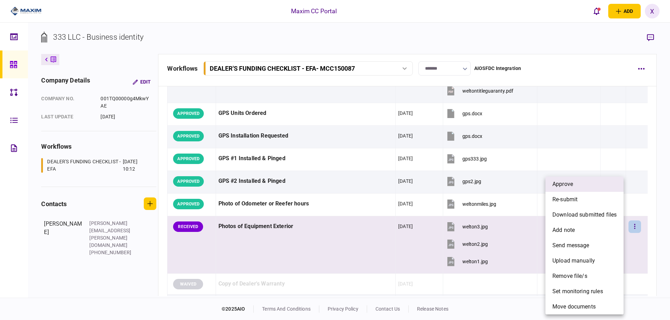
click at [601, 189] on li "approve" at bounding box center [584, 184] width 78 height 15
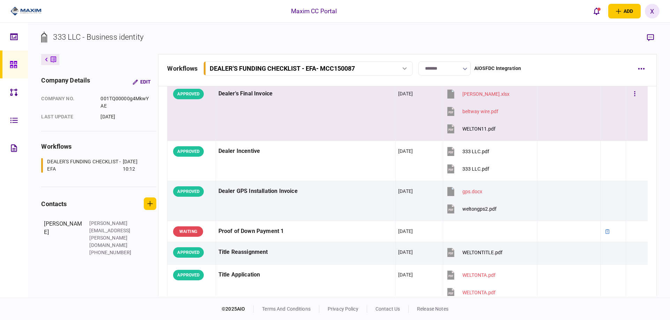
scroll to position [453, 0]
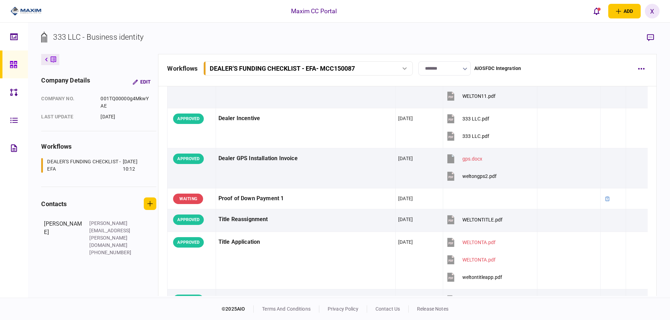
click at [9, 67] on link at bounding box center [14, 65] width 28 height 28
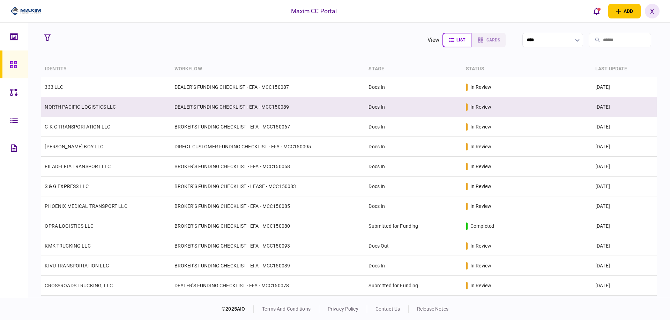
click at [78, 105] on link "NORTH PACIFIC LOGISTICS LLC" at bounding box center [80, 107] width 71 height 6
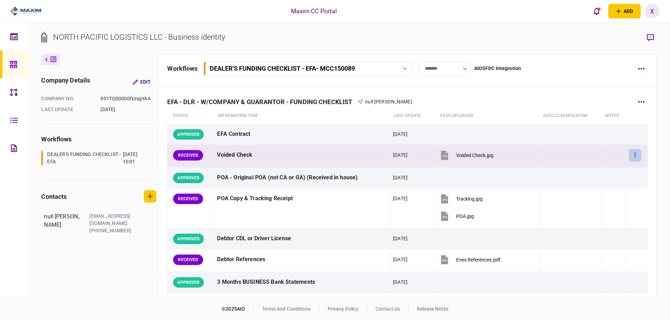
click at [634, 155] on button "button" at bounding box center [634, 155] width 13 height 13
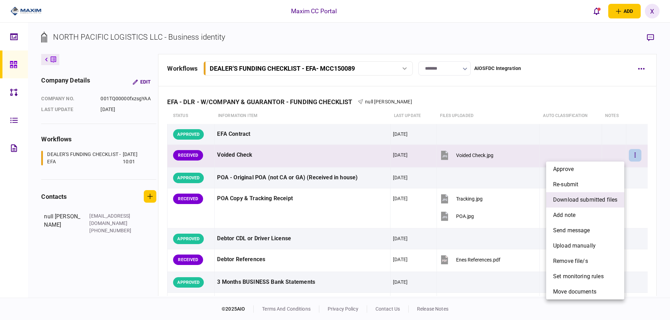
click at [605, 200] on span "download submitted files" at bounding box center [585, 200] width 64 height 8
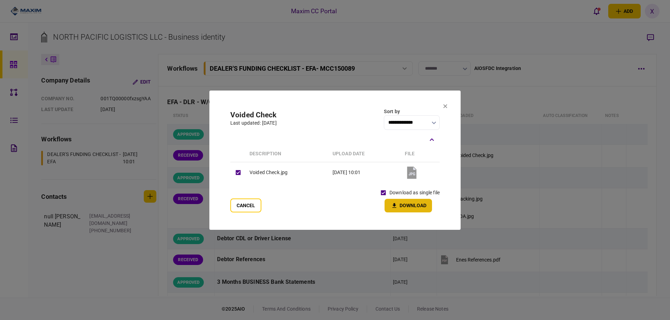
click at [399, 201] on button "Download" at bounding box center [407, 206] width 47 height 14
click at [445, 106] on icon at bounding box center [445, 106] width 4 height 4
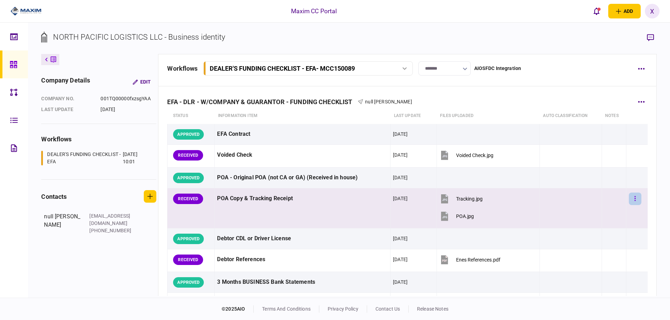
click at [633, 199] on button "button" at bounding box center [634, 199] width 13 height 13
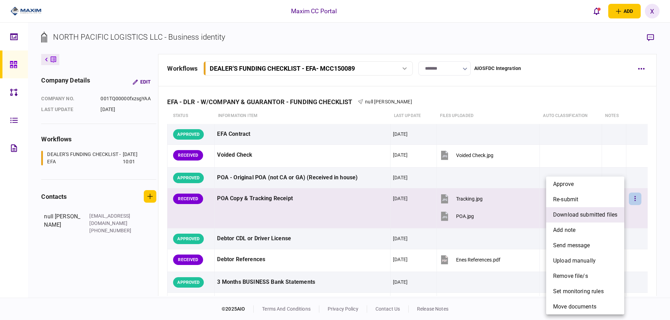
click at [611, 220] on li "download submitted files" at bounding box center [585, 215] width 78 height 15
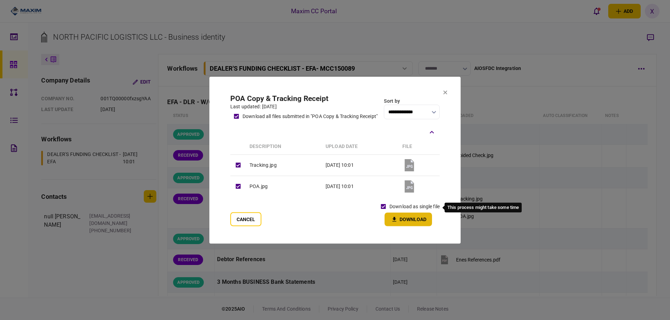
click at [395, 216] on button "Download" at bounding box center [407, 220] width 47 height 14
click at [446, 93] on button at bounding box center [445, 93] width 4 height 6
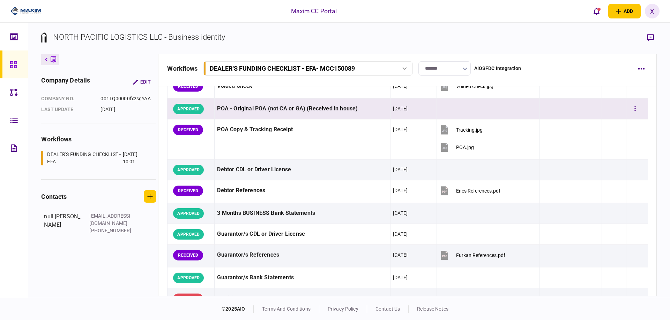
scroll to position [70, 0]
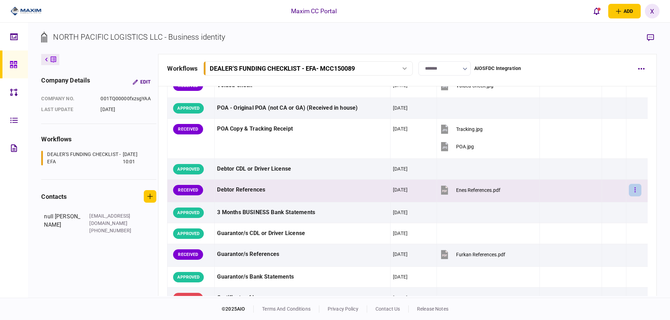
click at [628, 190] on button "button" at bounding box center [634, 190] width 13 height 13
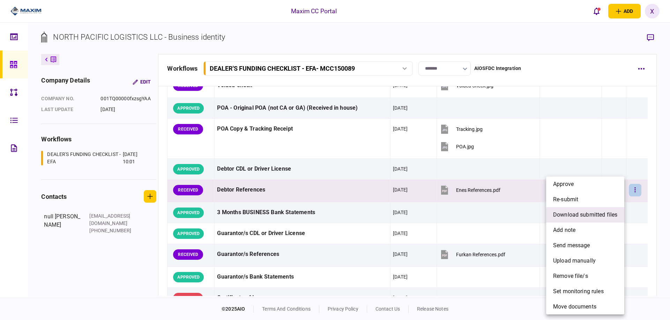
click at [595, 222] on li "download submitted files" at bounding box center [585, 215] width 78 height 15
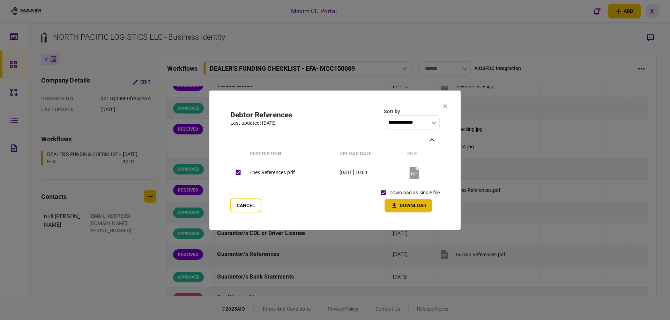
click at [394, 207] on icon "button" at bounding box center [394, 206] width 8 height 7
click at [440, 109] on section "**********" at bounding box center [334, 160] width 251 height 139
click at [445, 109] on button at bounding box center [445, 107] width 4 height 6
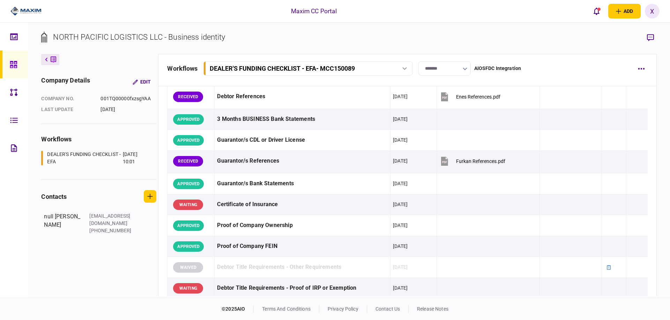
scroll to position [174, 0]
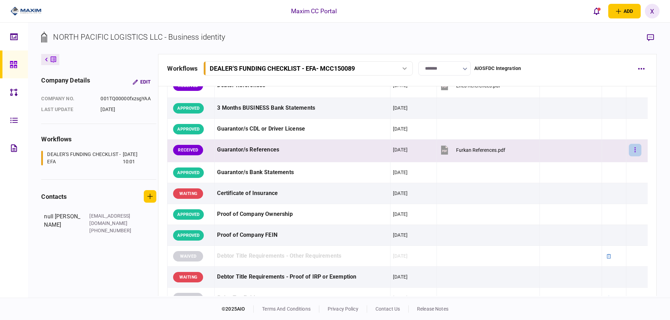
click at [633, 148] on button "button" at bounding box center [634, 150] width 13 height 13
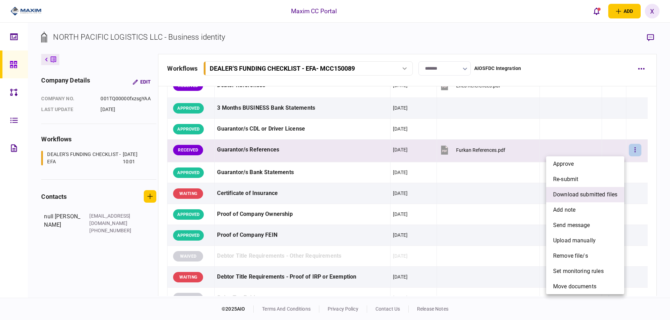
click at [582, 194] on span "download submitted files" at bounding box center [585, 195] width 64 height 8
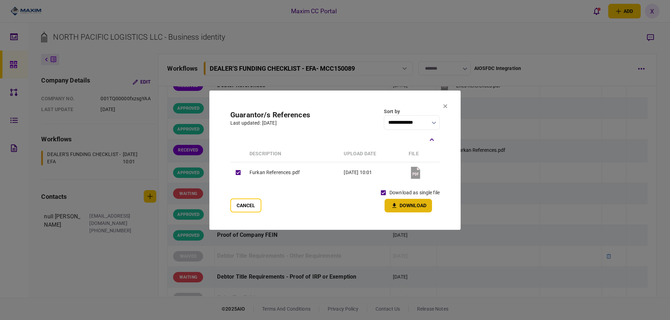
click at [403, 207] on button "Download" at bounding box center [407, 206] width 47 height 14
click at [444, 106] on icon at bounding box center [445, 106] width 4 height 4
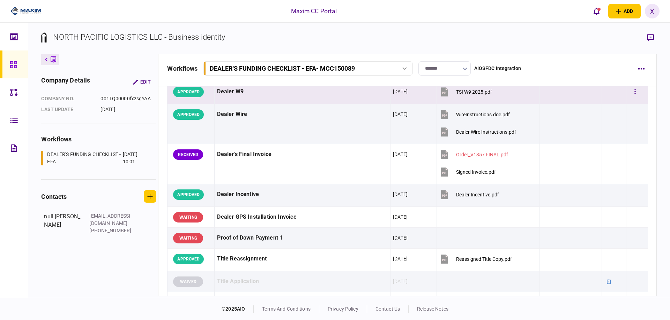
scroll to position [418, 0]
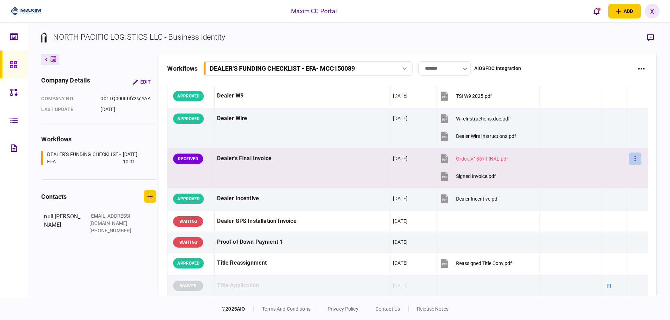
click at [634, 158] on icon "button" at bounding box center [634, 159] width 1 height 7
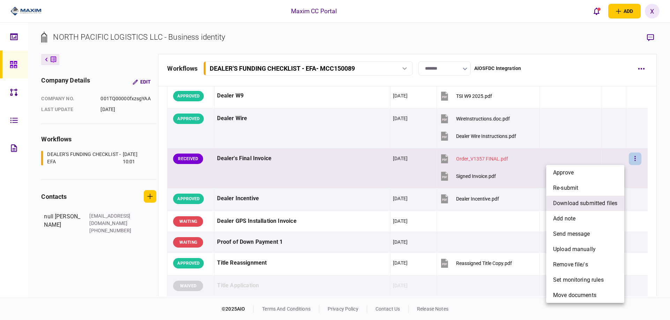
click at [604, 200] on span "download submitted files" at bounding box center [585, 203] width 64 height 8
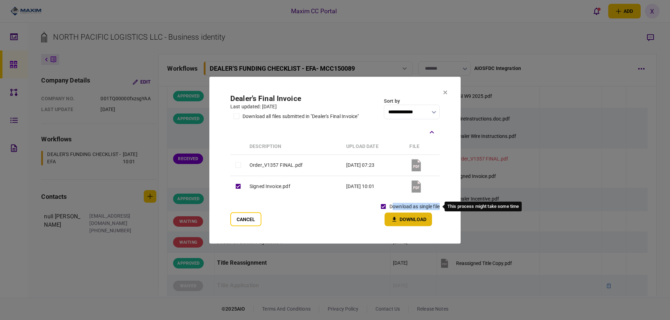
click at [393, 213] on div "download as single file Download" at bounding box center [408, 214] width 62 height 26
click at [395, 216] on button "Download" at bounding box center [407, 220] width 47 height 14
click at [444, 90] on button at bounding box center [445, 93] width 4 height 6
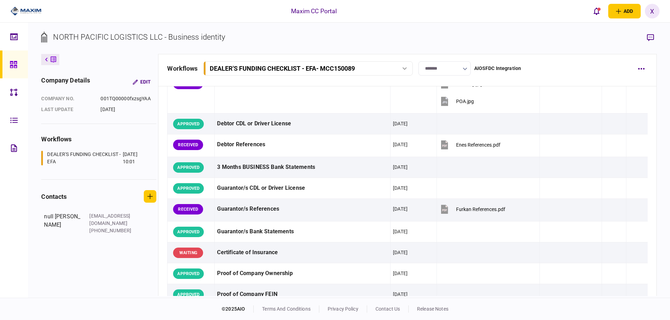
scroll to position [0, 0]
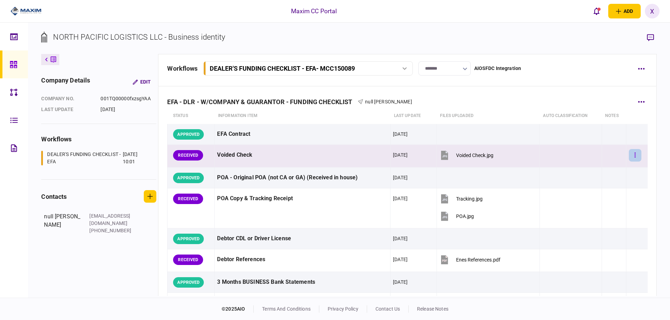
click at [632, 156] on button "button" at bounding box center [634, 155] width 13 height 13
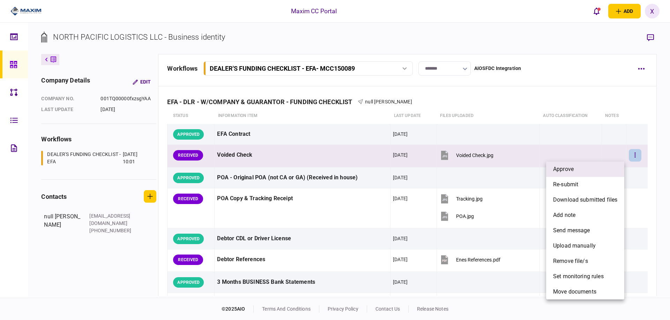
click at [605, 168] on li "approve" at bounding box center [585, 169] width 78 height 15
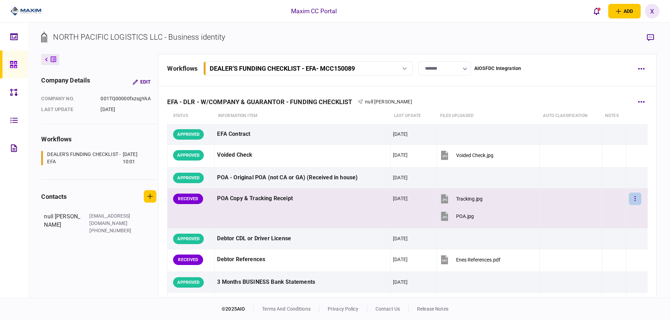
click at [634, 201] on button "button" at bounding box center [634, 199] width 13 height 13
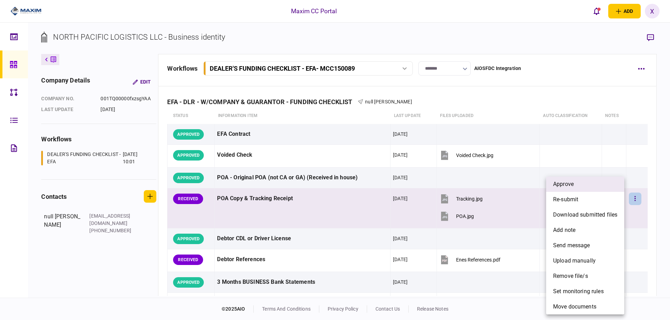
click at [619, 187] on li "approve" at bounding box center [585, 184] width 78 height 15
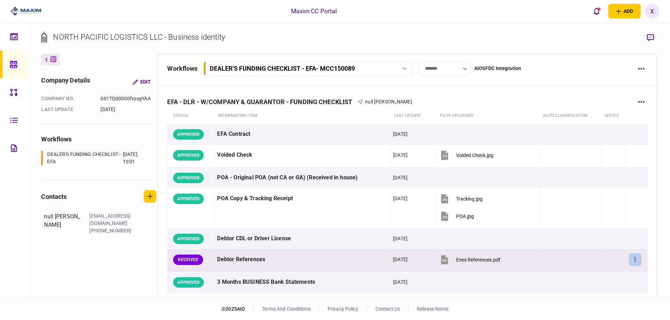
click at [634, 262] on icon "button" at bounding box center [634, 259] width 1 height 5
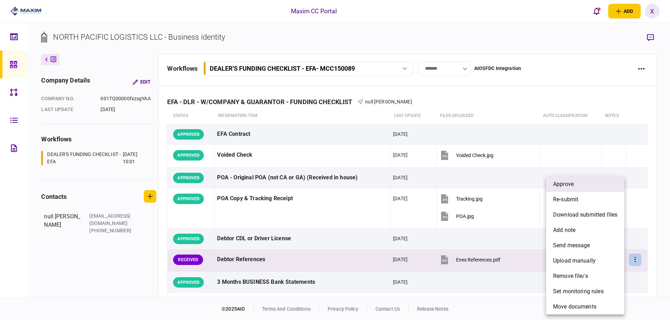
click at [571, 189] on li "approve" at bounding box center [585, 184] width 78 height 15
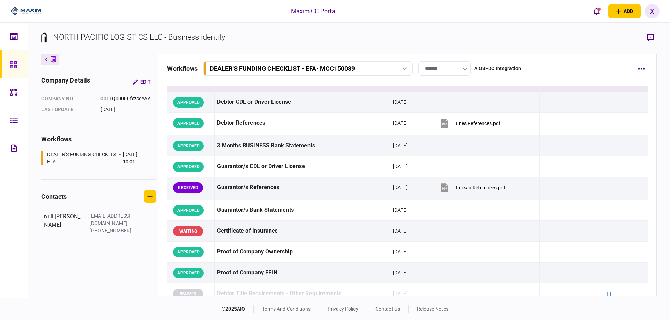
scroll to position [139, 0]
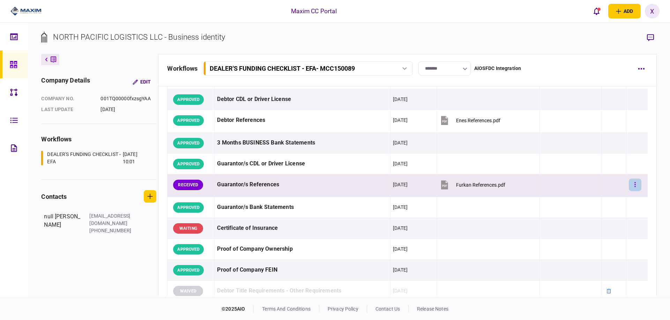
click at [628, 186] on button "button" at bounding box center [634, 185] width 13 height 13
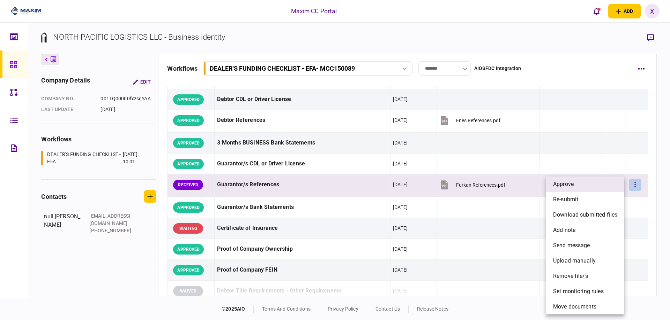
click at [584, 187] on li "approve" at bounding box center [585, 184] width 78 height 15
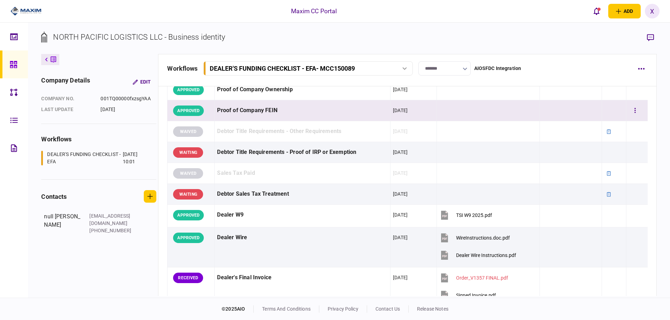
scroll to position [349, 0]
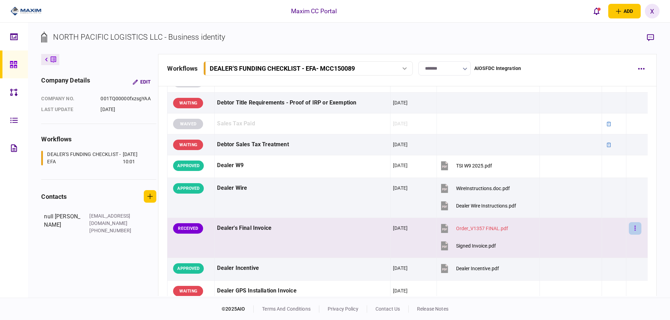
click at [634, 229] on icon "button" at bounding box center [634, 228] width 1 height 7
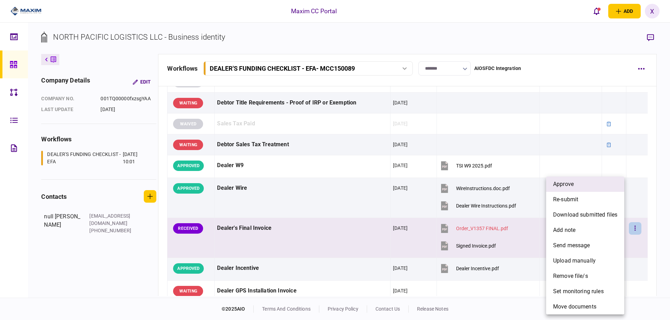
click at [593, 184] on li "approve" at bounding box center [585, 184] width 78 height 15
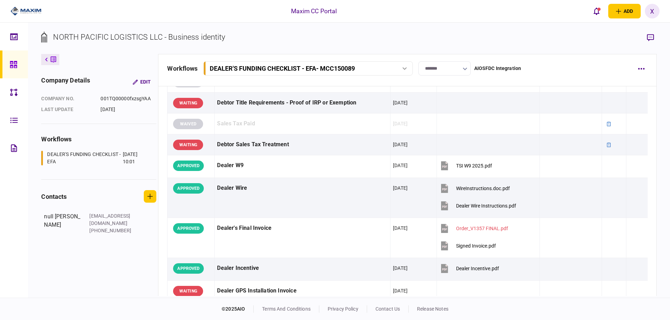
click at [13, 61] on icon at bounding box center [14, 65] width 8 height 8
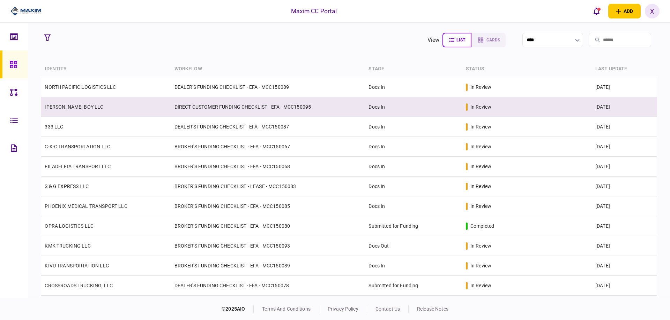
click at [94, 103] on td "[PERSON_NAME] BOY LLC" at bounding box center [105, 107] width 129 height 20
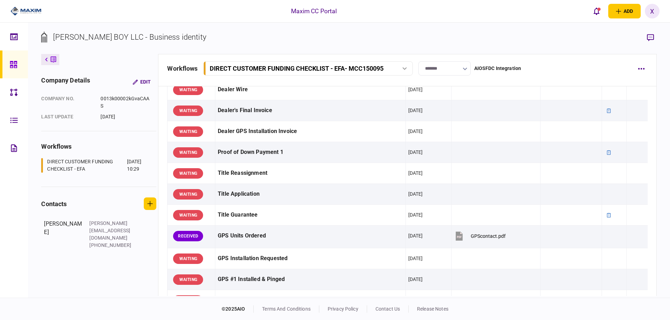
scroll to position [628, 0]
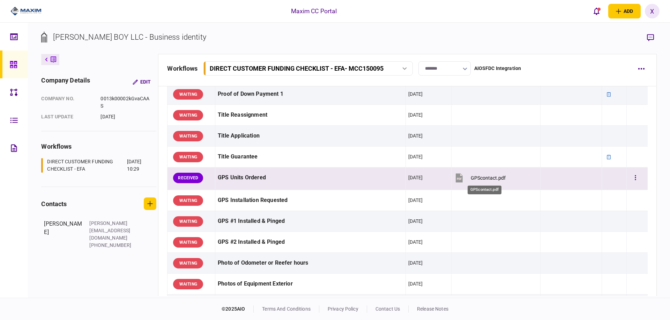
click at [480, 175] on div "GPScontact.pdf" at bounding box center [487, 178] width 35 height 6
click at [478, 176] on div "GPScontact.pdf" at bounding box center [487, 178] width 35 height 6
click at [482, 179] on div "GPScontact.pdf" at bounding box center [487, 178] width 35 height 6
click at [475, 179] on div "GPScontact.pdf" at bounding box center [487, 178] width 35 height 6
click at [629, 178] on button "button" at bounding box center [635, 178] width 13 height 13
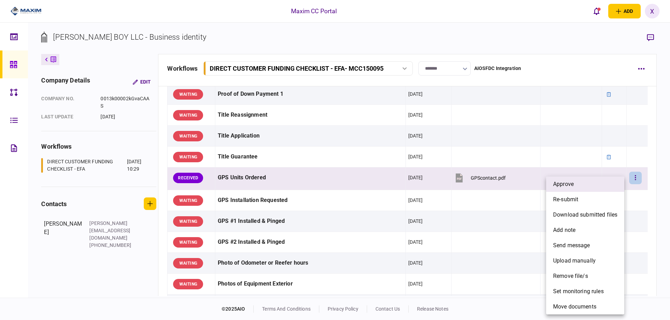
click at [588, 180] on li "approve" at bounding box center [585, 184] width 78 height 15
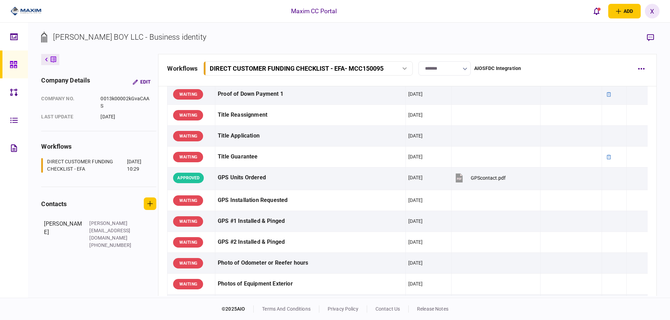
click at [9, 59] on link at bounding box center [14, 65] width 28 height 28
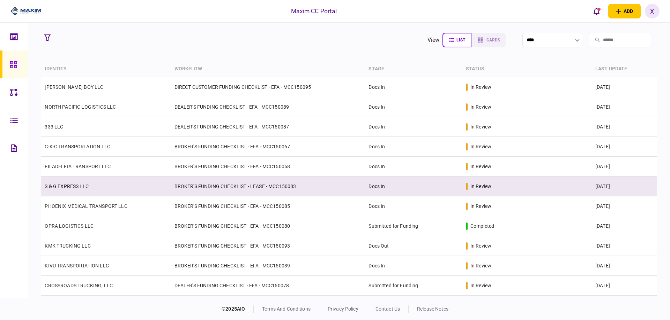
click at [71, 185] on link "S & G EXPRESS LLC" at bounding box center [67, 187] width 44 height 6
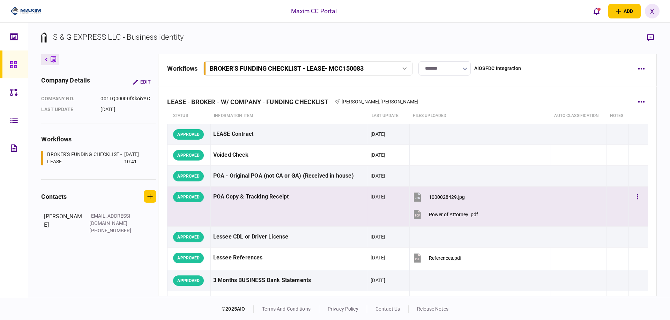
scroll to position [174, 0]
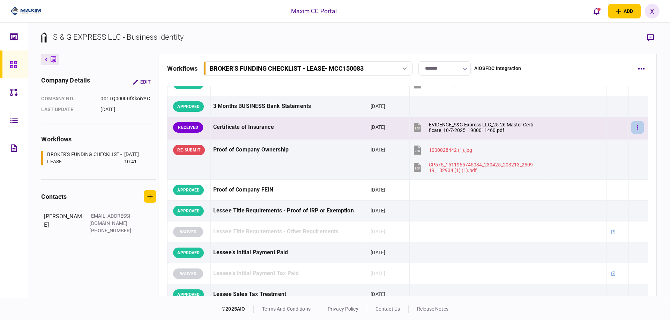
click at [635, 126] on button "button" at bounding box center [637, 127] width 13 height 13
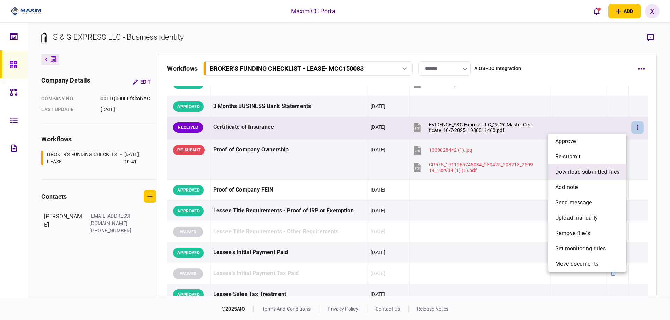
click at [605, 172] on span "download submitted files" at bounding box center [587, 172] width 64 height 8
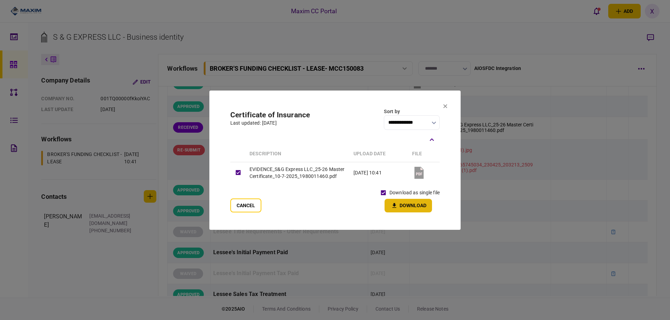
click at [399, 207] on button "Download" at bounding box center [407, 206] width 47 height 14
click at [443, 104] on icon at bounding box center [445, 106] width 4 height 4
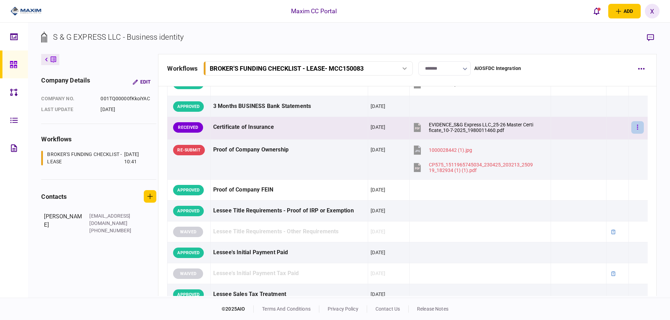
click at [631, 128] on button "button" at bounding box center [637, 127] width 13 height 13
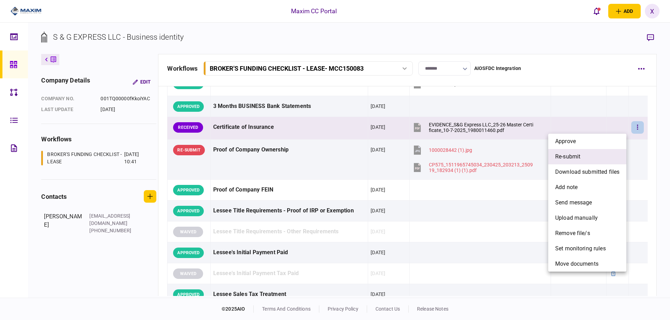
click at [568, 158] on span "re-submit" at bounding box center [567, 157] width 25 height 8
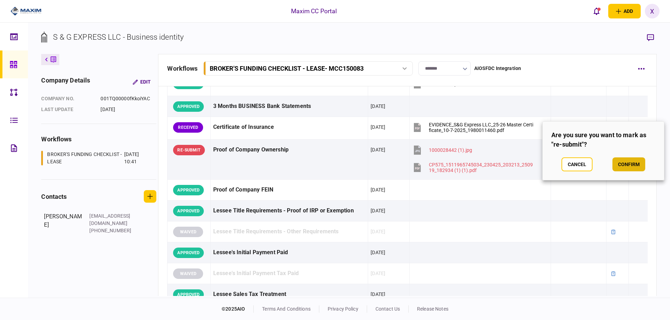
click at [637, 163] on button "confirm" at bounding box center [628, 165] width 33 height 14
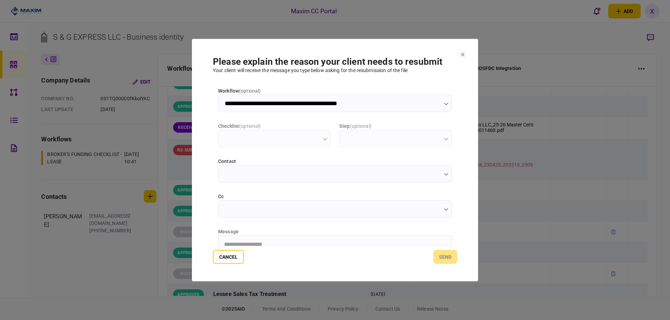
scroll to position [0, 0]
type input "**********"
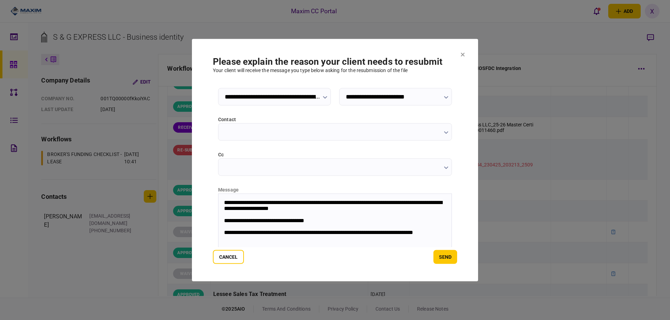
scroll to position [75, 0]
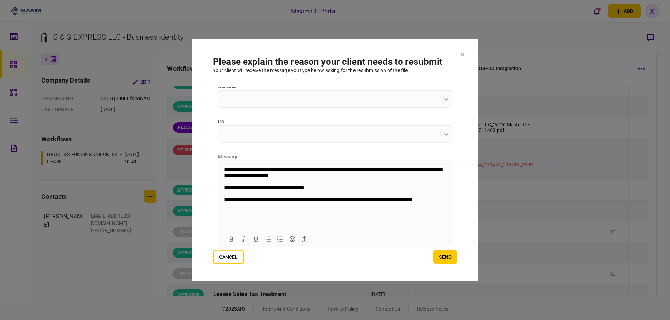
click at [247, 216] on html "**********" at bounding box center [334, 190] width 233 height 59
click at [243, 218] on html "**********" at bounding box center [334, 190] width 233 height 59
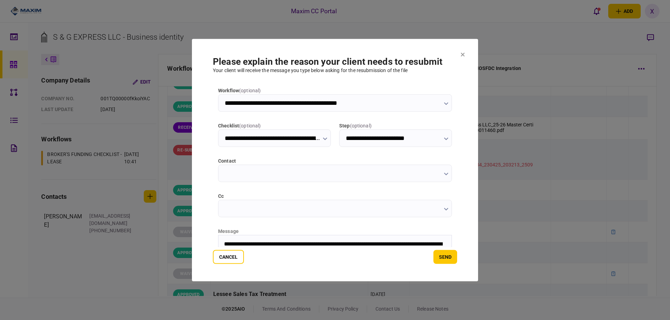
scroll to position [0, 0]
click at [232, 206] on input "cc" at bounding box center [335, 208] width 234 height 17
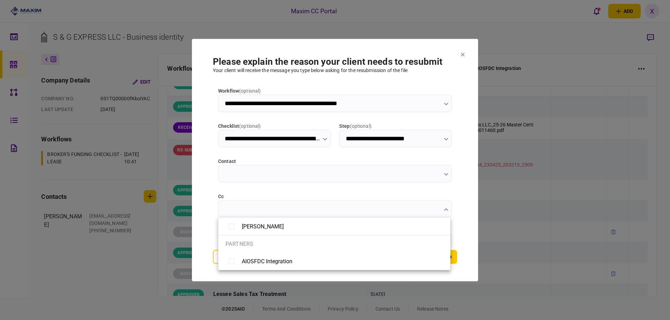
click at [232, 206] on div at bounding box center [335, 160] width 670 height 320
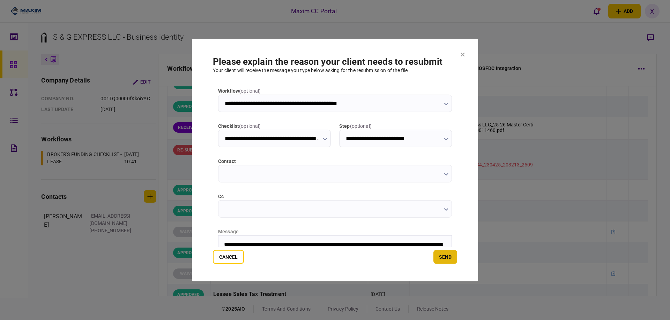
click at [436, 261] on button "send" at bounding box center [445, 257] width 24 height 14
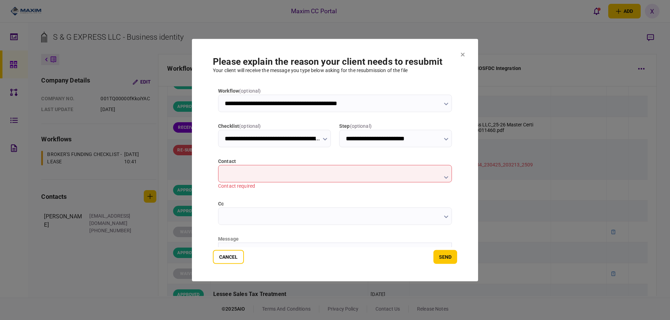
click at [297, 184] on div "Contact required" at bounding box center [335, 185] width 234 height 7
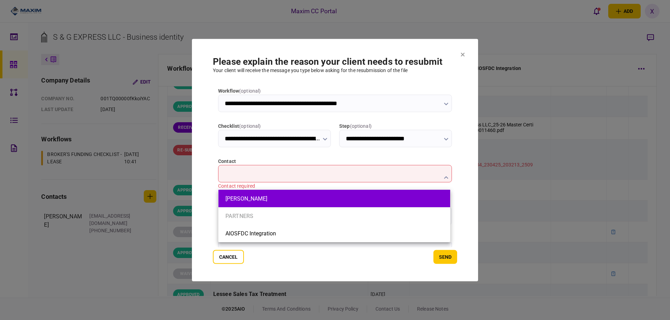
click at [278, 205] on li "[PERSON_NAME]" at bounding box center [334, 198] width 232 height 17
type input "**********"
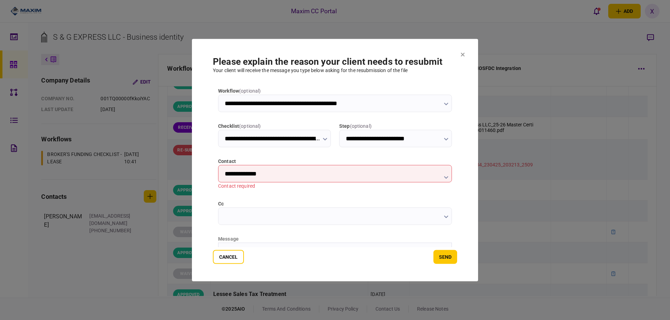
click at [205, 149] on section "**********" at bounding box center [335, 160] width 286 height 243
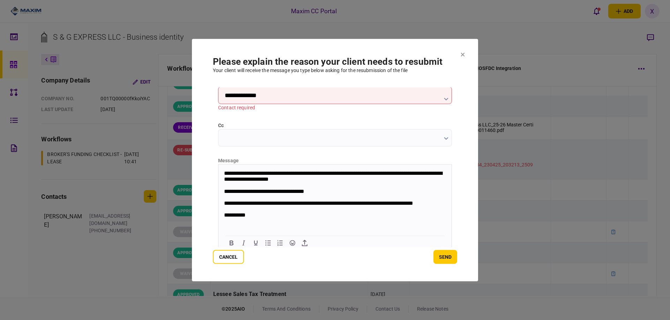
scroll to position [82, 0]
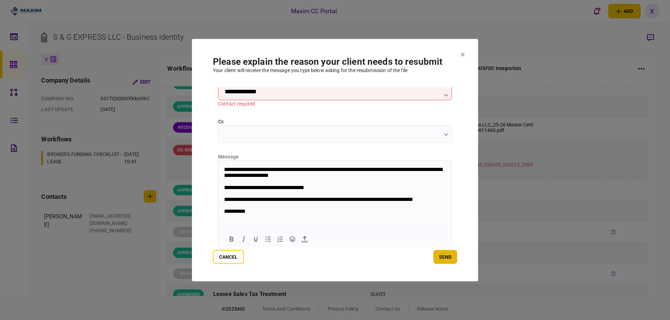
click at [442, 262] on button "send" at bounding box center [445, 257] width 24 height 14
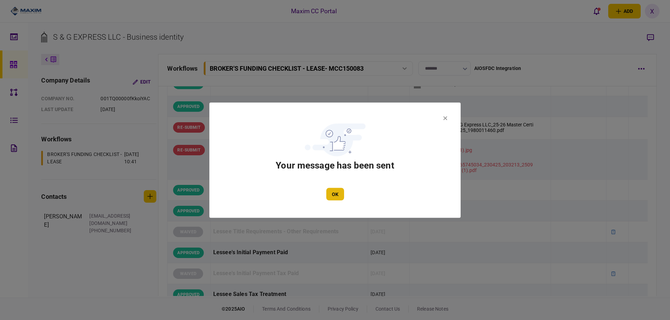
click at [332, 194] on button "OK" at bounding box center [335, 194] width 18 height 13
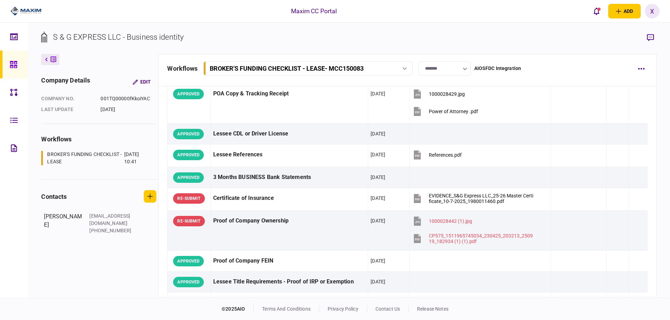
scroll to position [35, 0]
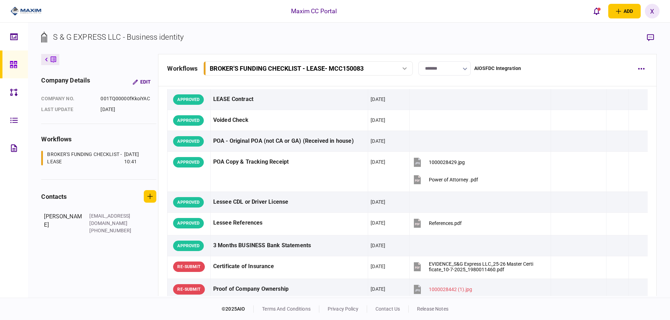
click at [19, 16] on div at bounding box center [23, 11] width 47 height 23
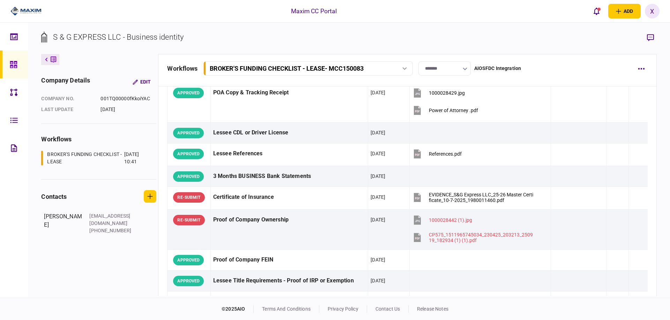
scroll to position [105, 0]
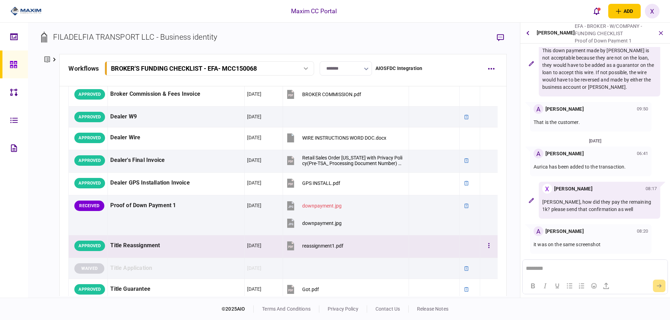
scroll to position [418, 0]
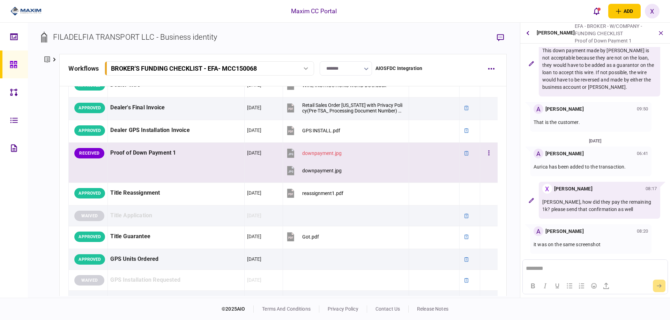
click at [319, 172] on div "downpayment.jpg" at bounding box center [321, 171] width 39 height 6
click at [309, 152] on div "downpayment.jpg" at bounding box center [321, 154] width 39 height 6
click at [322, 169] on div "downpayment.jpg" at bounding box center [321, 171] width 39 height 6
click at [482, 149] on button "button" at bounding box center [488, 153] width 13 height 13
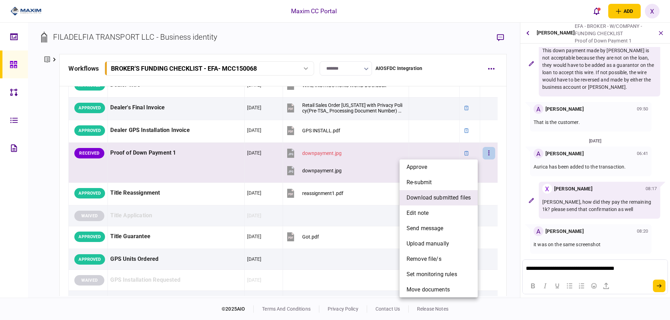
click at [427, 195] on span "download submitted files" at bounding box center [438, 198] width 64 height 8
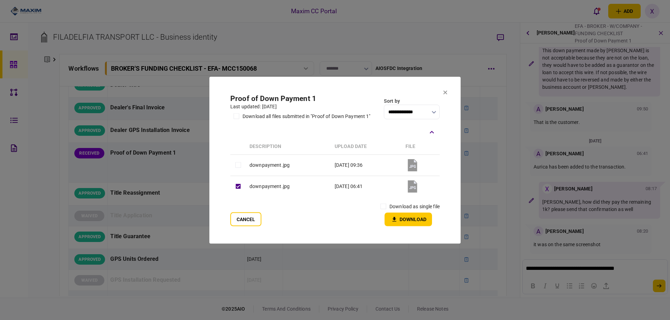
click at [397, 205] on label "download as single file" at bounding box center [414, 206] width 50 height 7
click at [394, 217] on icon "button" at bounding box center [394, 219] width 8 height 7
click at [608, 270] on div at bounding box center [335, 160] width 670 height 320
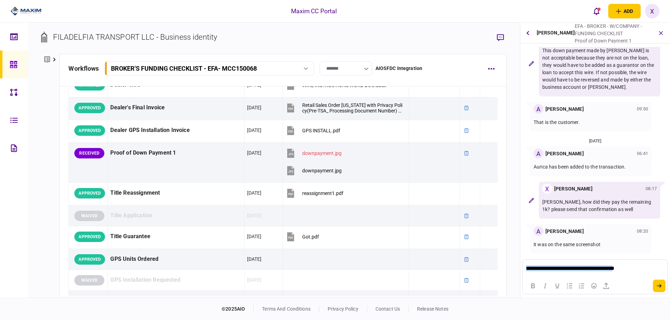
drag, startPoint x: 635, startPoint y: 269, endPoint x: 1023, endPoint y: 529, distance: 467.5
click at [522, 269] on html "**********" at bounding box center [594, 268] width 144 height 17
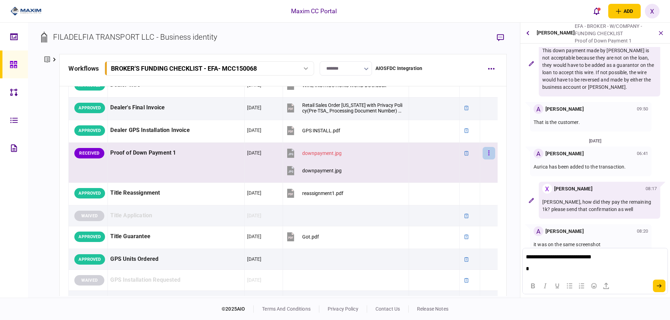
click at [484, 153] on button "button" at bounding box center [488, 153] width 13 height 13
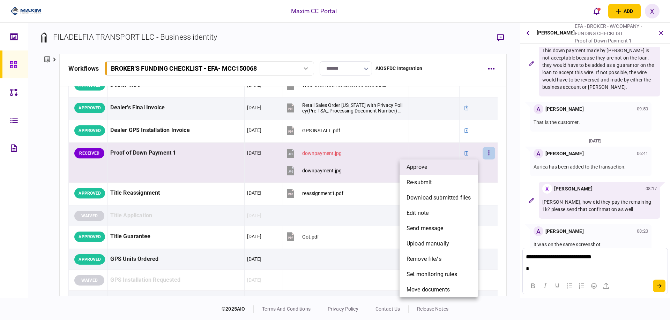
click at [467, 162] on li "approve" at bounding box center [438, 167] width 78 height 15
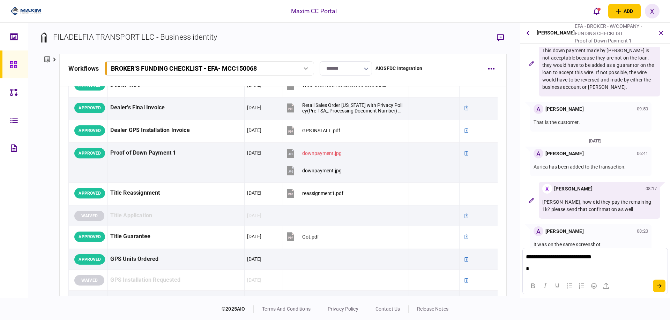
click at [609, 264] on body "**********" at bounding box center [594, 263] width 139 height 18
click at [663, 287] on button "submit" at bounding box center [658, 286] width 13 height 13
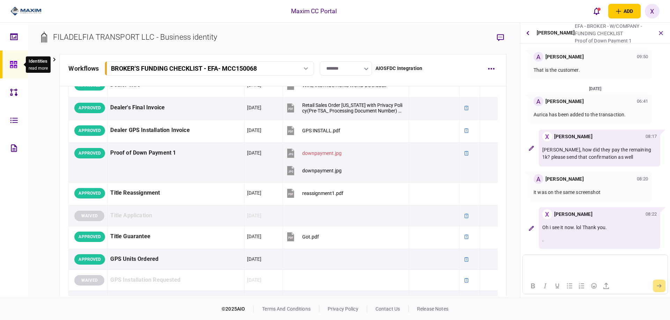
click at [18, 65] on div at bounding box center [15, 65] width 11 height 28
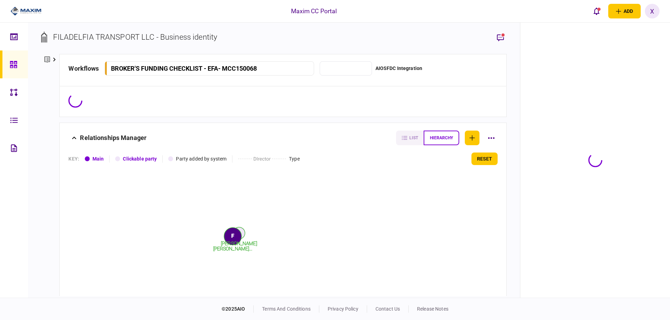
type input "*******"
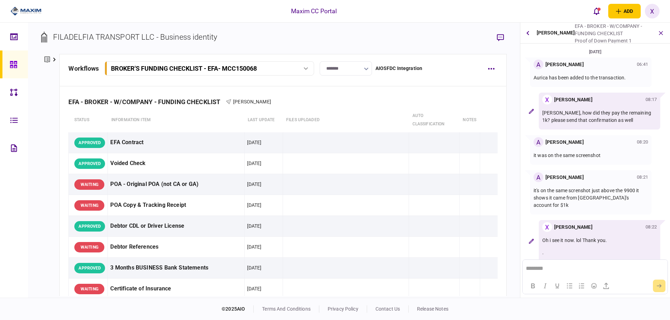
scroll to position [116, 0]
click at [19, 8] on img at bounding box center [25, 11] width 31 height 10
click at [13, 67] on icon at bounding box center [14, 65] width 8 height 8
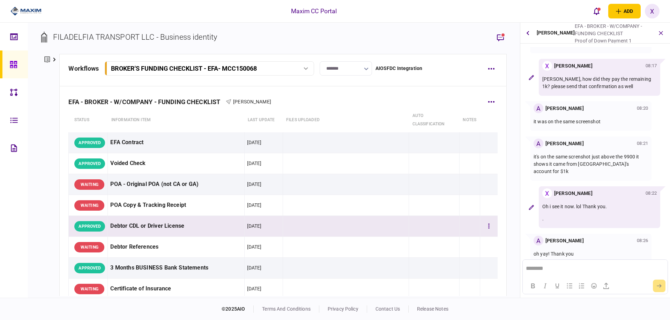
scroll to position [151, 0]
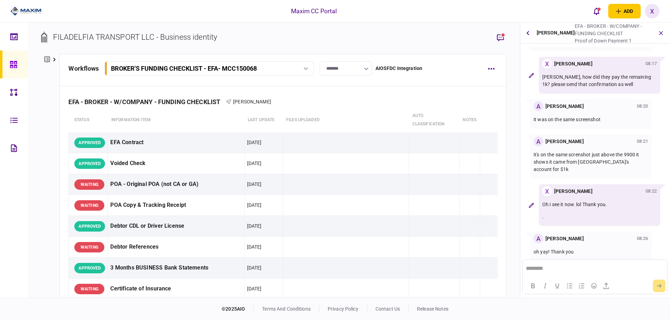
click at [33, 13] on img at bounding box center [25, 11] width 31 height 10
click at [28, 8] on img at bounding box center [25, 11] width 31 height 10
click at [14, 61] on icon at bounding box center [14, 65] width 8 height 8
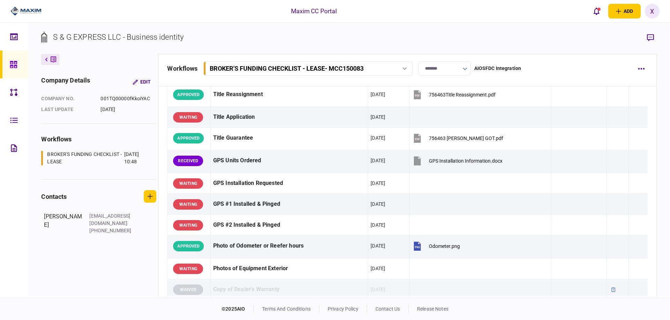
scroll to position [523, 0]
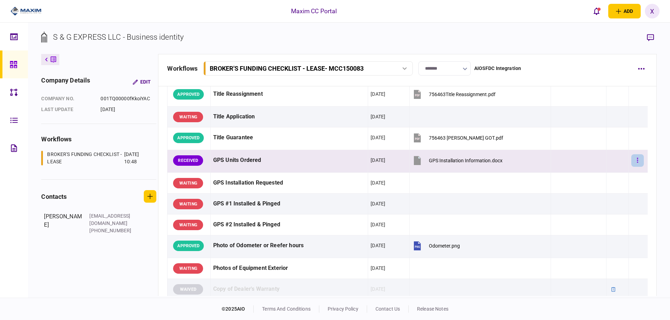
click at [631, 162] on button "button" at bounding box center [637, 160] width 13 height 13
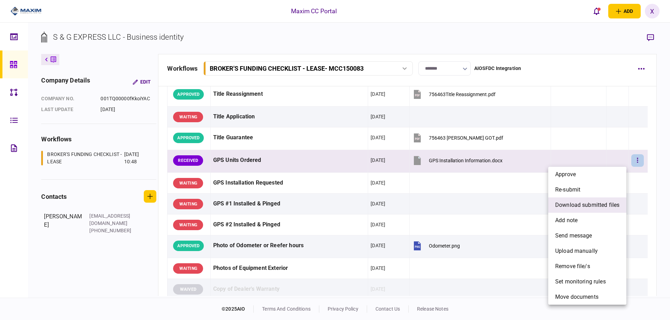
click at [596, 202] on span "download submitted files" at bounding box center [587, 205] width 64 height 8
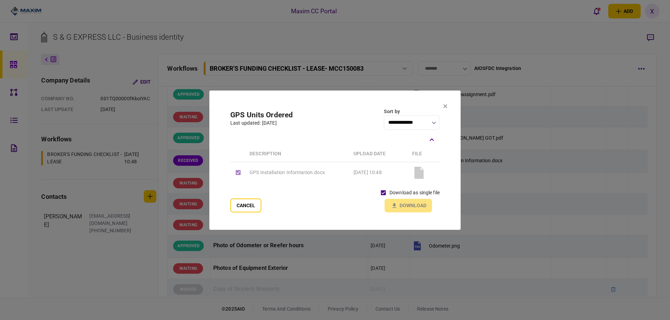
click at [395, 206] on div "download as single file Download" at bounding box center [408, 200] width 62 height 26
click at [318, 175] on td "GPS Installation Information.docx" at bounding box center [298, 172] width 104 height 21
click at [445, 110] on section "**********" at bounding box center [334, 160] width 251 height 139
click at [446, 108] on icon at bounding box center [445, 106] width 4 height 4
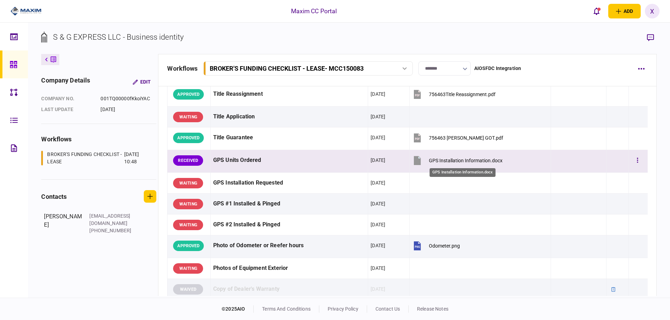
click at [439, 162] on div "GPS Installation Information.docx" at bounding box center [466, 161] width 74 height 6
click at [631, 167] on div at bounding box center [638, 161] width 14 height 16
click at [631, 165] on button "button" at bounding box center [637, 160] width 13 height 13
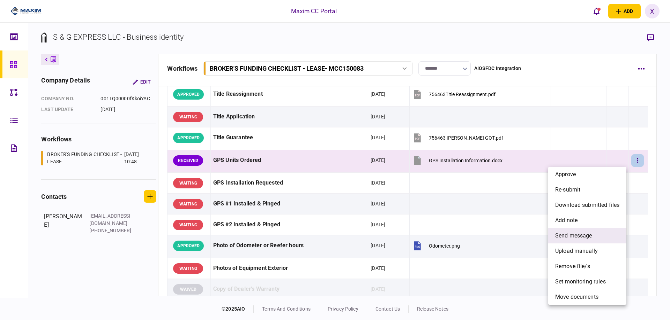
click at [589, 236] on span "send message" at bounding box center [573, 236] width 37 height 8
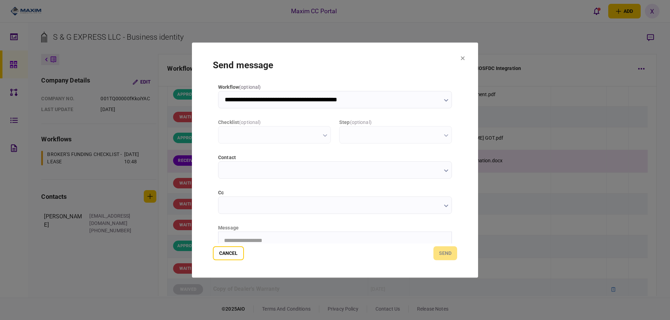
scroll to position [0, 0]
type input "**********"
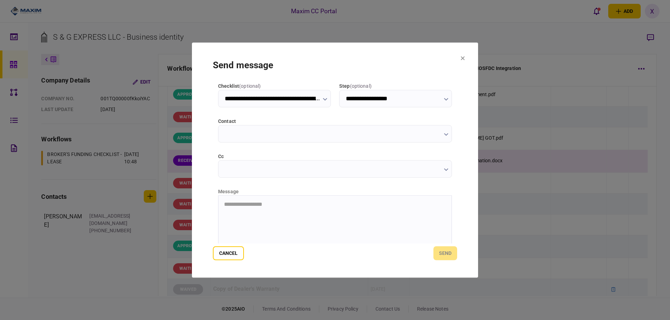
scroll to position [75, 0]
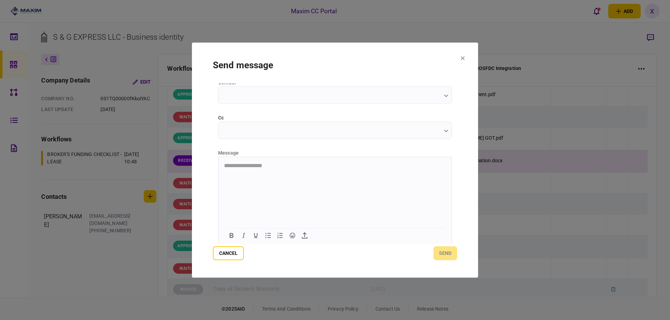
click at [231, 174] on html "**********" at bounding box center [334, 165] width 233 height 17
click at [439, 256] on button "send" at bounding box center [445, 254] width 24 height 14
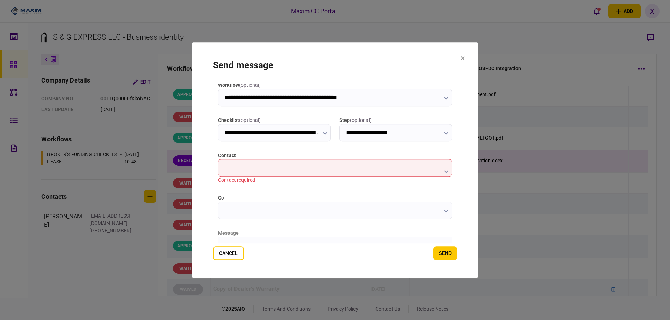
scroll to position [0, 0]
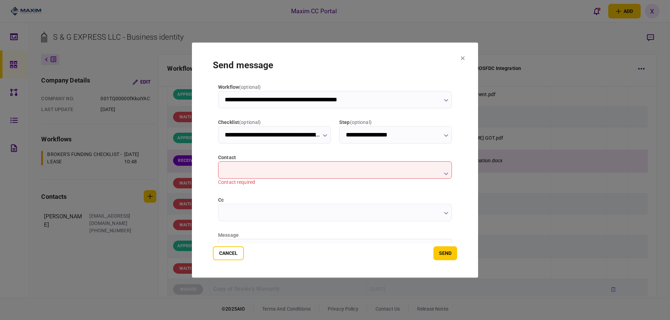
click at [236, 161] on input "contact" at bounding box center [335, 169] width 234 height 17
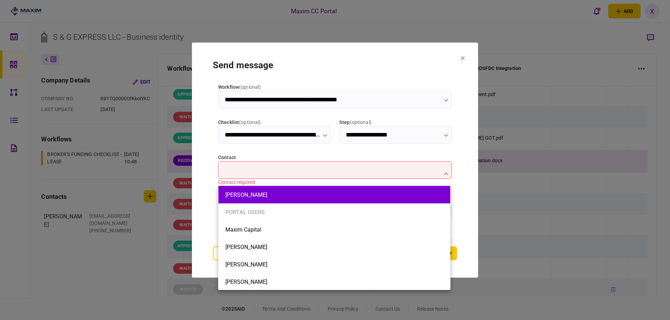
click at [272, 199] on li "[PERSON_NAME]" at bounding box center [334, 194] width 232 height 17
type input "**********"
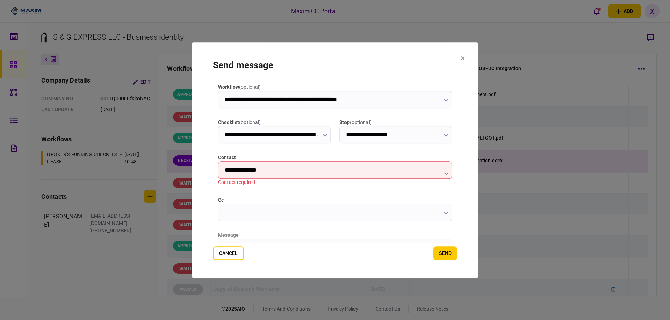
click at [459, 263] on section "**********" at bounding box center [335, 161] width 286 height 236
click at [454, 259] on button "send" at bounding box center [445, 254] width 24 height 14
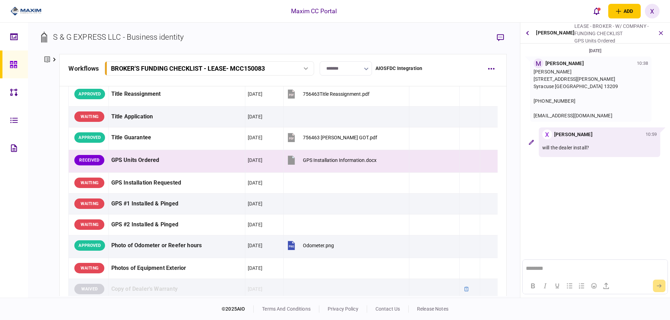
click at [380, 49] on section "S & G EXPRESS LLC - Business identity" at bounding box center [273, 42] width 465 height 23
click at [530, 34] on button "button" at bounding box center [527, 33] width 9 height 13
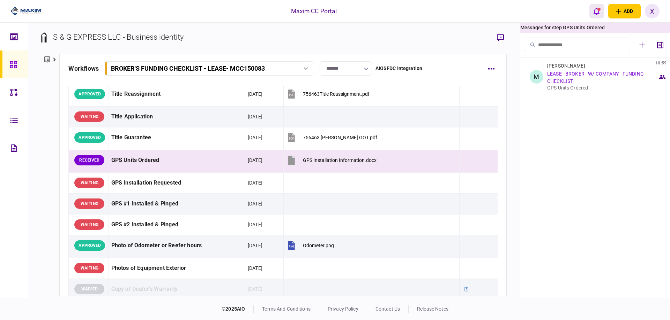
click at [593, 14] on icon "open notifications list" at bounding box center [596, 11] width 6 height 7
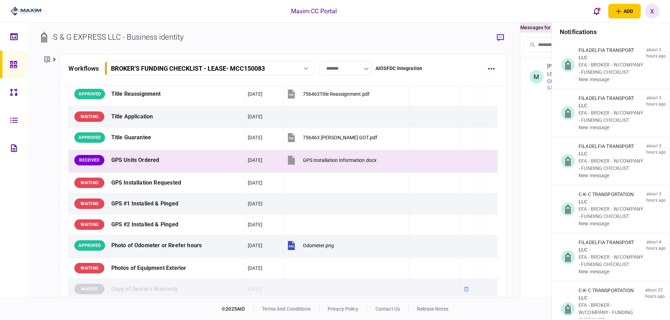
click at [530, 29] on div "Messages for step GPS Units Ordered" at bounding box center [595, 28] width 150 height 10
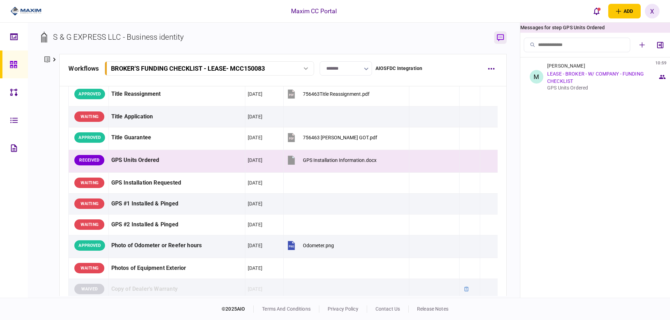
click at [499, 37] on icon "button" at bounding box center [500, 37] width 7 height 7
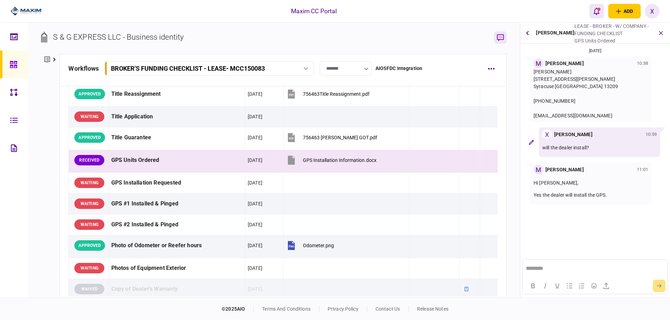
click at [592, 13] on button "open notifications list" at bounding box center [596, 11] width 15 height 15
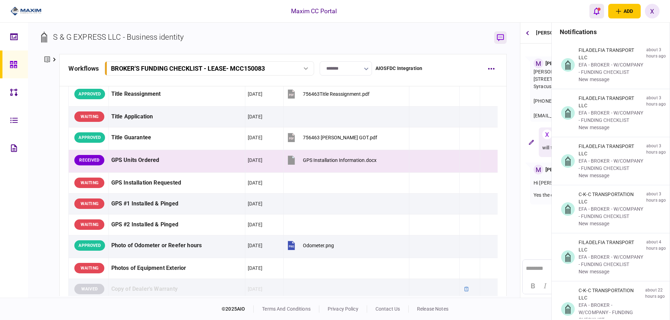
click at [592, 13] on button "open notifications list" at bounding box center [596, 11] width 15 height 15
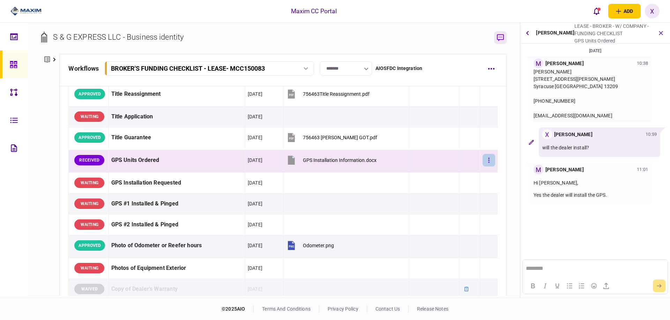
click at [486, 160] on button "button" at bounding box center [488, 160] width 13 height 13
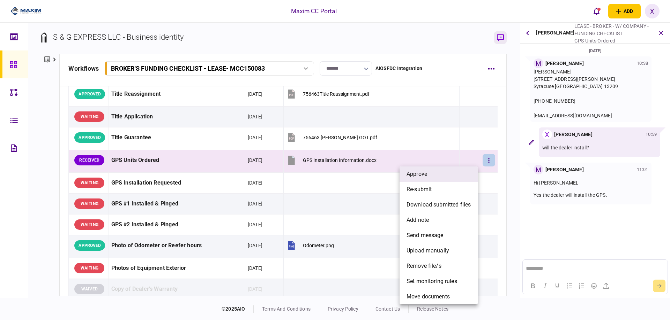
click at [443, 171] on li "approve" at bounding box center [438, 174] width 78 height 15
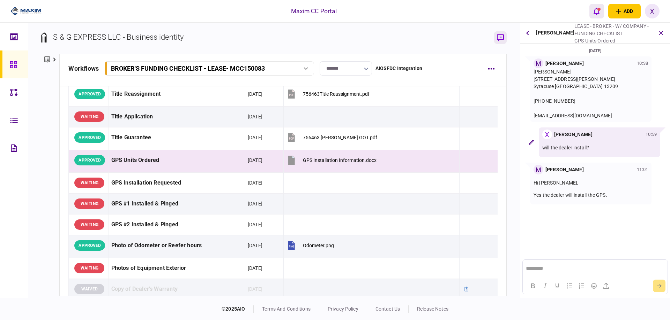
click at [593, 12] on button "open notifications list" at bounding box center [596, 11] width 15 height 15
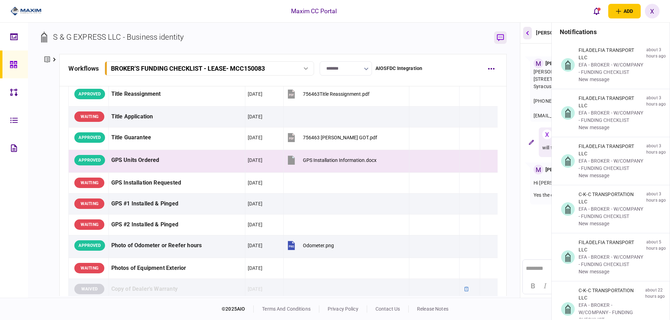
click at [531, 32] on button "button" at bounding box center [527, 33] width 9 height 13
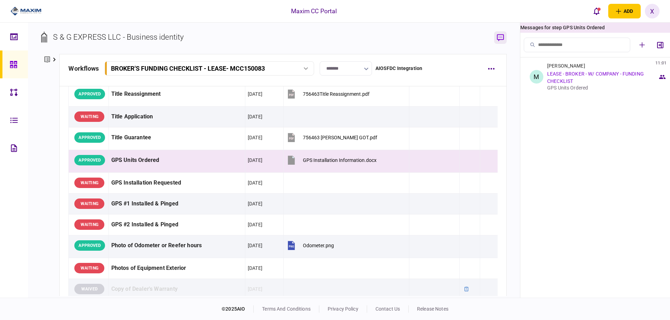
click at [500, 37] on icon "button" at bounding box center [500, 37] width 7 height 7
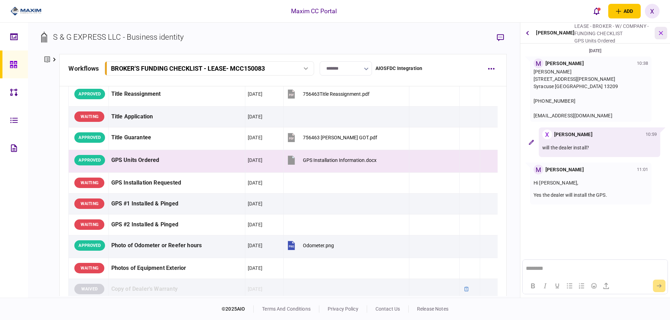
click at [659, 38] on button "button" at bounding box center [660, 33] width 13 height 13
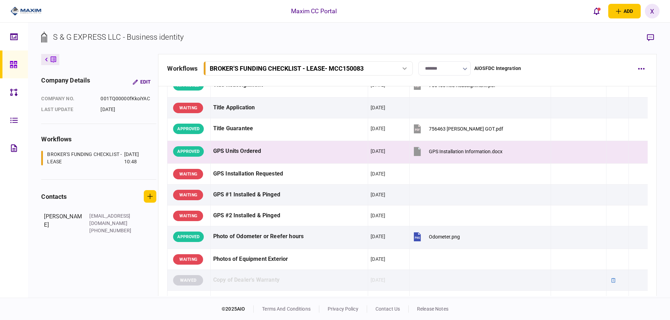
scroll to position [523, 0]
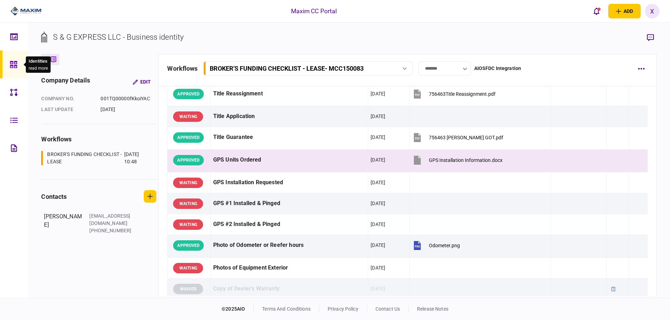
click at [19, 67] on div at bounding box center [15, 65] width 11 height 28
